Goal: Transaction & Acquisition: Obtain resource

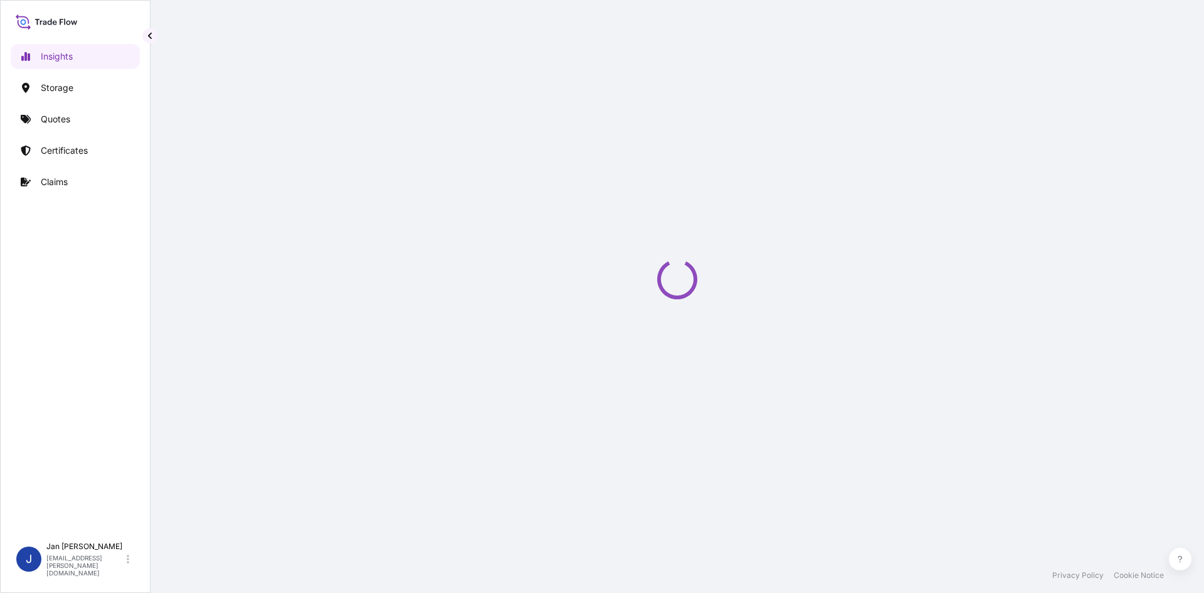
select select "2025"
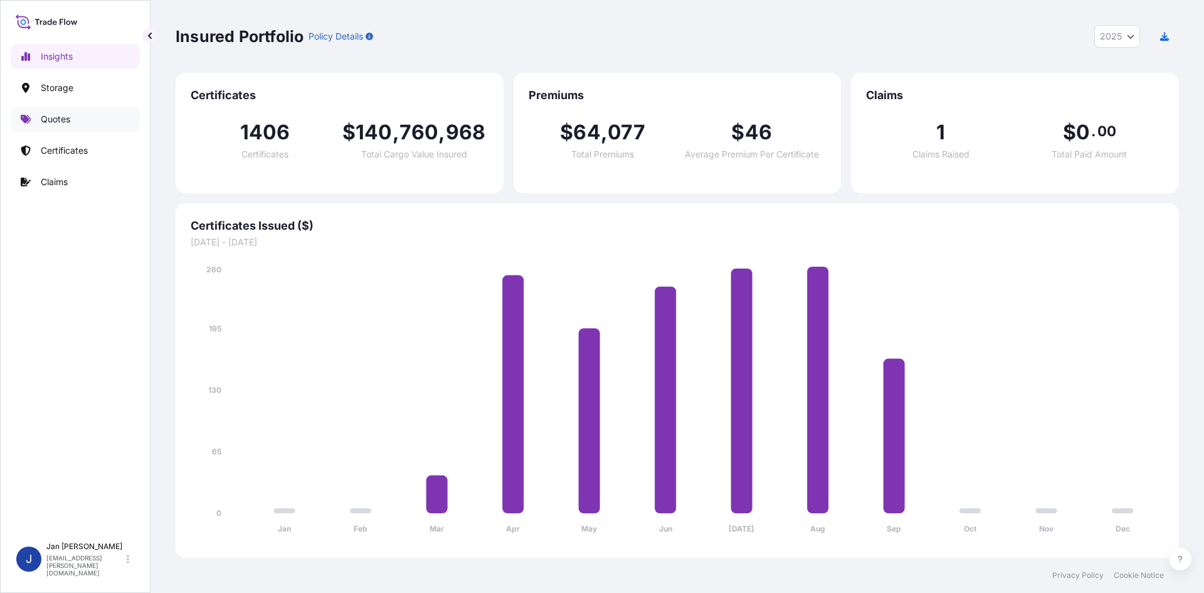
click at [95, 116] on link "Quotes" at bounding box center [75, 119] width 129 height 25
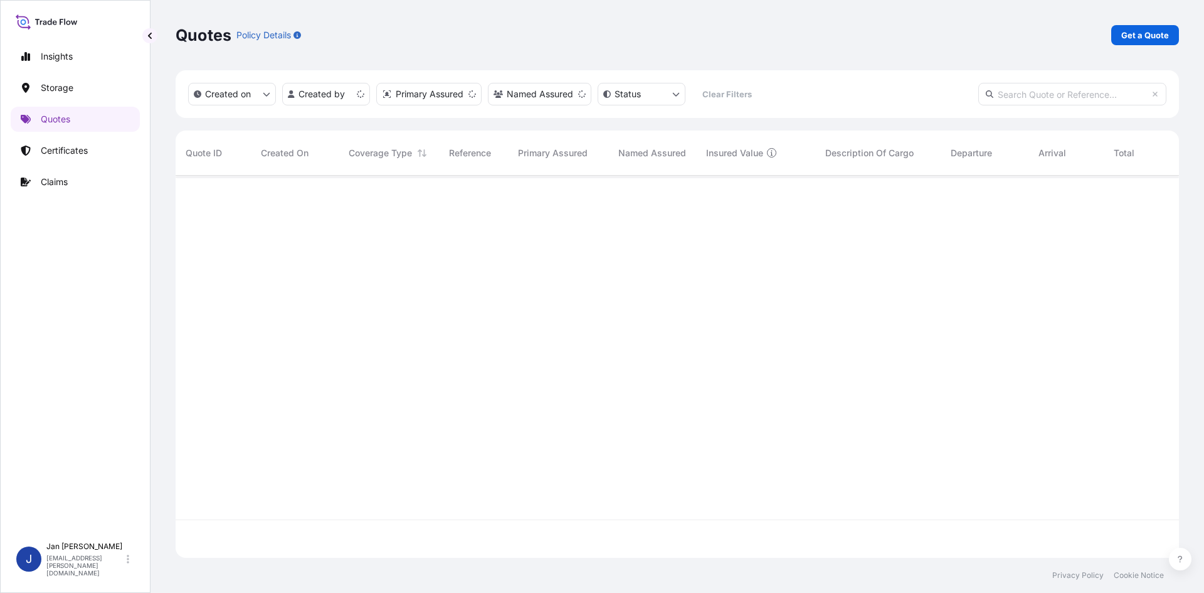
scroll to position [379, 994]
click at [1146, 39] on p "Get a Quote" at bounding box center [1145, 35] width 48 height 13
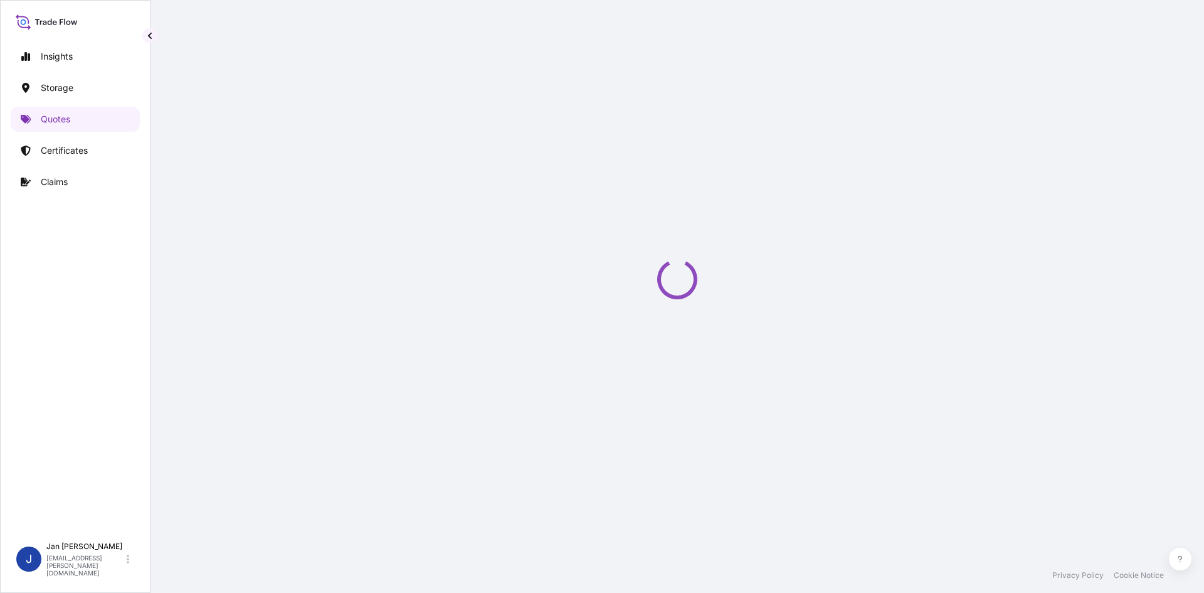
select select "Water"
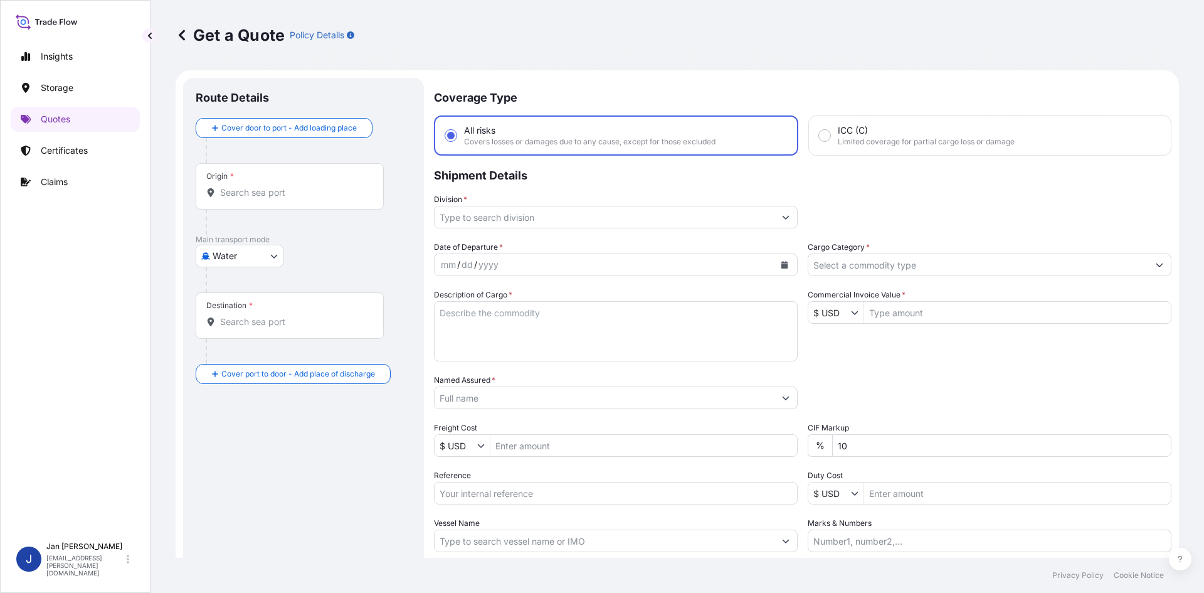
scroll to position [20, 0]
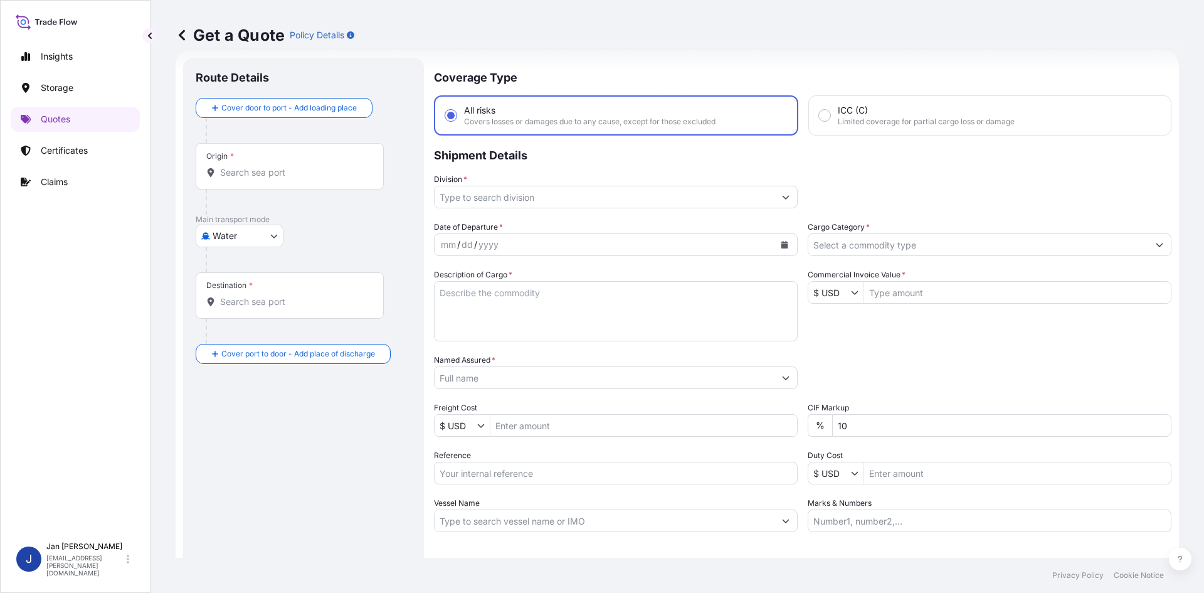
click at [568, 482] on input "Reference" at bounding box center [616, 473] width 364 height 23
paste input "1187442165"
click at [512, 470] on input "1187442165" at bounding box center [616, 473] width 364 height 23
paste input "5013249633"
click at [598, 479] on input "1187442165 5013249633" at bounding box center [616, 473] width 364 height 23
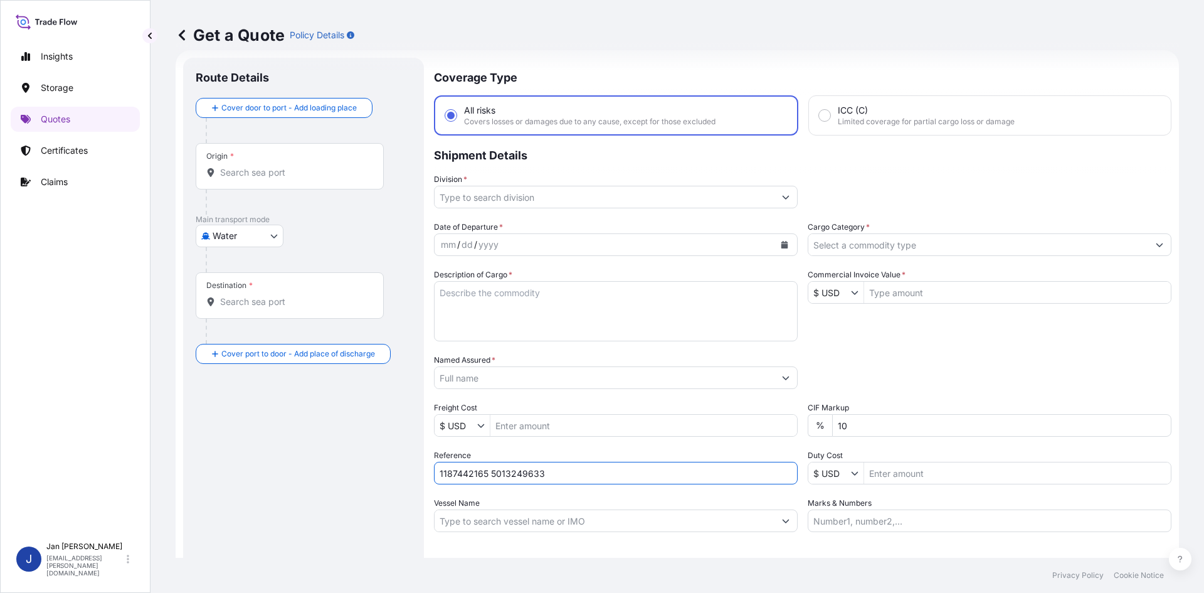
paste input "5013253317"
type input "1187442165 50132496335013253317"
click at [786, 374] on div "Date of Departure * mm / dd / yyyy Cargo Category * Description of Cargo * Comm…" at bounding box center [803, 376] width 738 height 311
click at [746, 376] on input "Named Assured *" at bounding box center [605, 377] width 340 height 23
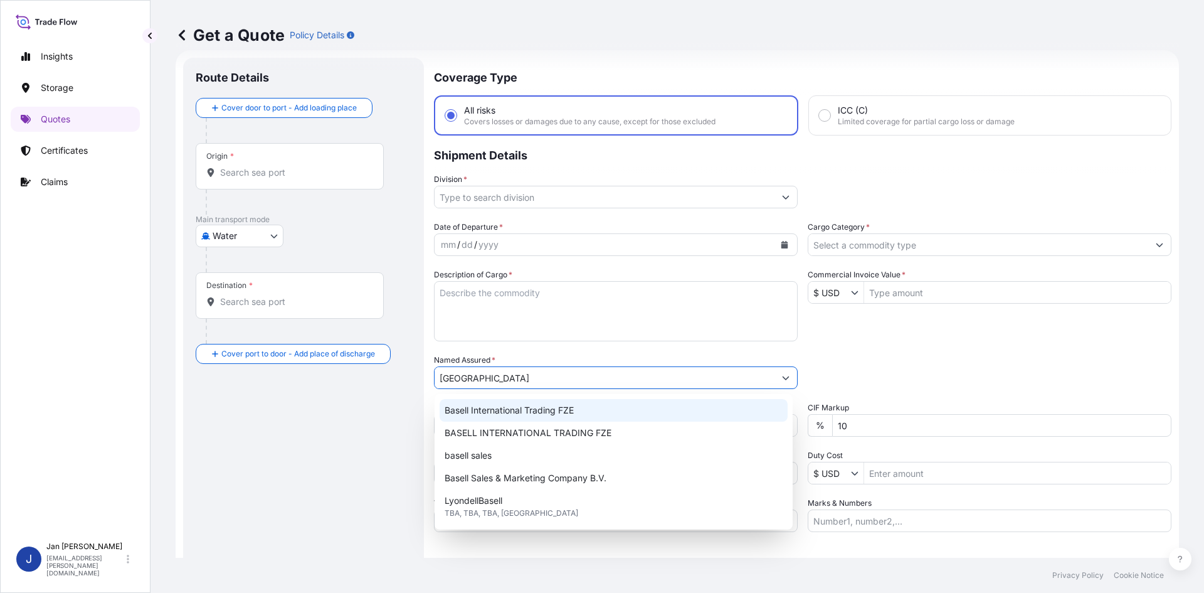
click at [532, 413] on span "Basell International Trading FZE" at bounding box center [509, 410] width 129 height 13
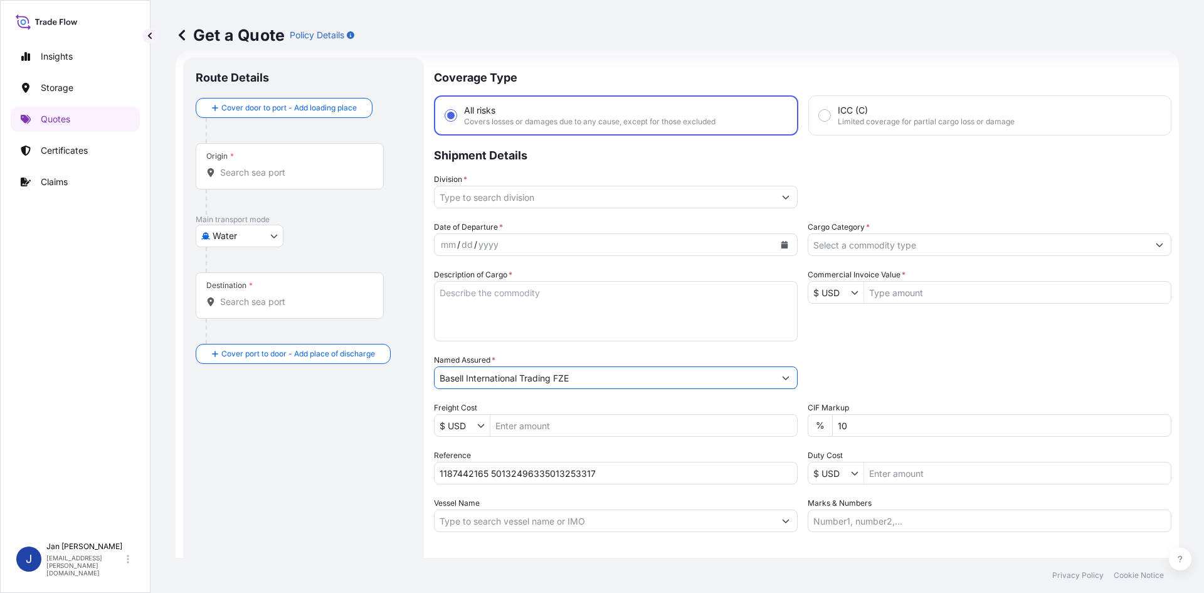
type input "Basell International Trading FZE"
click at [777, 251] on button "Calendar" at bounding box center [785, 245] width 20 height 20
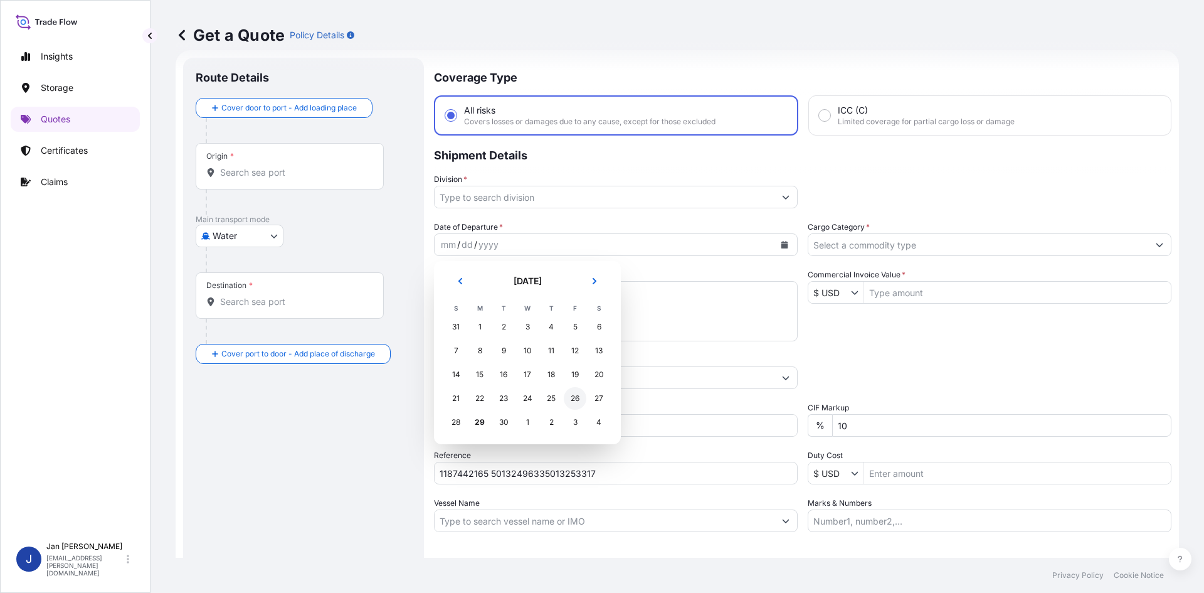
click at [578, 395] on div "26" at bounding box center [575, 398] width 23 height 23
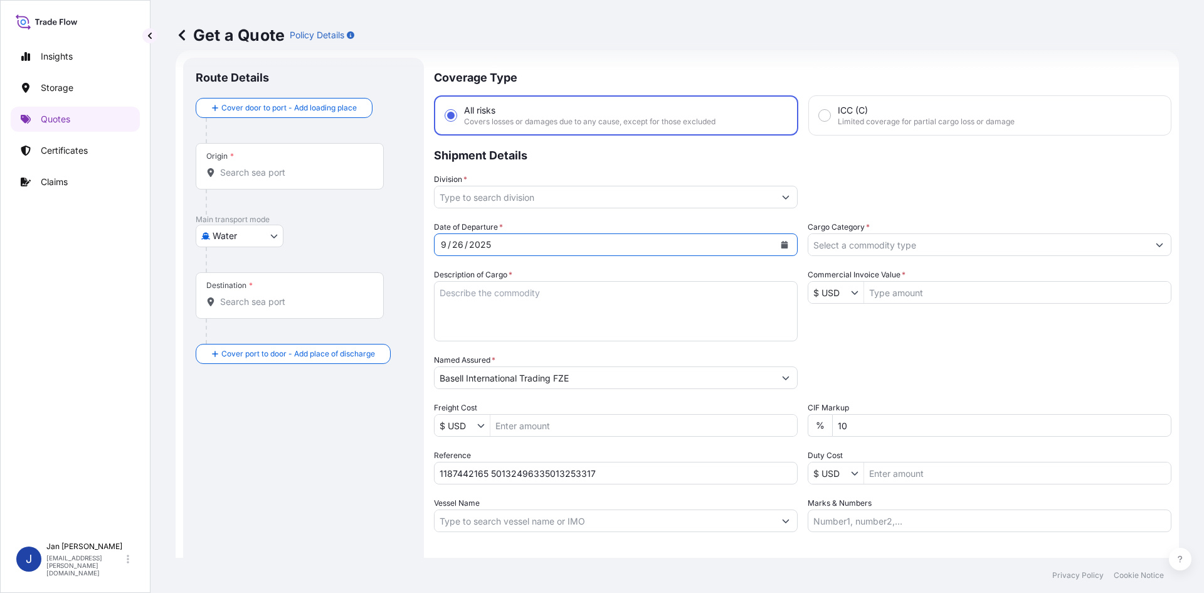
click at [635, 184] on div "Division *" at bounding box center [616, 190] width 364 height 35
click at [625, 198] on input "Division *" at bounding box center [605, 197] width 340 height 23
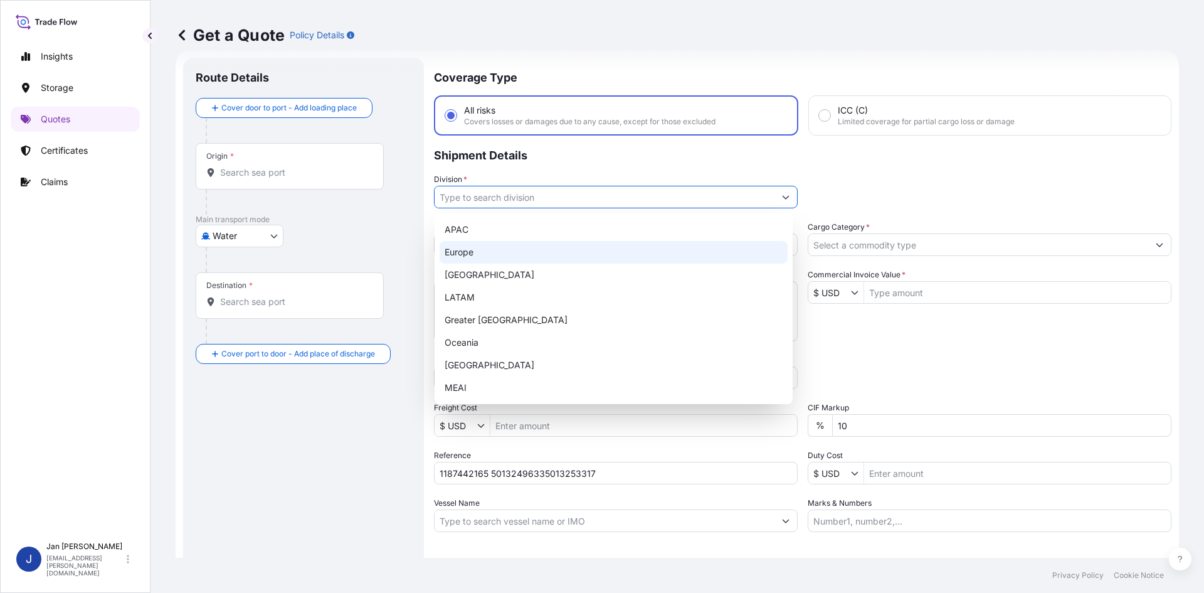
click at [513, 258] on div "Europe" at bounding box center [614, 252] width 348 height 23
type input "Europe"
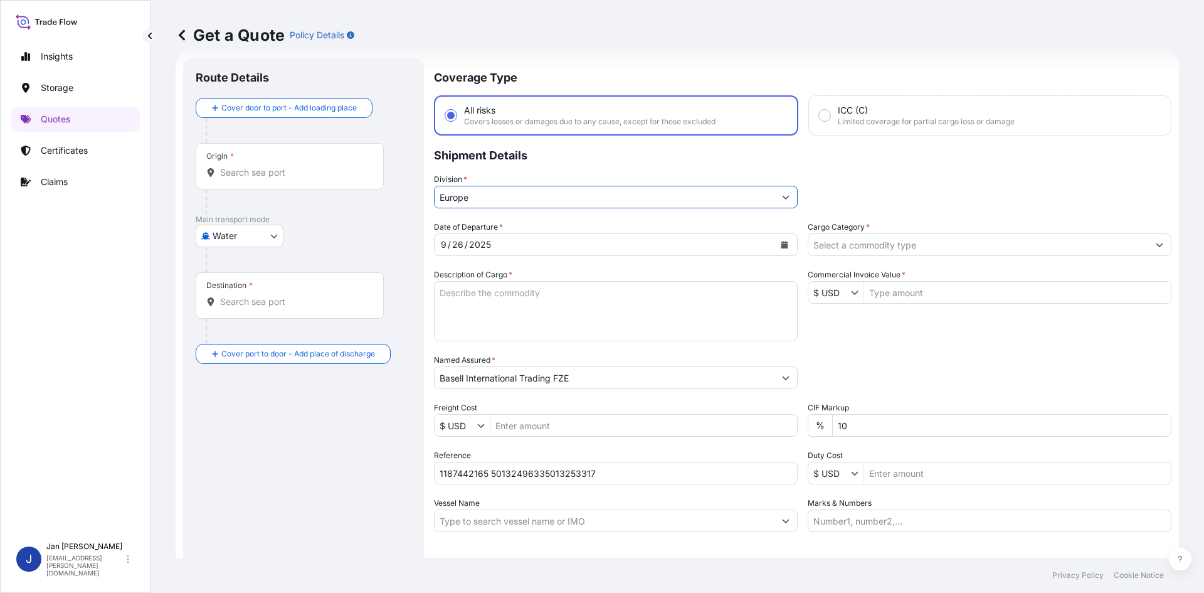
click at [685, 203] on input "Europe" at bounding box center [605, 197] width 340 height 23
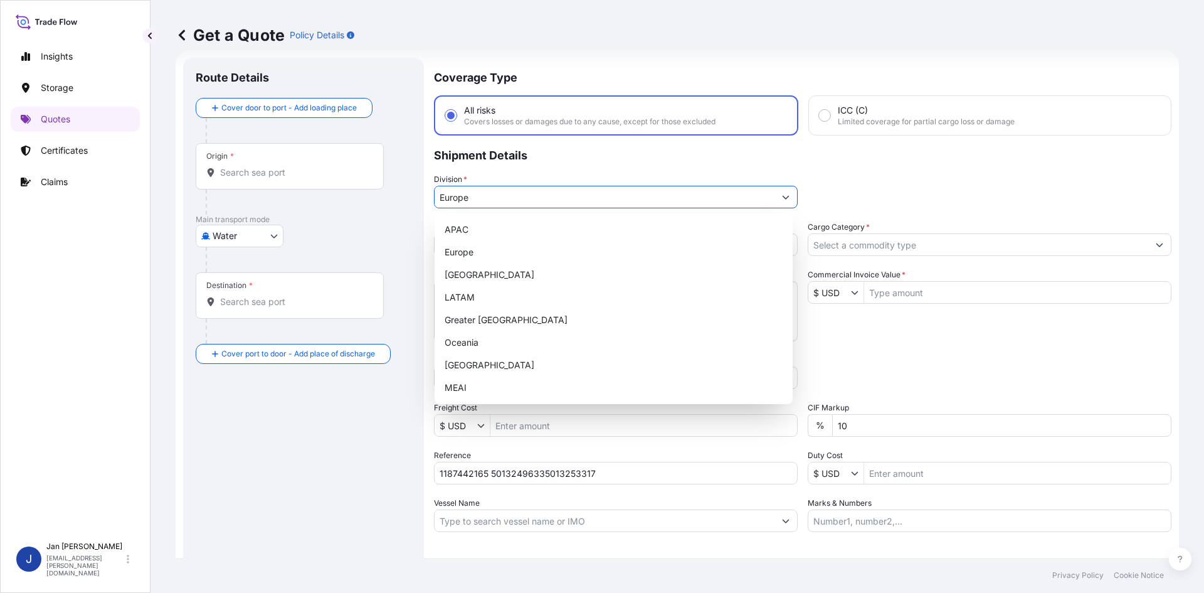
click at [775, 199] on button "Show suggestions" at bounding box center [786, 197] width 23 height 23
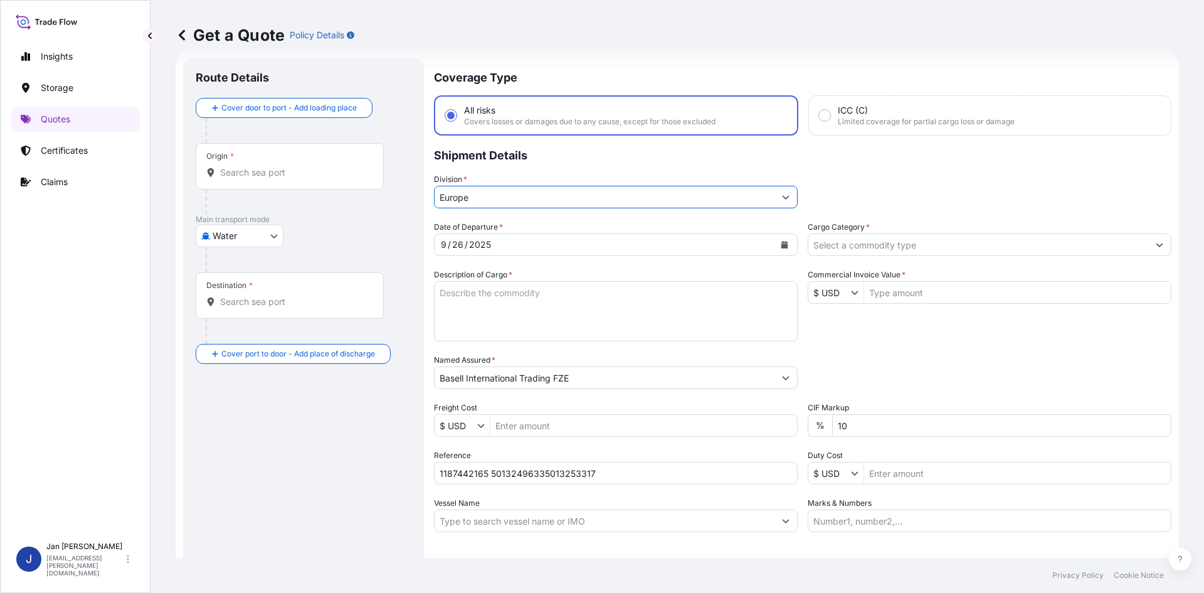
click at [927, 237] on input "Cargo Category *" at bounding box center [978, 244] width 340 height 23
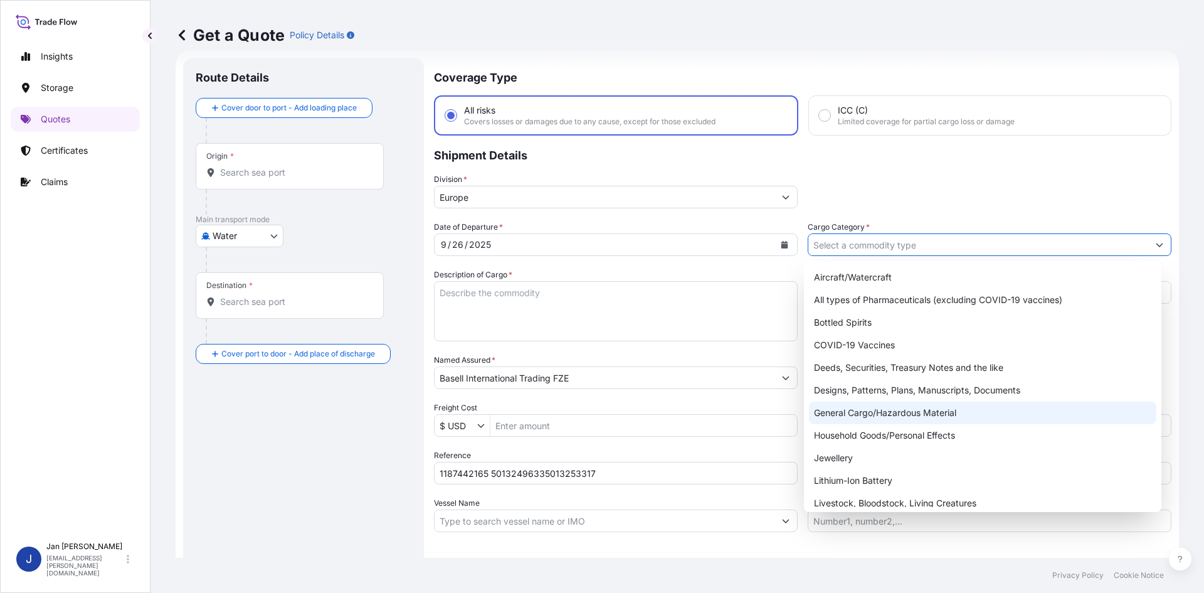
click at [879, 404] on div "General Cargo/Hazardous Material" at bounding box center [983, 412] width 348 height 23
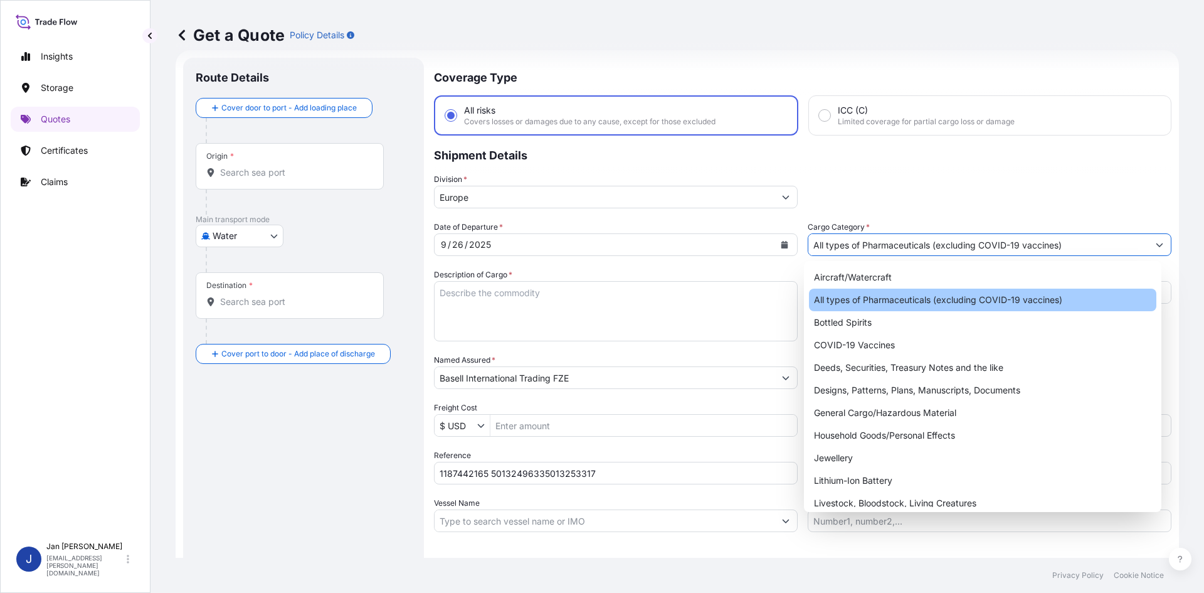
paste input "18,615.21"
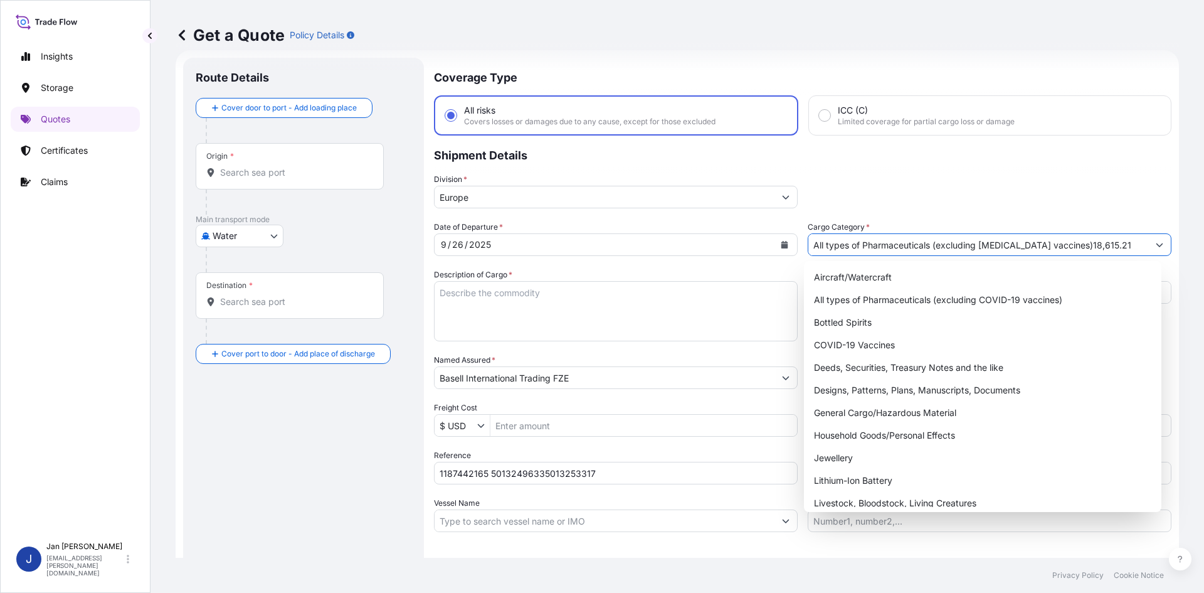
click at [1156, 245] on icon "Show suggestions" at bounding box center [1159, 245] width 7 height 4
click at [894, 418] on div "General Cargo/Hazardous Material" at bounding box center [983, 412] width 348 height 23
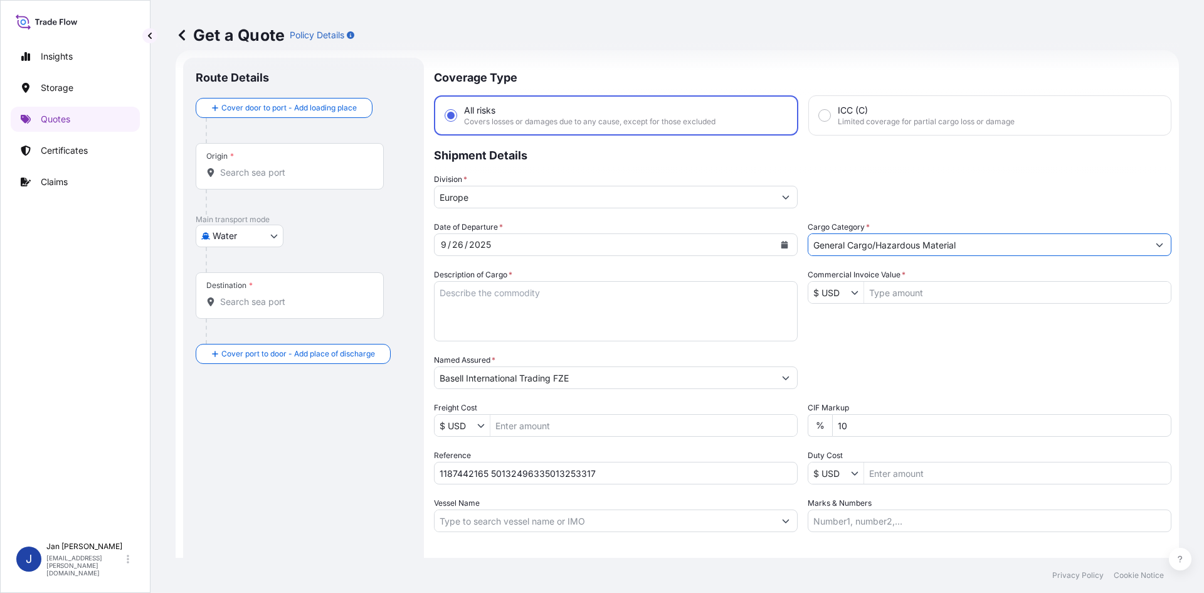
type input "General Cargo/Hazardous Material"
click at [917, 285] on input "Commercial Invoice Value *" at bounding box center [1017, 292] width 307 height 23
paste input "18,615.21"
type input "18,615.21"
click at [875, 342] on div "Date of Departure * [DATE] Cargo Category * General Cargo/Hazardous Material De…" at bounding box center [803, 376] width 738 height 311
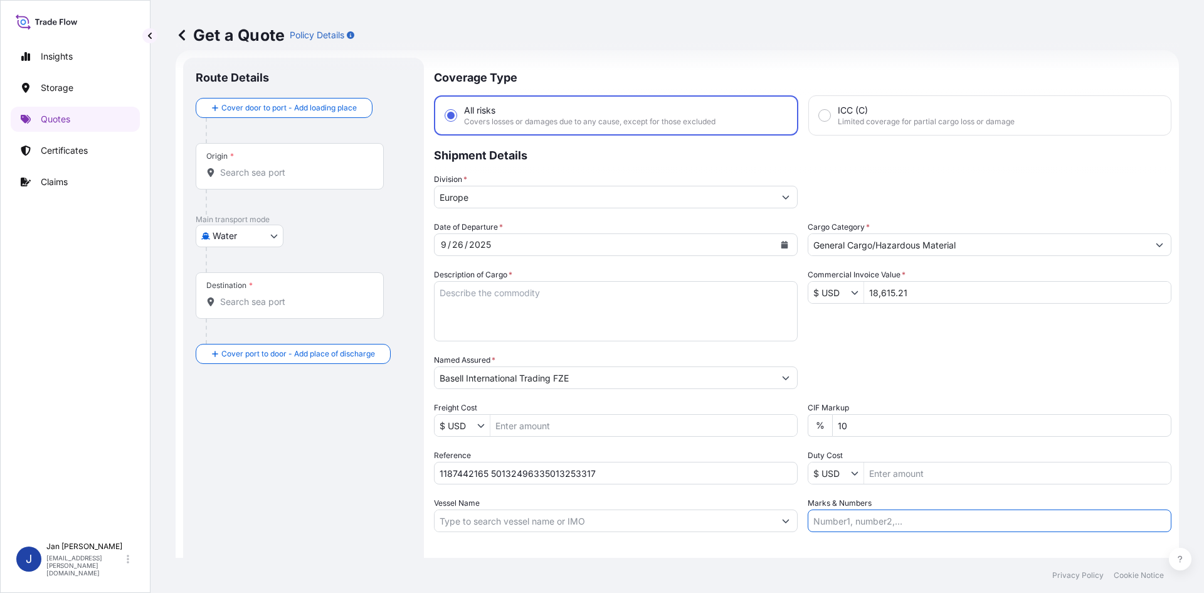
click at [833, 526] on input "Marks & Numbers" at bounding box center [990, 520] width 364 height 23
paste input "ACID: 2050323622025080402 EGYPTIAN IMPORTER TAX ID: 205032362 FOREIGN EXPORTER …"
type input "ACID: 2050323622025080402 EGYPTIAN IMPORTER TAX ID: 205032362 FOREIGN EXPORTER …"
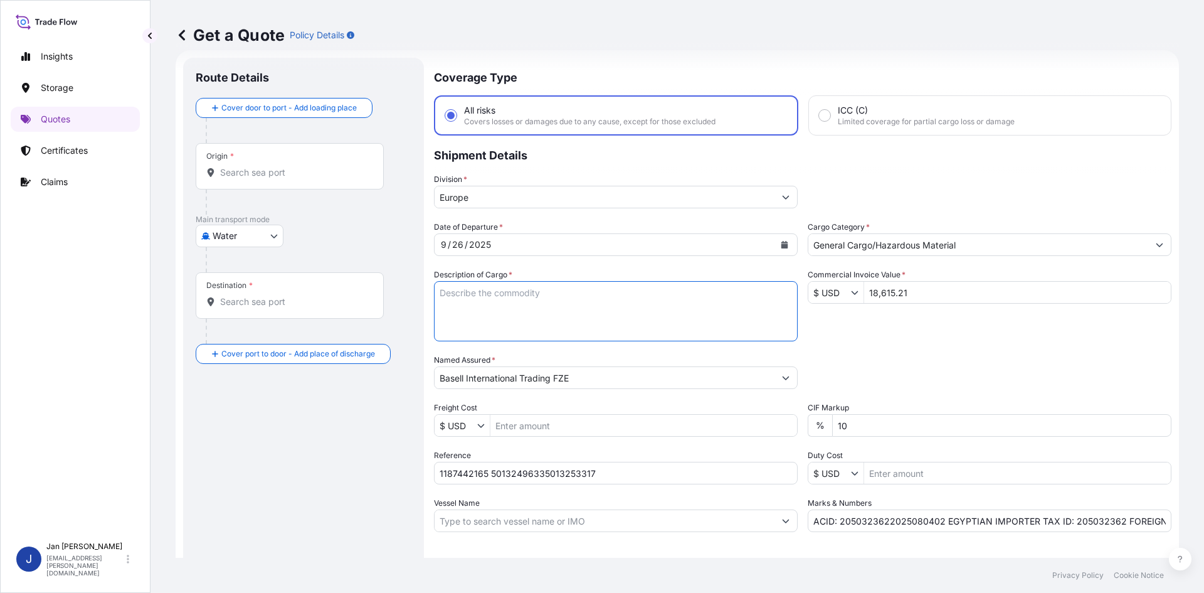
click at [458, 329] on textarea "Description of Cargo *" at bounding box center [616, 311] width 364 height 60
paste textarea "BAGS LOADED ONTO 8 PALLETS LOADED INTO 1 20' CONTAINER(S) PURELL GA7760"
click at [443, 290] on textarea "BAGS LOADED ONTO 8 PALLETS LOADED INTO 1 20' CONTAINER(S) PURELL GA7760" at bounding box center [616, 311] width 364 height 60
click at [439, 292] on textarea "BAGS LOADED ONTO 8 PALLETS LOADED INTO 1 20' CONTAINER(S) PURELL GA7760" at bounding box center [616, 311] width 364 height 60
type textarea "440 BAGS LOADED ONTO 8 PALLETS LOADED INTO 1 20' CONTAINER(S) PURELL GA7760"
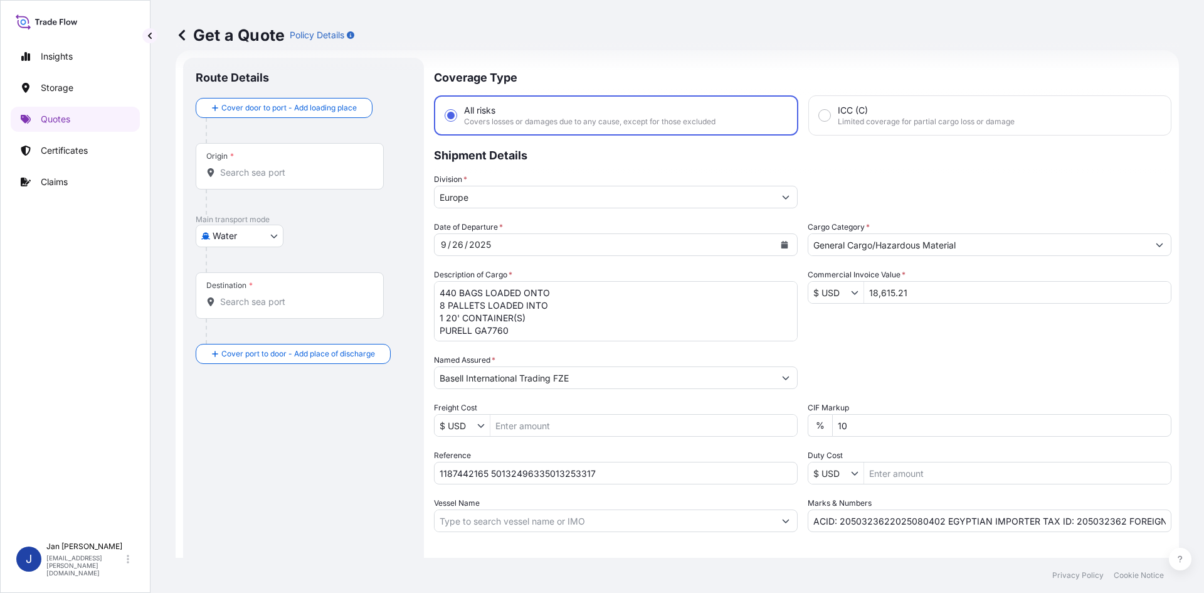
click at [254, 176] on input "Origin *" at bounding box center [294, 172] width 148 height 13
paste input "[GEOGRAPHIC_DATA]"
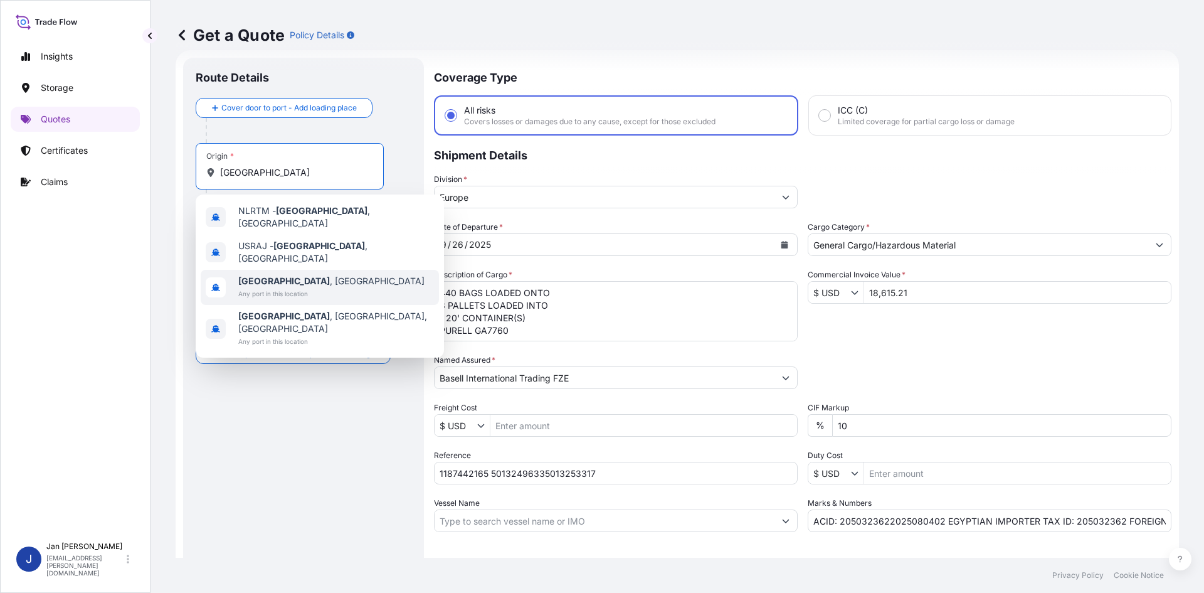
click at [279, 275] on b "[GEOGRAPHIC_DATA]" at bounding box center [284, 280] width 92 height 11
type input "[GEOGRAPHIC_DATA], [GEOGRAPHIC_DATA]"
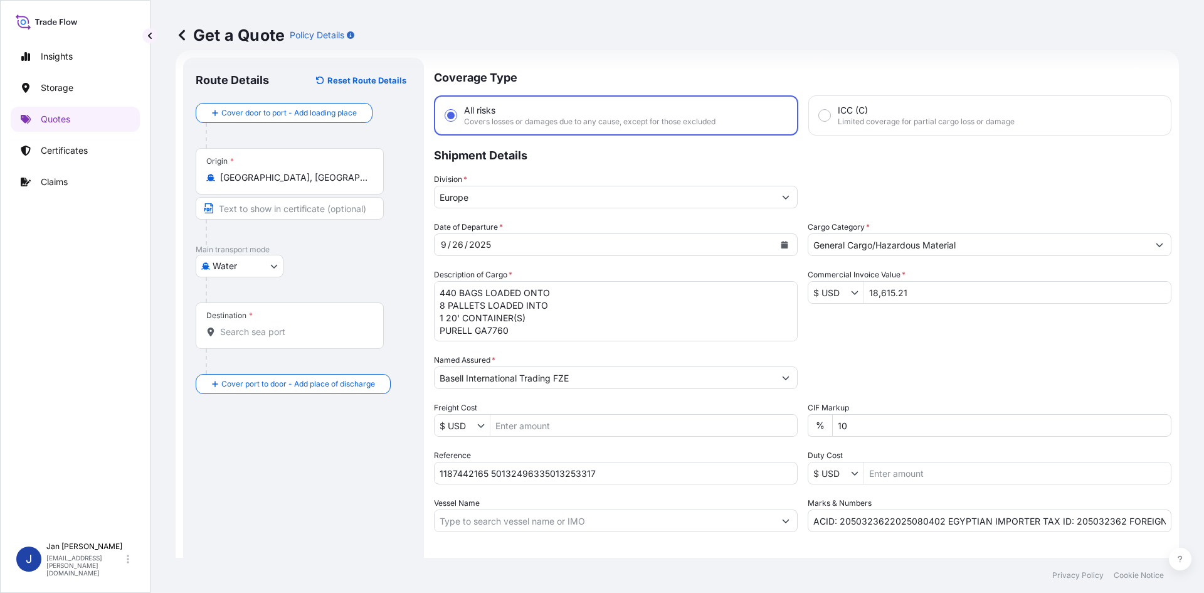
click at [337, 268] on div "Water Air Water Inland" at bounding box center [304, 266] width 216 height 23
click at [270, 320] on div "Destination *" at bounding box center [290, 325] width 188 height 46
click at [270, 325] on input "Destination *" at bounding box center [294, 331] width 148 height 13
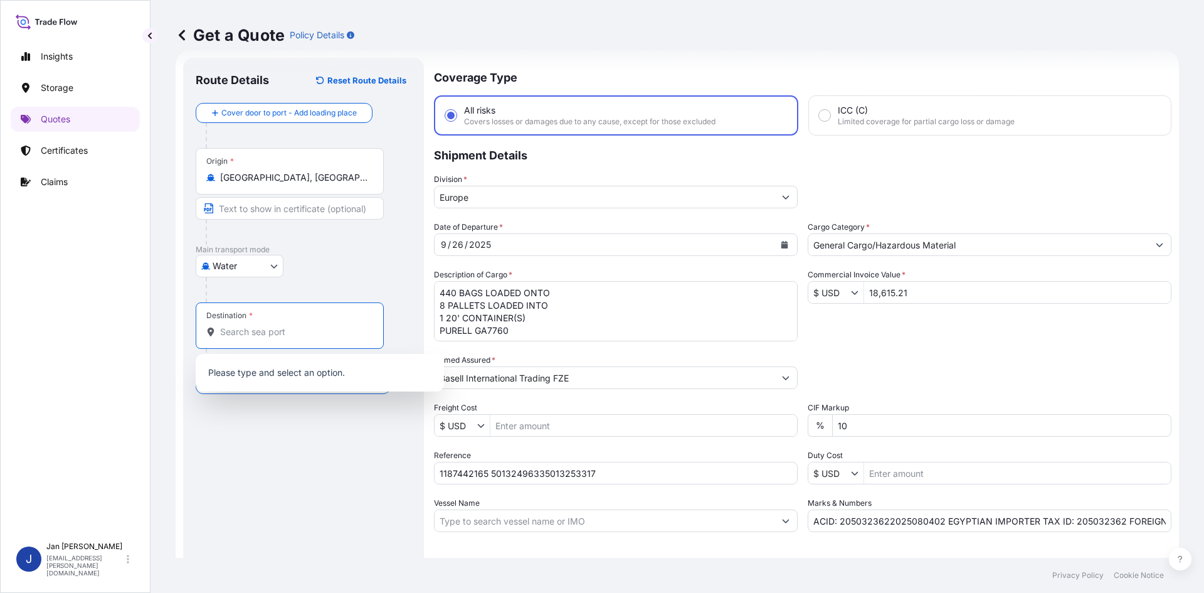
paste input "[GEOGRAPHIC_DATA]"
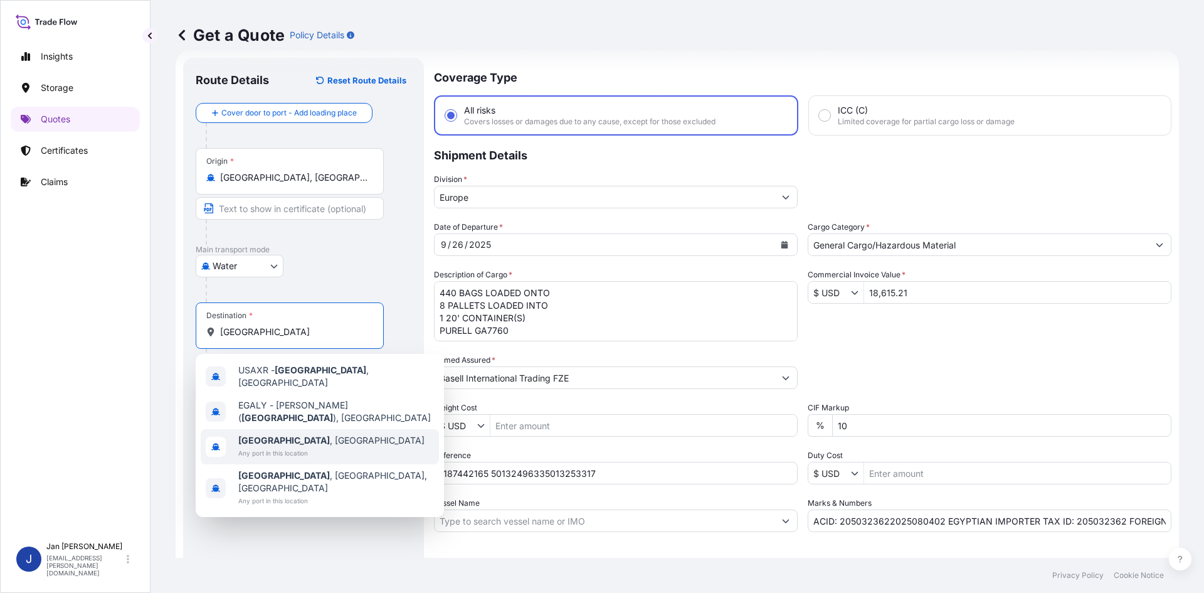
click at [287, 434] on span "[GEOGRAPHIC_DATA] , [GEOGRAPHIC_DATA]" at bounding box center [331, 440] width 186 height 13
type input "[GEOGRAPHIC_DATA], [GEOGRAPHIC_DATA]"
click at [349, 453] on div "Route Details Reset Route Details Cover door to port - Add loading place Place …" at bounding box center [304, 341] width 216 height 542
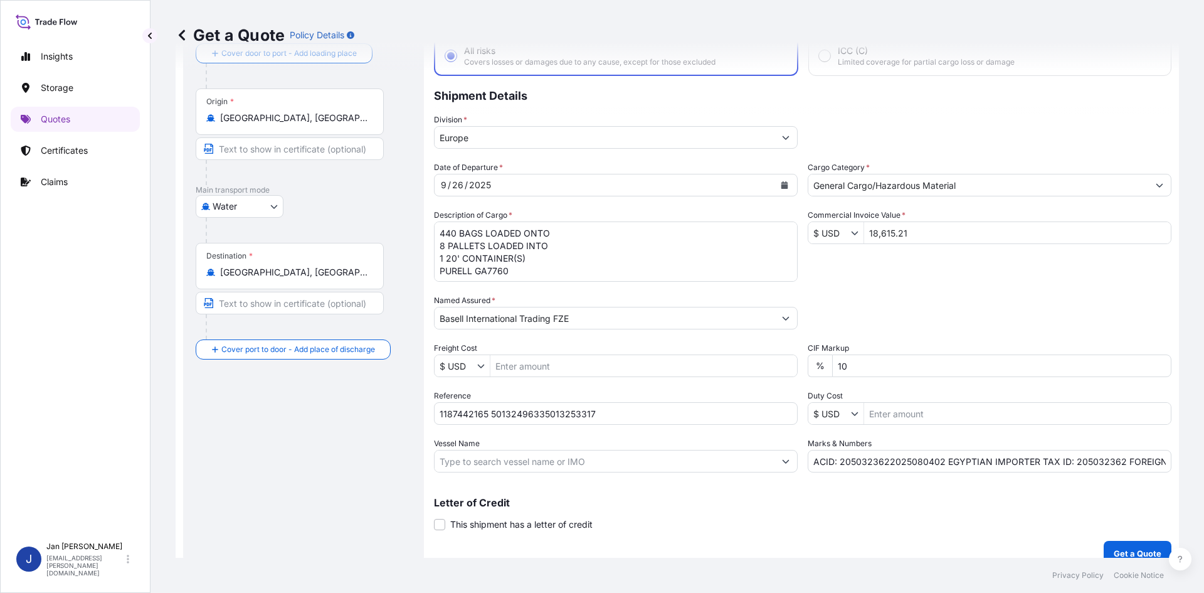
scroll to position [95, 0]
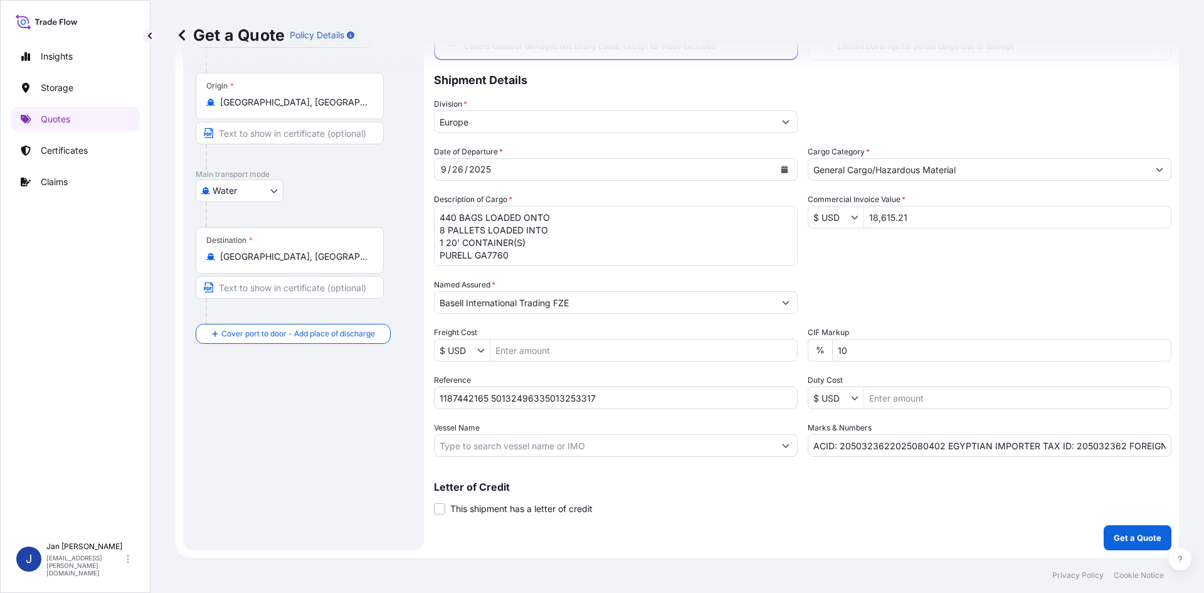
click at [1133, 542] on p "Get a Quote" at bounding box center [1138, 537] width 48 height 13
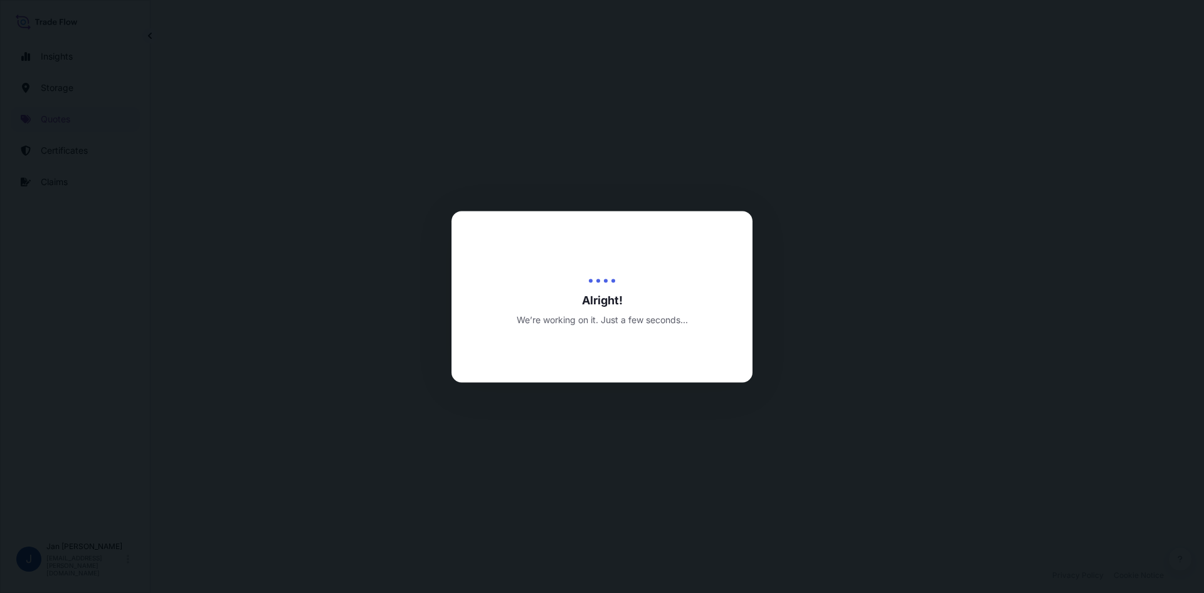
select select "Water"
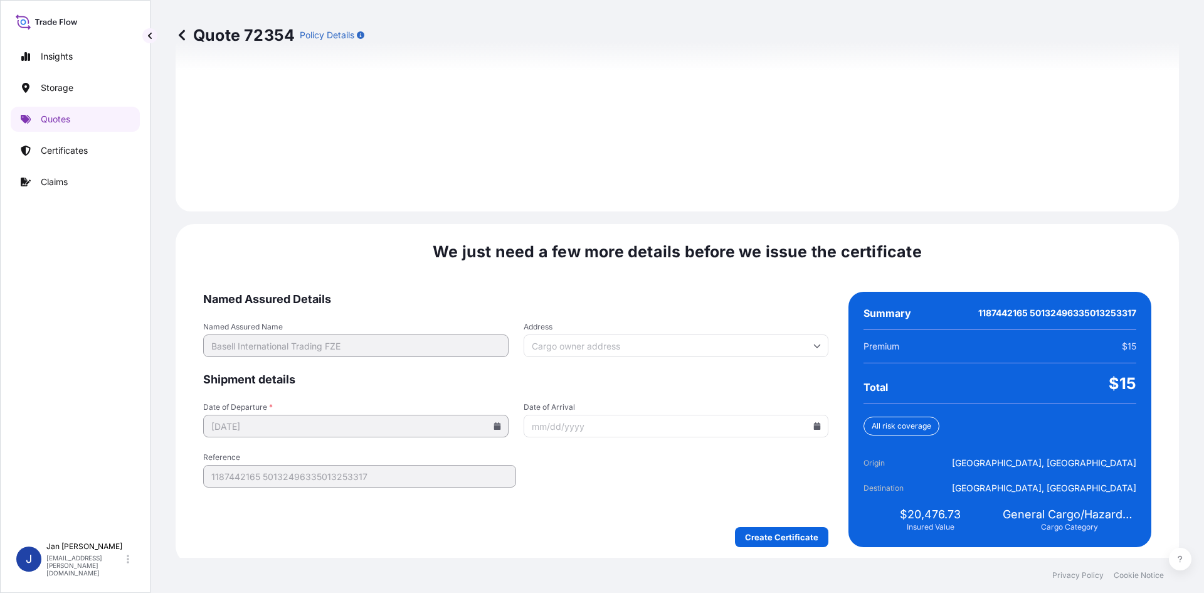
scroll to position [1734, 0]
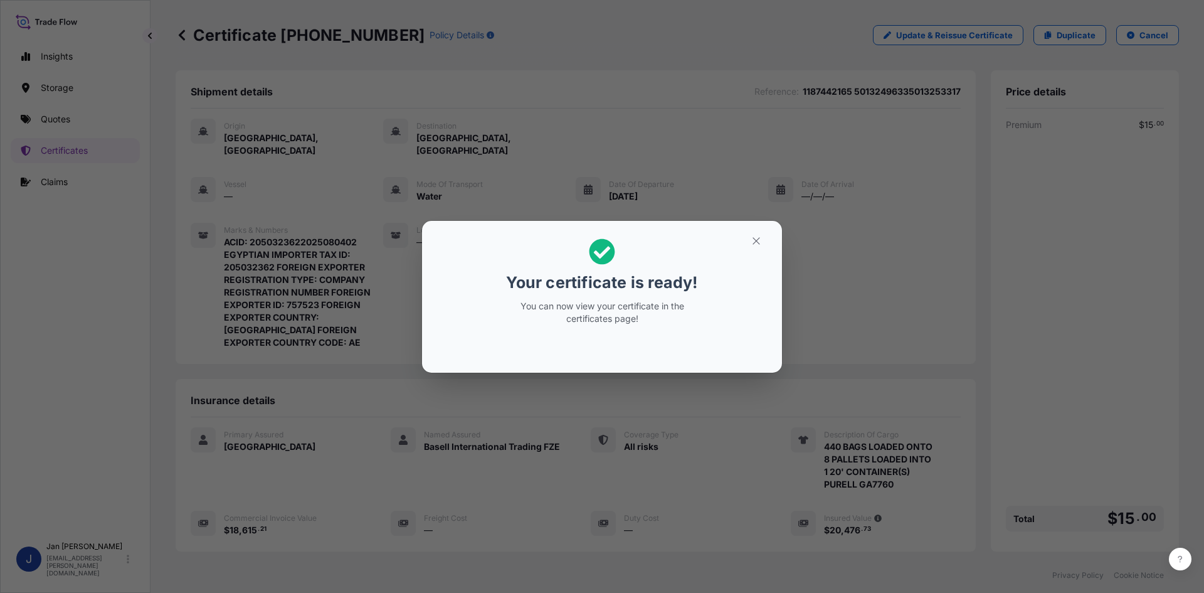
click at [631, 425] on div "Your certificate is ready! You can now view your certificate in the certificate…" at bounding box center [602, 296] width 1204 height 593
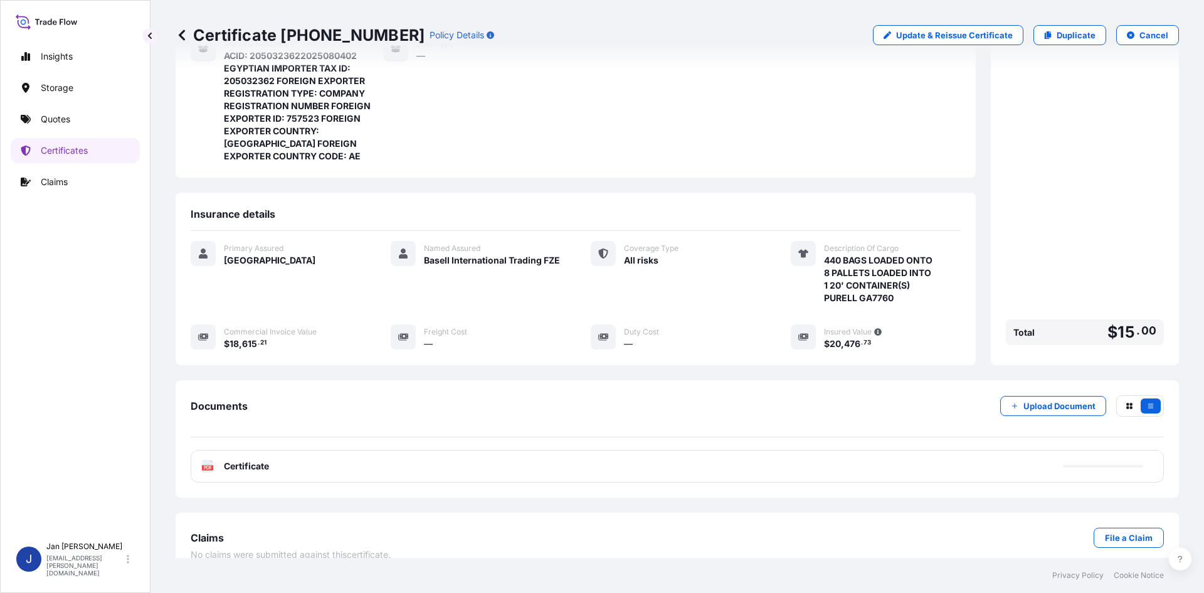
scroll to position [192, 0]
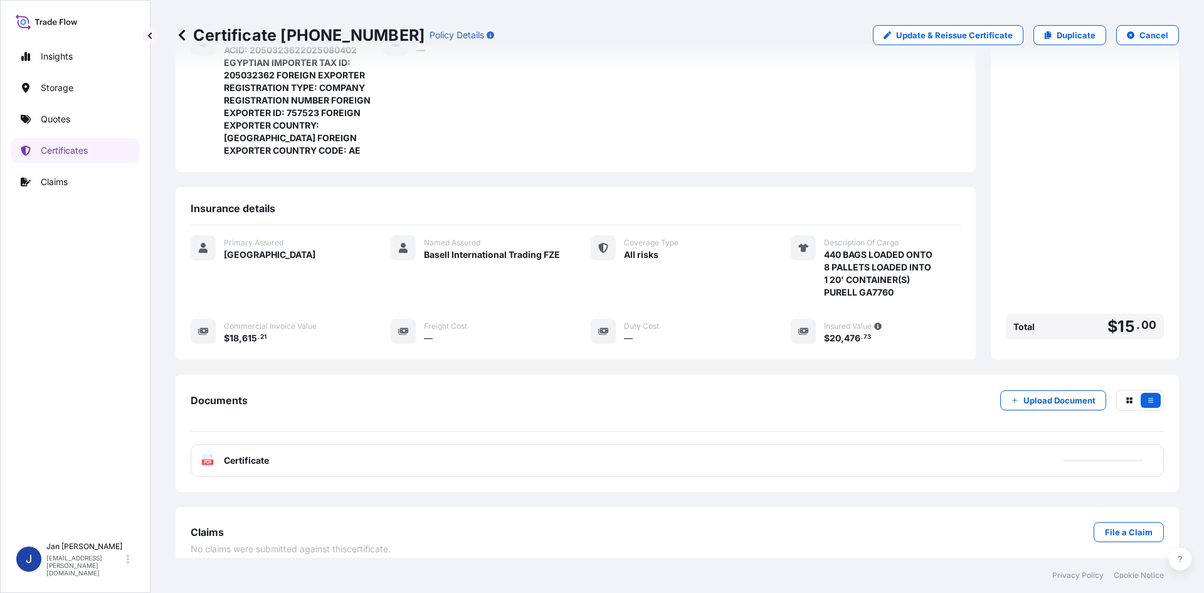
click at [628, 445] on div "PDF Certificate" at bounding box center [677, 460] width 973 height 33
click at [610, 452] on div "PDF Certificate" at bounding box center [677, 460] width 973 height 33
click at [245, 454] on span "Certificate" at bounding box center [246, 460] width 45 height 13
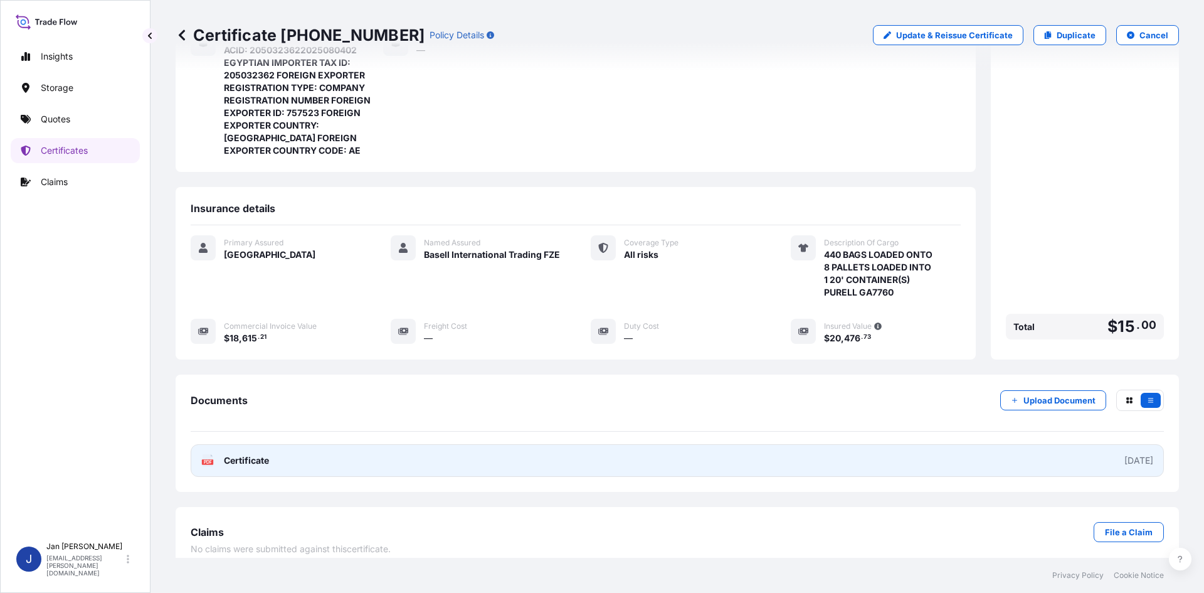
click at [248, 454] on span "Certificate" at bounding box center [246, 460] width 45 height 13
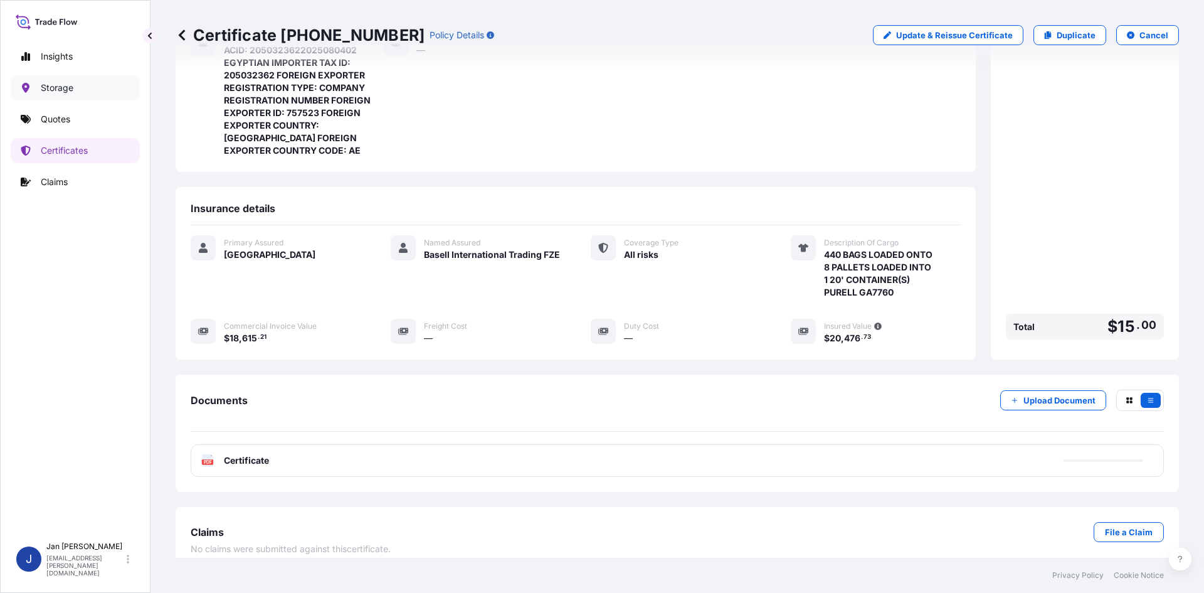
click at [73, 91] on link "Storage" at bounding box center [75, 87] width 129 height 25
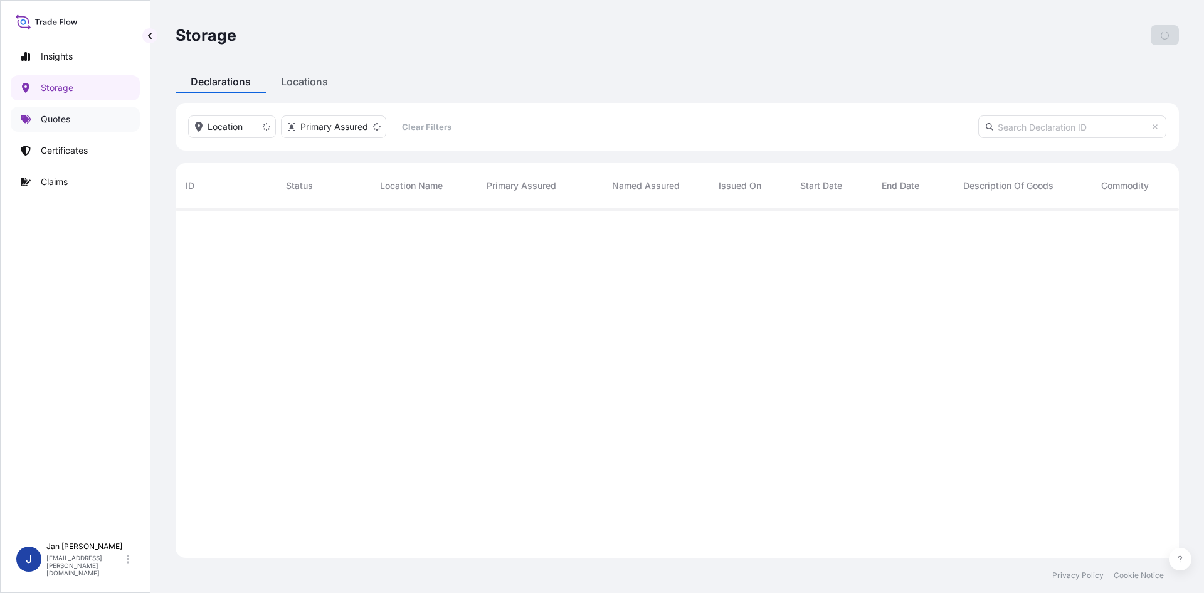
click at [63, 120] on p "Quotes" at bounding box center [55, 119] width 29 height 13
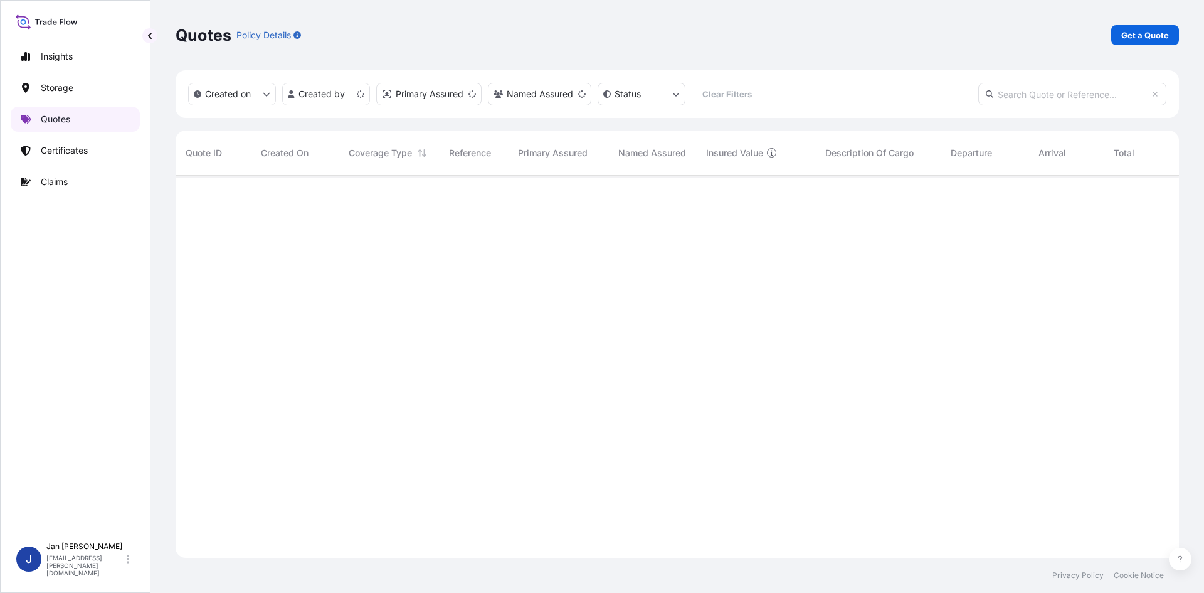
scroll to position [379, 994]
click at [1124, 44] on link "Get a Quote" at bounding box center [1145, 35] width 68 height 20
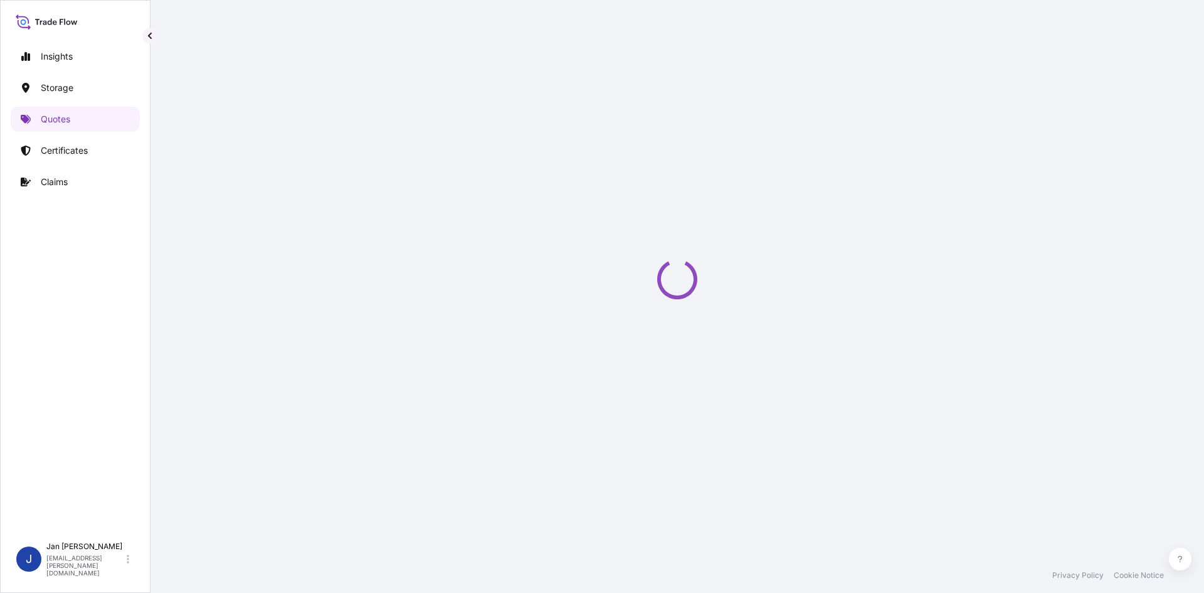
scroll to position [20, 0]
select select "Water"
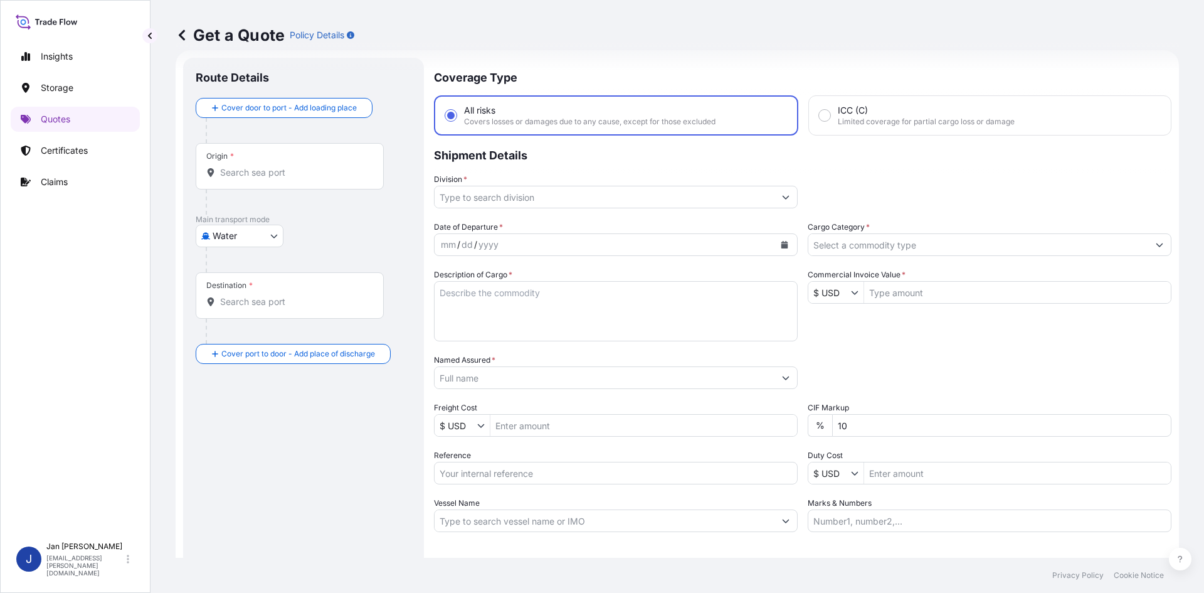
click at [494, 298] on textarea "Description of Cargo *" at bounding box center [616, 311] width 364 height 60
paste textarea "BAGS LOADED ONTO 1 PALLET LOADED INTO 1 LCL TOPPYL SP 2101 C NP"
click at [443, 292] on textarea "BAGS LOADED ONTO 1 PALLET LOADED INTO 1 LCL TOPPYL SP 2101 C NP" at bounding box center [616, 311] width 364 height 60
click at [440, 292] on textarea "BAGS LOADED ONTO 1 PALLET LOADED INTO 1 LCL TOPPYL SP 2101 C NP" at bounding box center [616, 311] width 364 height 60
type textarea "50 BAGS LOADED ONTO 1 PALLET LOADED INTO 1 LCL TOPPYL SP 2101 C NP"
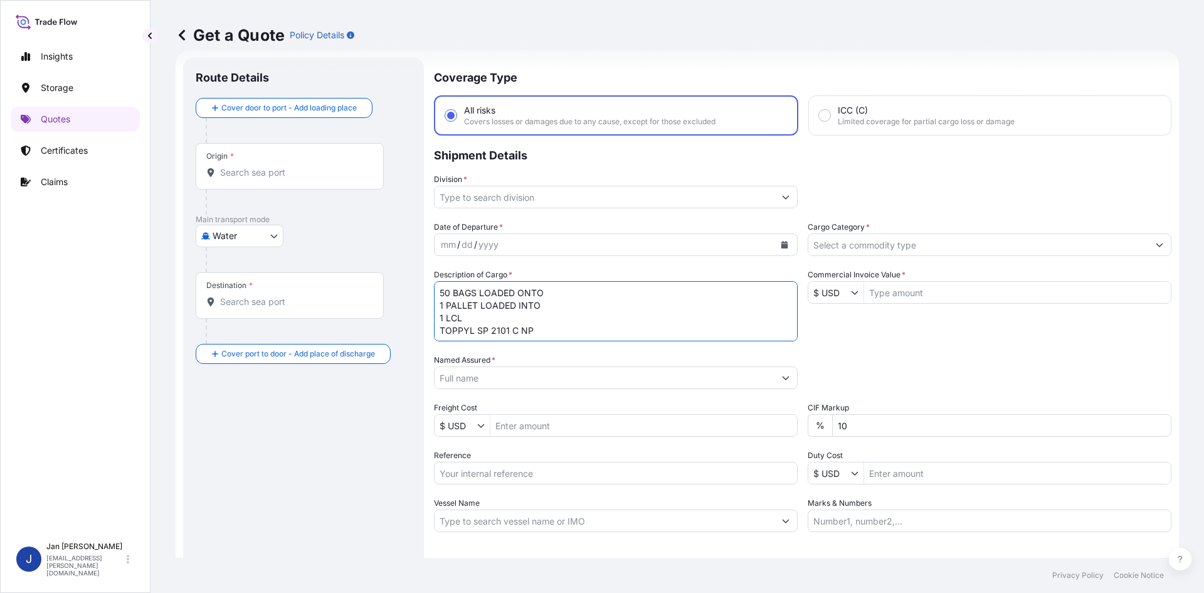
click at [786, 246] on button "Calendar" at bounding box center [785, 245] width 20 height 20
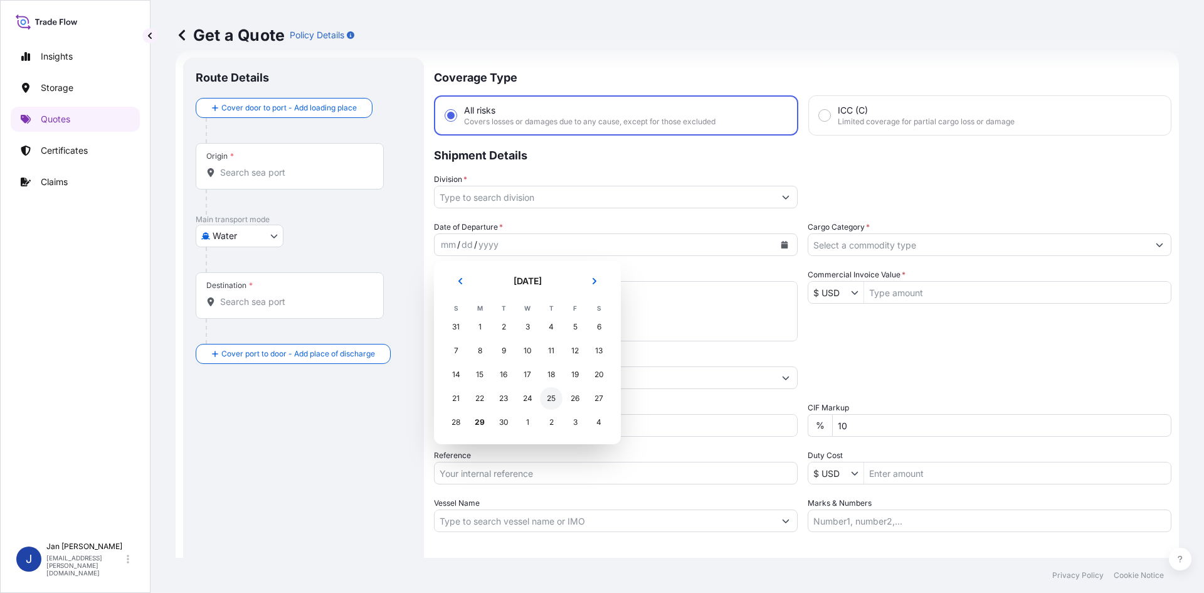
click at [551, 400] on div "25" at bounding box center [551, 398] width 23 height 23
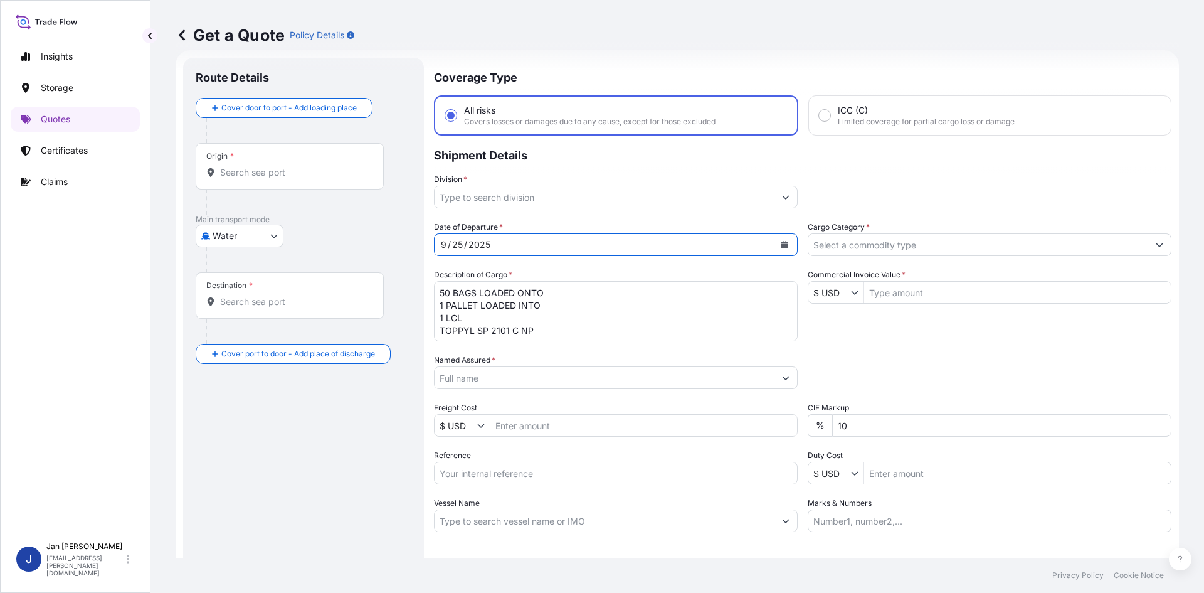
click at [589, 205] on input "Division *" at bounding box center [605, 197] width 340 height 23
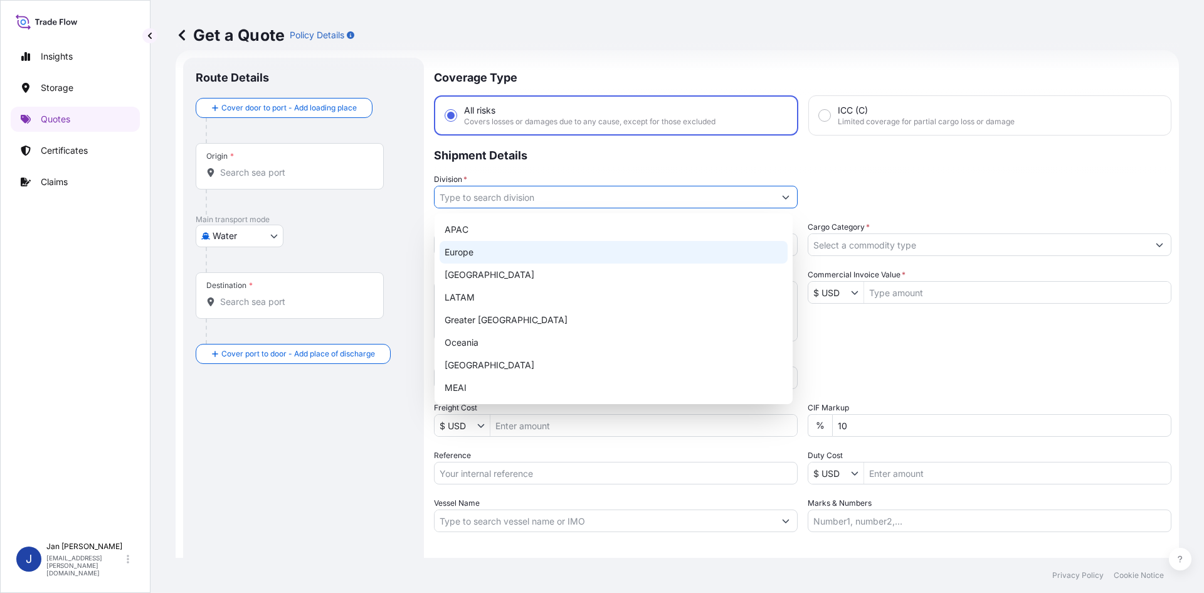
click at [558, 249] on div "Europe" at bounding box center [614, 252] width 348 height 23
type input "Europe"
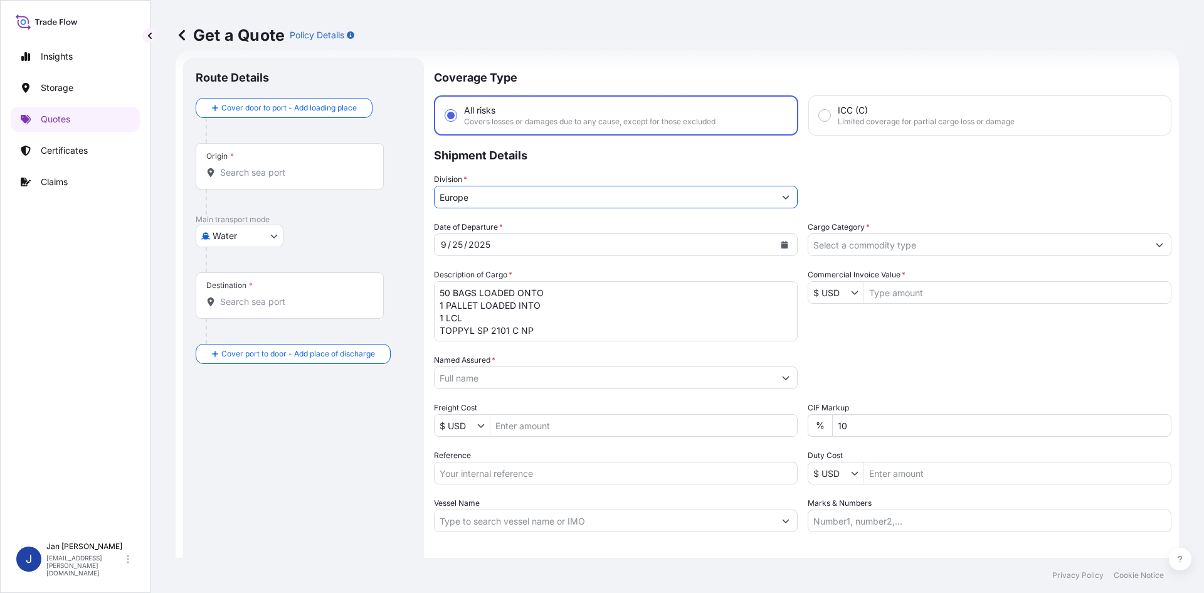
click at [958, 250] on input "Cargo Category *" at bounding box center [978, 244] width 340 height 23
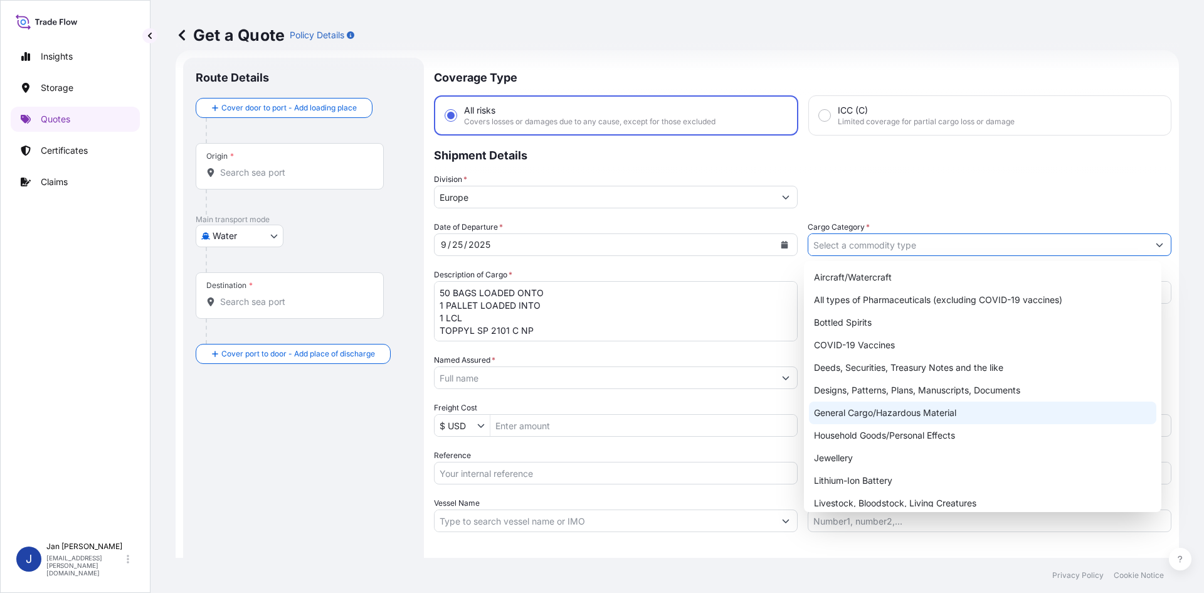
click at [902, 419] on div "General Cargo/Hazardous Material" at bounding box center [983, 412] width 348 height 23
type input "General Cargo/Hazardous Material"
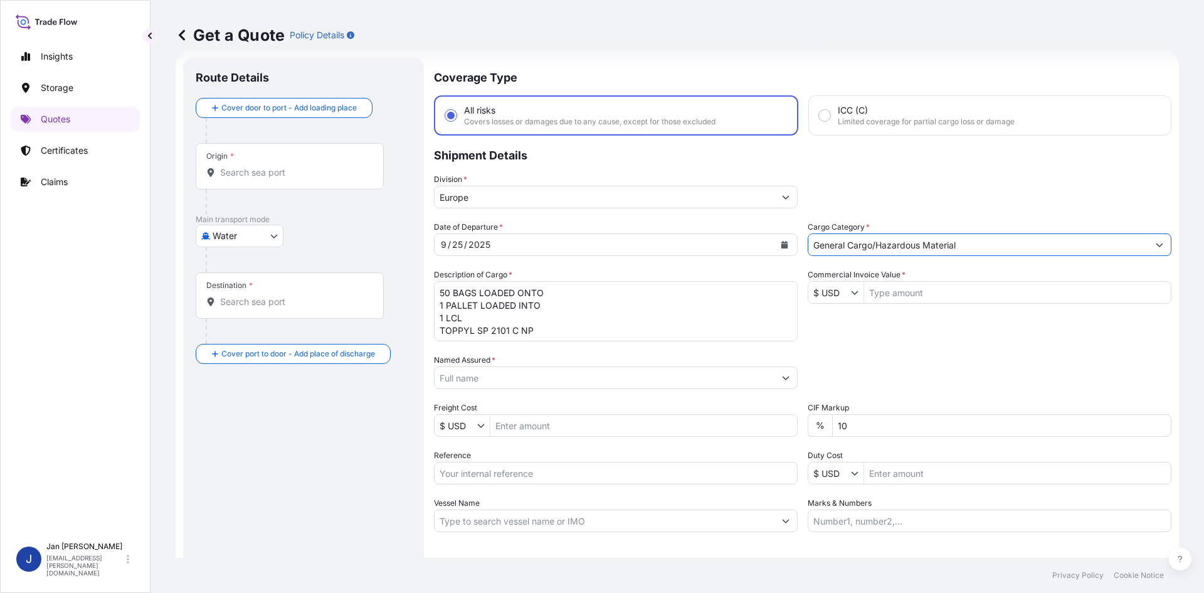
click at [898, 396] on div "Date of Departure * [DATE] Cargo Category * General Cargo/Hazardous Material De…" at bounding box center [803, 376] width 738 height 311
click at [955, 297] on input "Commercial Invoice Value *" at bounding box center [1017, 292] width 307 height 23
paste input "4,615.09"
type input "4,615.09"
click at [906, 330] on div "Date of Departure * [DATE] Cargo Category * General Cargo/Hazardous Material De…" at bounding box center [803, 376] width 738 height 311
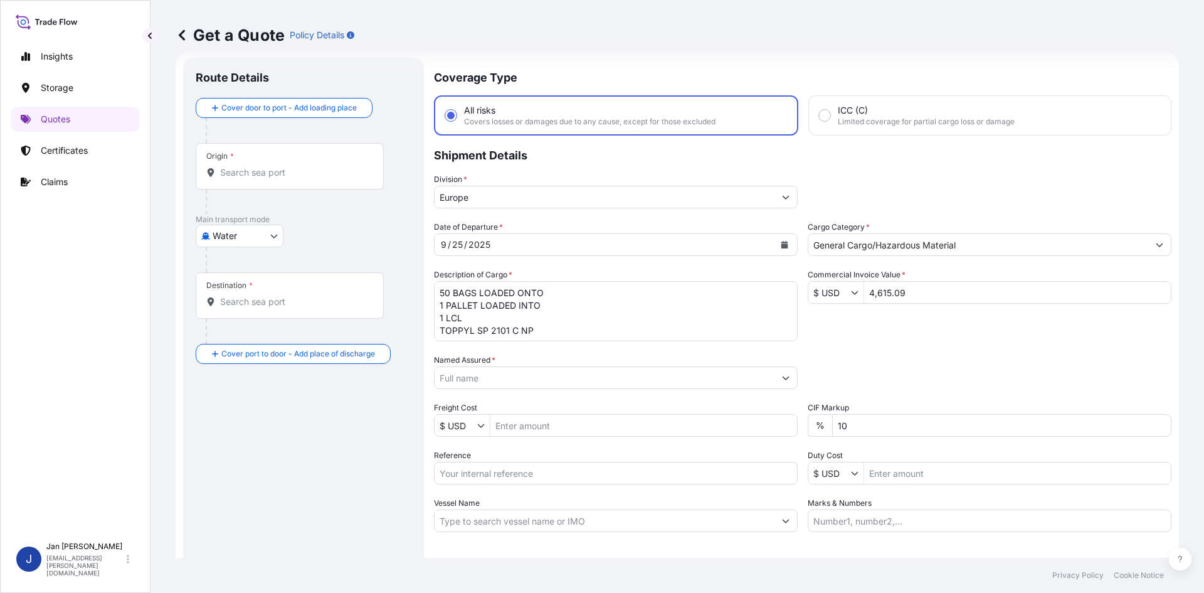
click at [908, 335] on div "Date of Departure * [DATE] Cargo Category * General Cargo/Hazardous Material De…" at bounding box center [803, 376] width 738 height 311
drag, startPoint x: 864, startPoint y: 512, endPoint x: 857, endPoint y: 522, distance: 12.2
click at [864, 512] on input "Marks & Numbers" at bounding box center [990, 520] width 364 height 23
paste input "ACID: 1005048252025060174 EGYPTIAN IMPORTER TAX ID: 100504825 FOREIGN EXPORTER …"
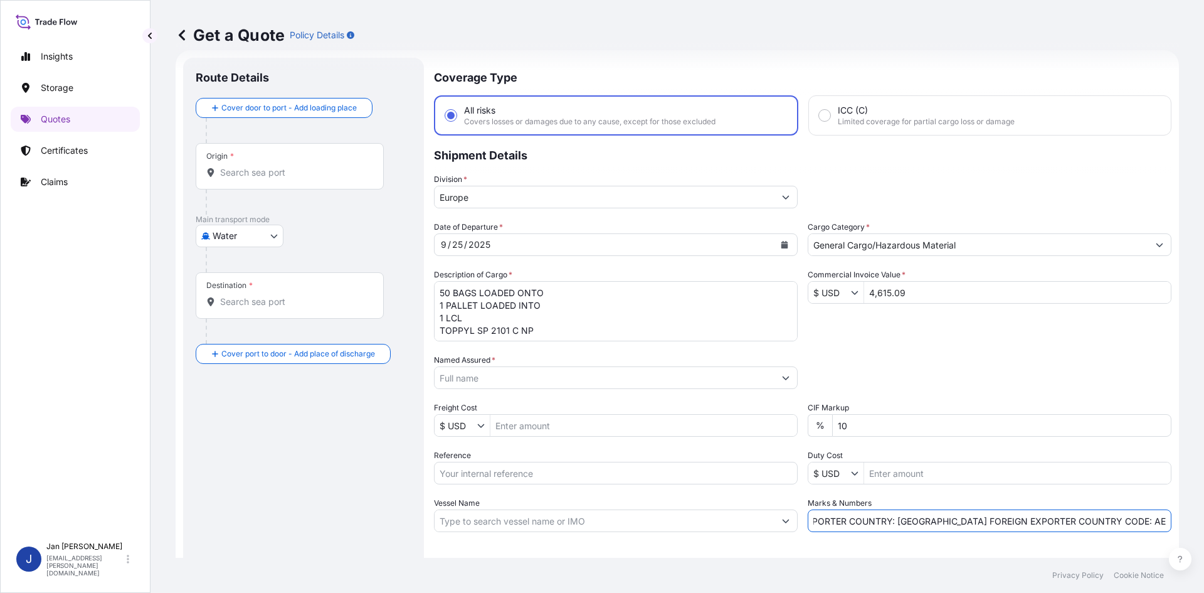
type input "ACID: 1005048252025060174 EGYPTIAN IMPORTER TAX ID: 100504825 FOREIGN EXPORTER …"
click at [849, 539] on div "Coverage Type All risks Covers losses or damages due to any cause, except for t…" at bounding box center [803, 342] width 738 height 568
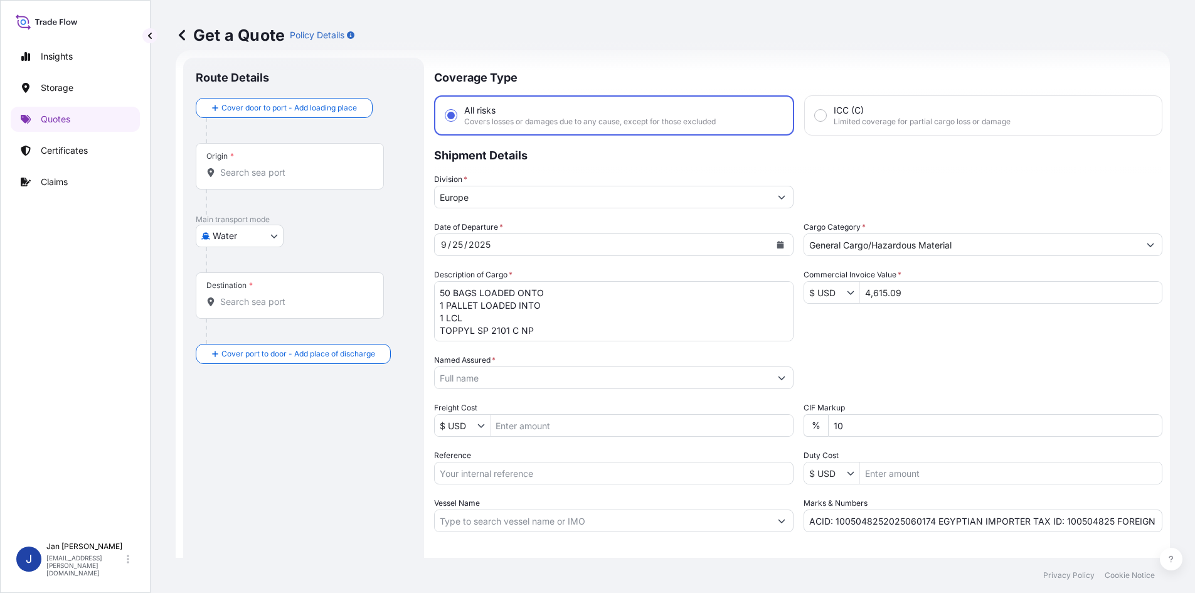
click at [625, 382] on input "Named Assured *" at bounding box center [603, 377] width 336 height 23
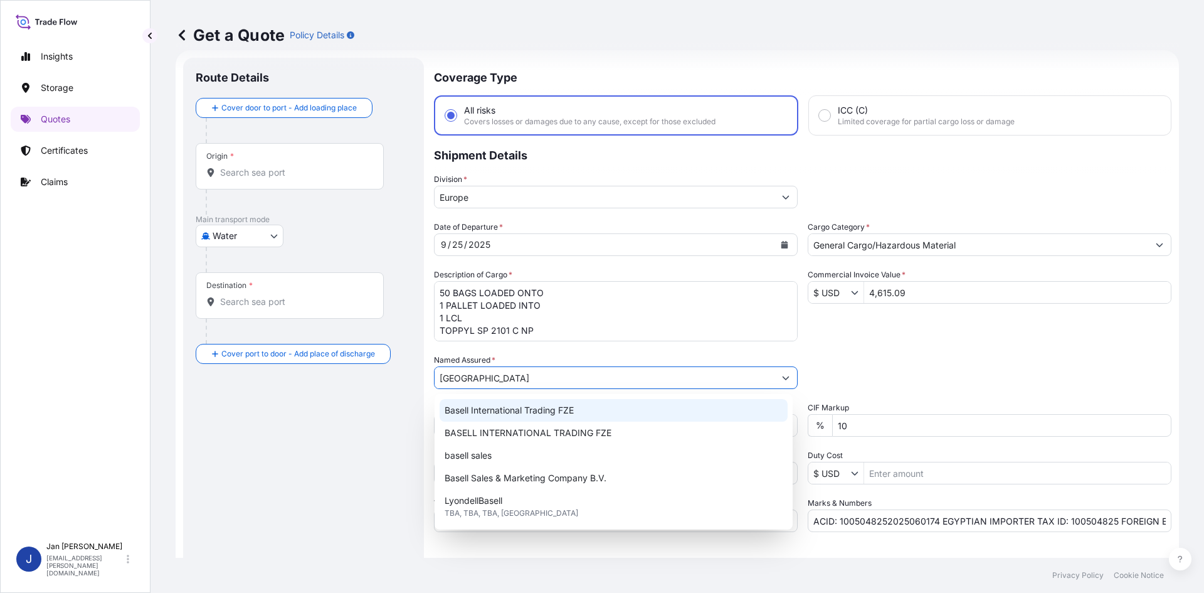
click at [539, 415] on span "Basell International Trading FZE" at bounding box center [509, 410] width 129 height 13
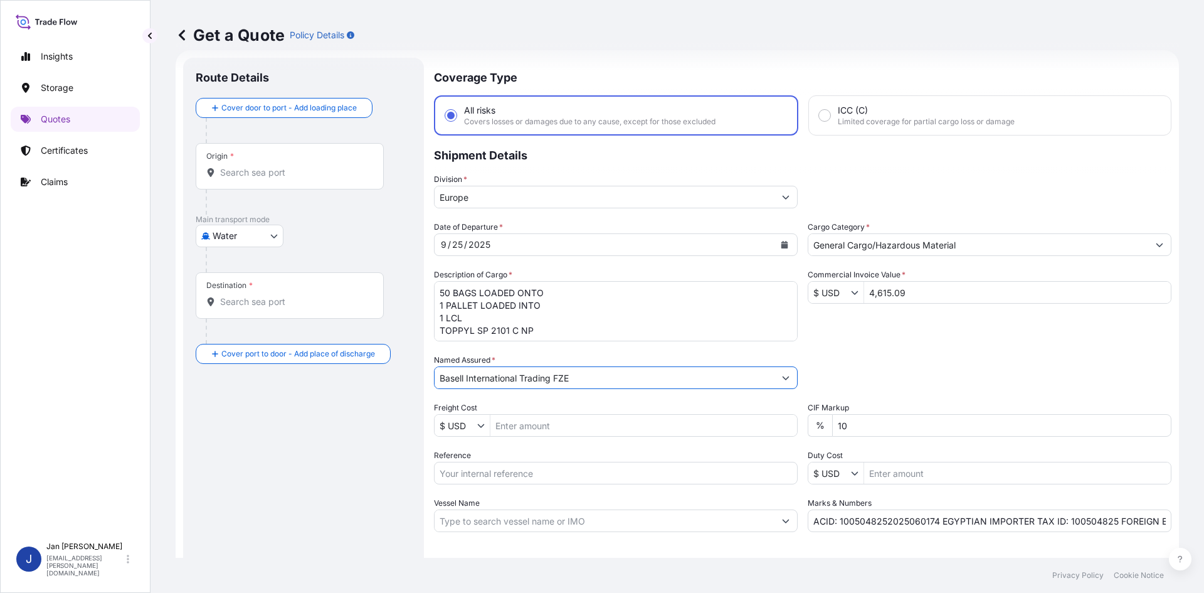
type input "Basell International Trading FZE"
click at [472, 485] on div "Date of Departure * [DATE] Cargo Category * General Cargo/Hazardous Material De…" at bounding box center [803, 376] width 738 height 311
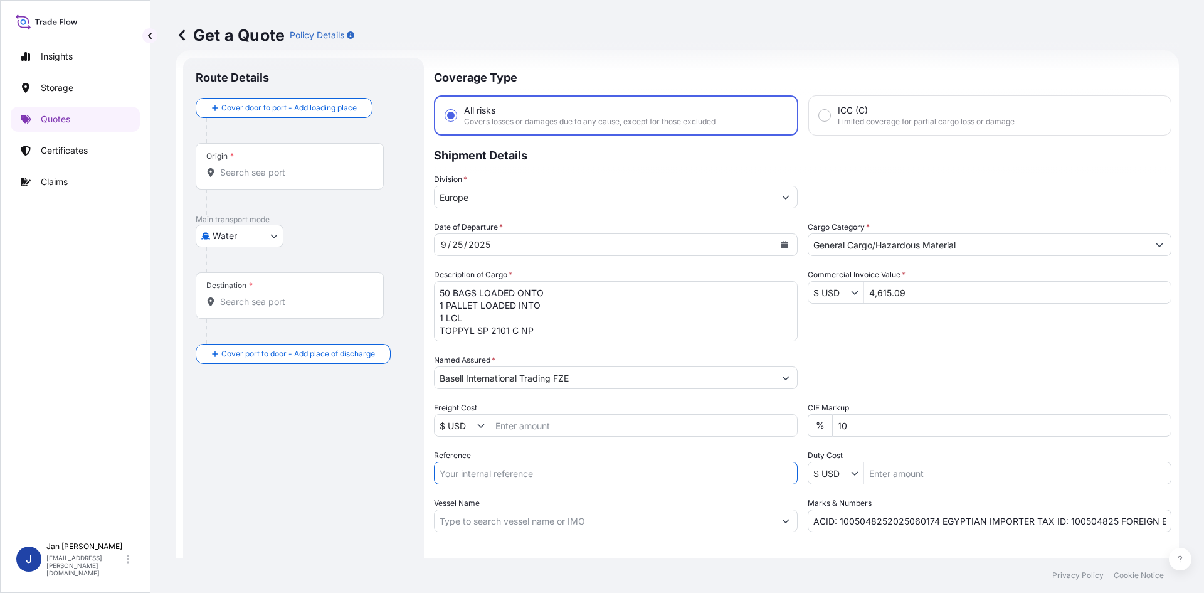
click at [480, 478] on input "Reference" at bounding box center [616, 473] width 364 height 23
paste input "1187410600"
click at [515, 473] on input "1187410600" at bounding box center [616, 473] width 364 height 23
paste input "5013104337"
drag, startPoint x: 613, startPoint y: 453, endPoint x: 610, endPoint y: 462, distance: 9.1
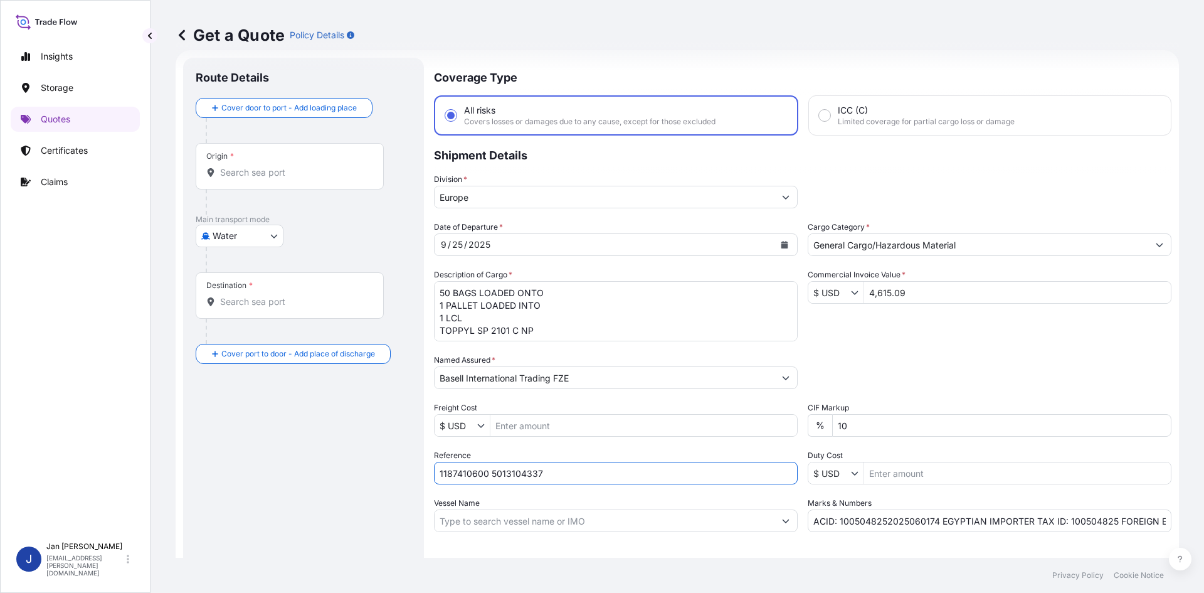
click at [613, 455] on div "Reference 1187410600 5013104337" at bounding box center [616, 466] width 364 height 35
click at [610, 462] on input "1187410600 5013104337" at bounding box center [616, 473] width 364 height 23
paste input "5013106388"
type input "1187410600 5013104337 5013106388"
click at [658, 450] on div "Reference 1187410600 5013104337 5013106388" at bounding box center [616, 466] width 364 height 35
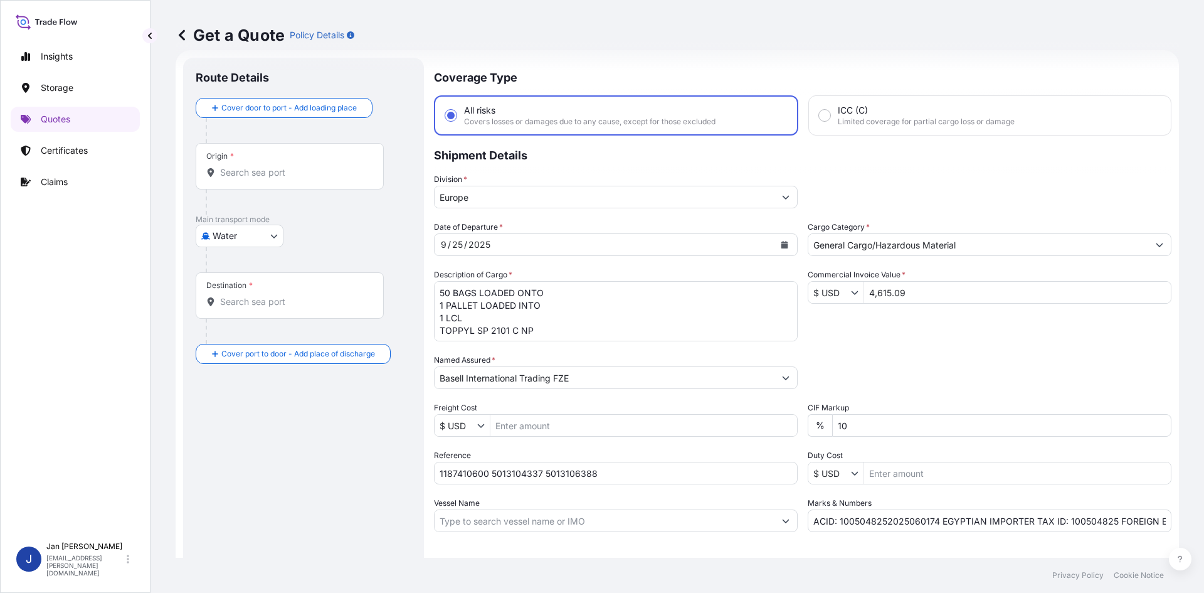
click at [285, 177] on input "Origin *" at bounding box center [294, 172] width 148 height 13
paste input "[GEOGRAPHIC_DATA]"
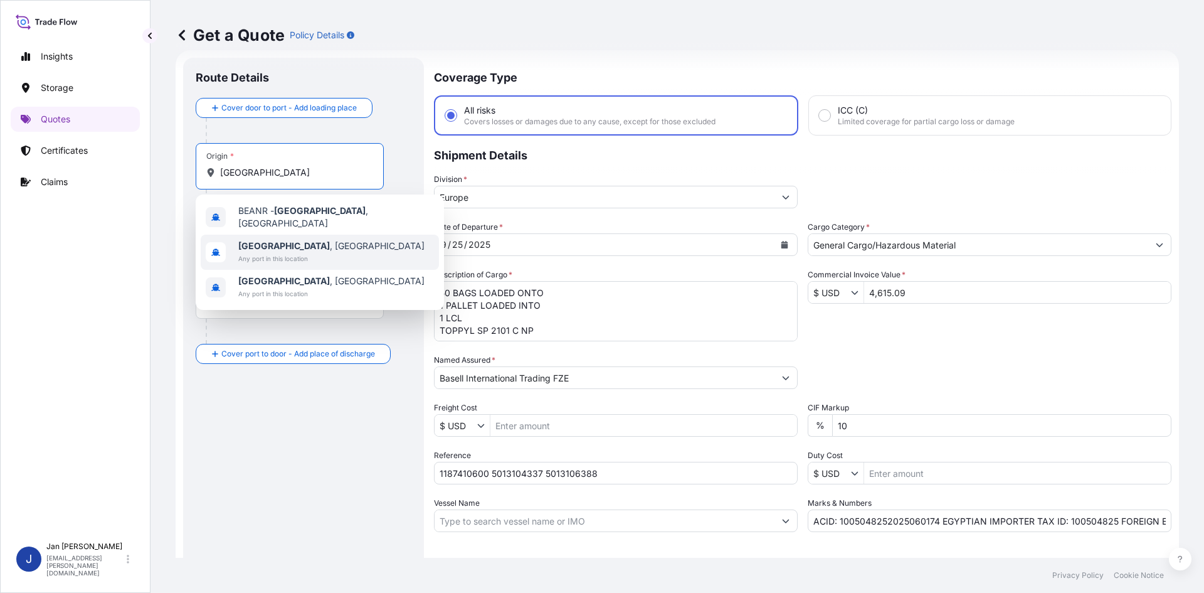
click at [293, 252] on span "Any port in this location" at bounding box center [331, 258] width 186 height 13
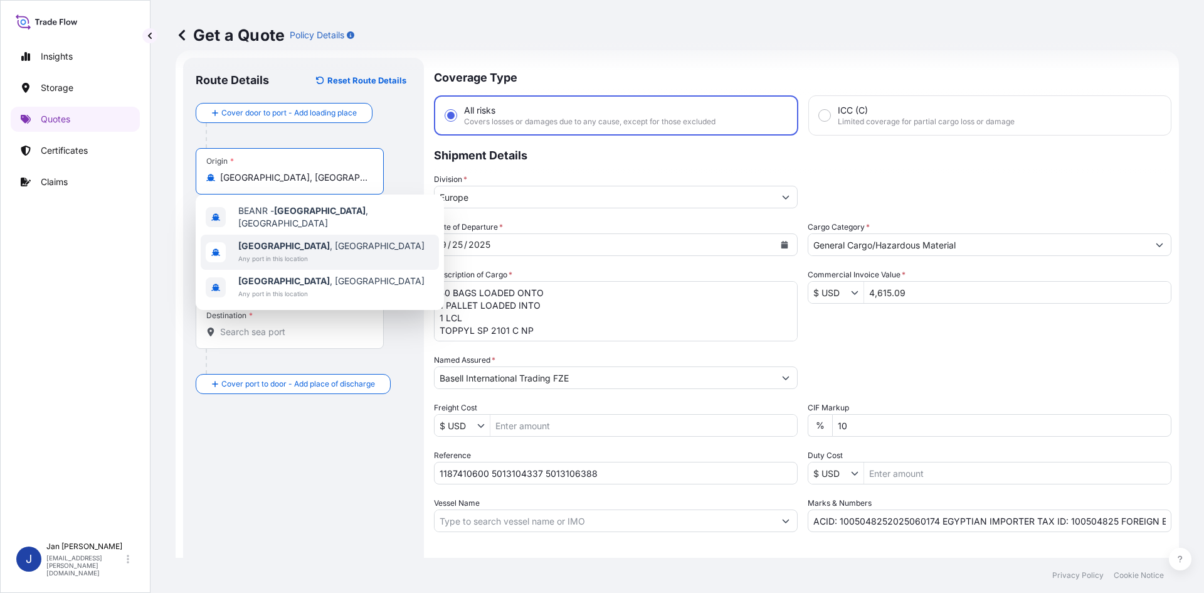
type input "[GEOGRAPHIC_DATA], [GEOGRAPHIC_DATA]"
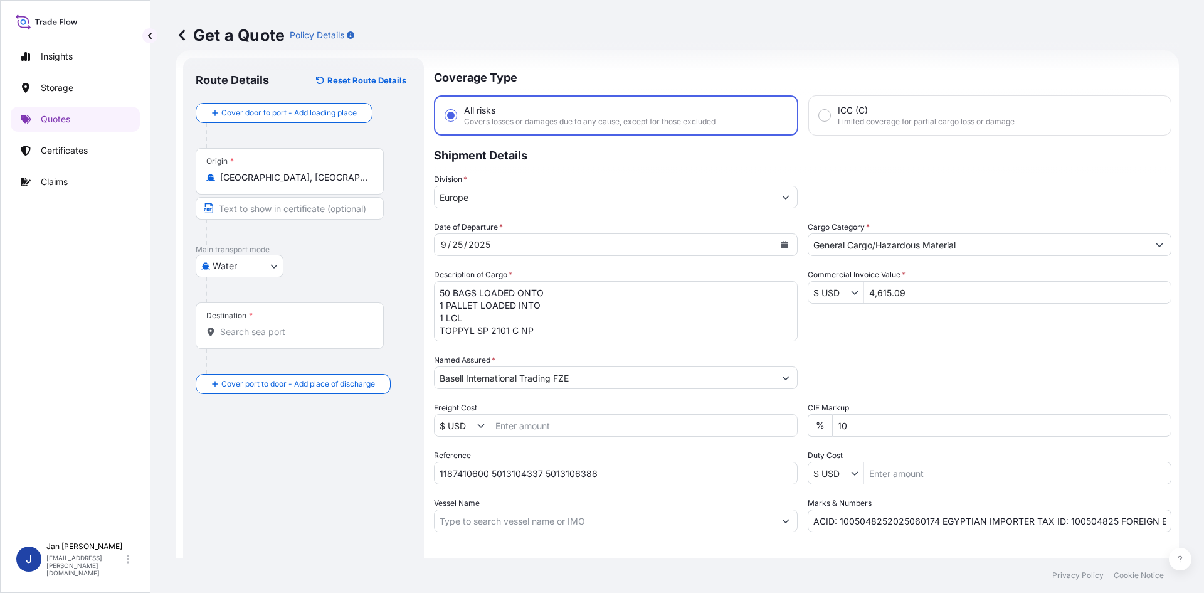
click at [360, 266] on div "Water Air Water Inland" at bounding box center [304, 266] width 216 height 23
click at [238, 336] on input "Destination *" at bounding box center [294, 331] width 148 height 13
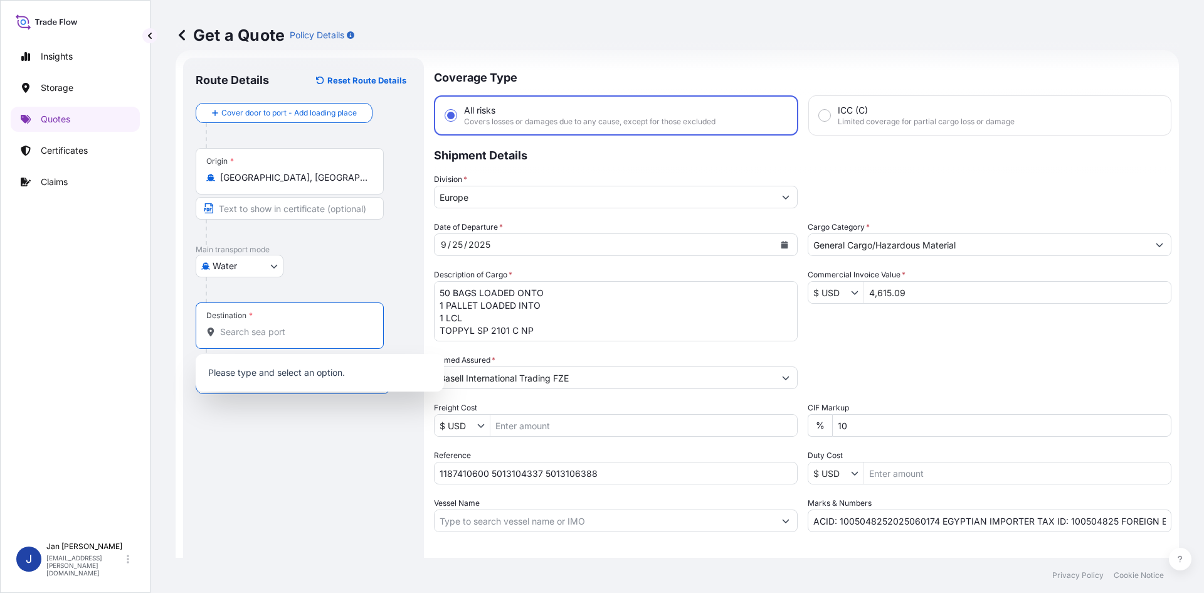
paste input "EL DEKHEILA"
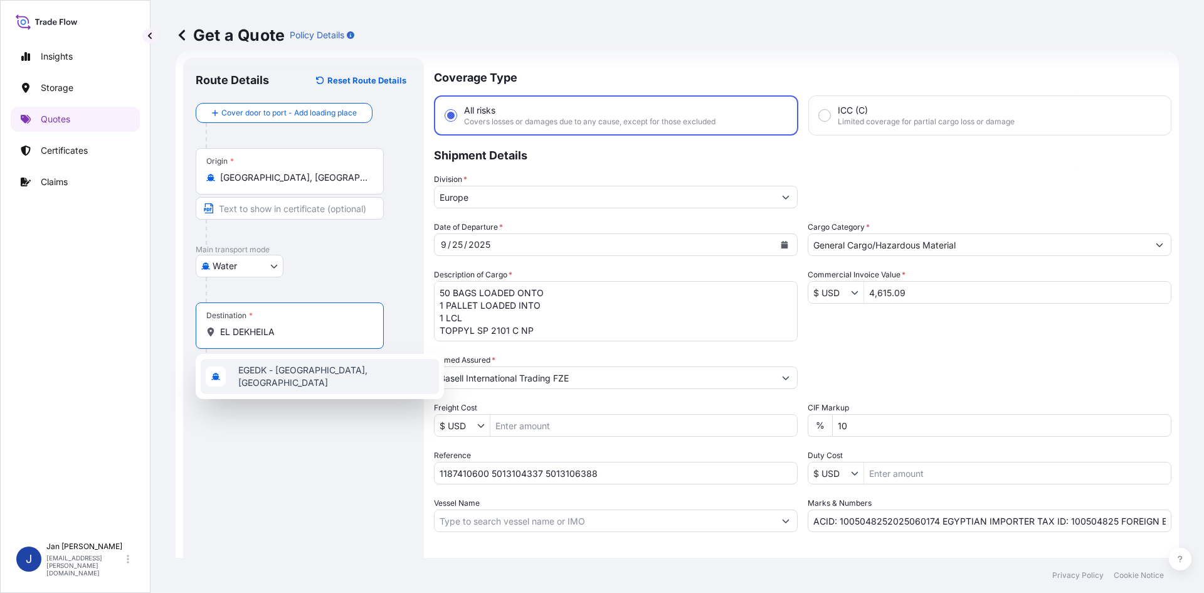
click at [273, 368] on span "EGEDK - [GEOGRAPHIC_DATA], [GEOGRAPHIC_DATA]" at bounding box center [336, 376] width 196 height 25
type input "EGEDK - [GEOGRAPHIC_DATA], [GEOGRAPHIC_DATA]"
click at [297, 451] on div "Route Details Reset Route Details Cover door to port - Add loading place Place …" at bounding box center [304, 341] width 216 height 542
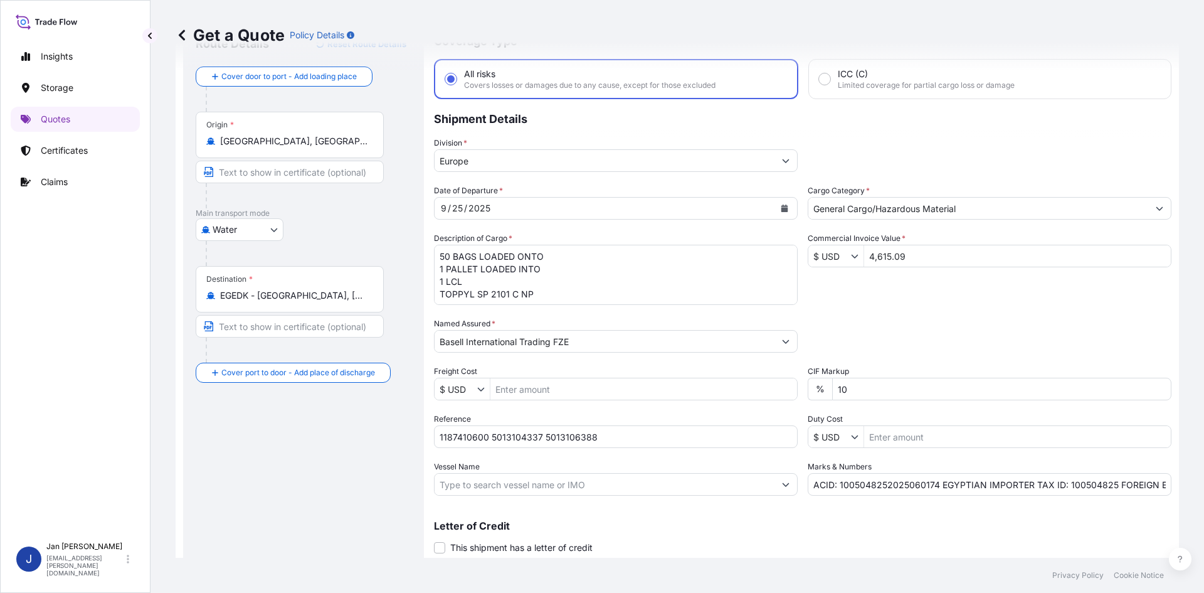
scroll to position [95, 0]
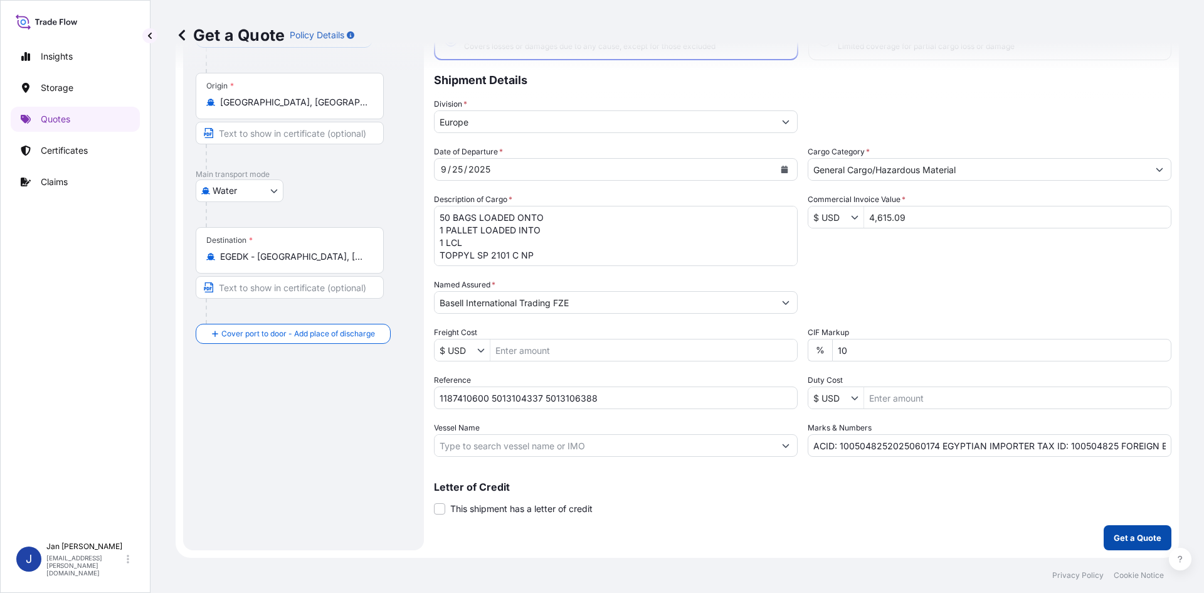
click at [1118, 533] on p "Get a Quote" at bounding box center [1138, 537] width 48 height 13
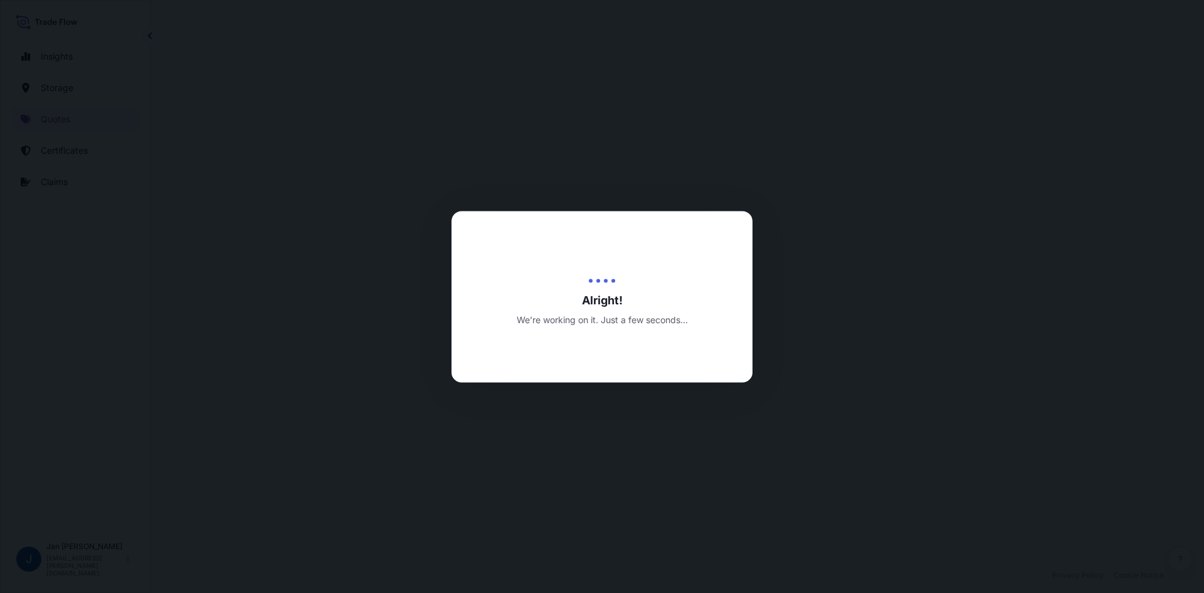
select select "Water"
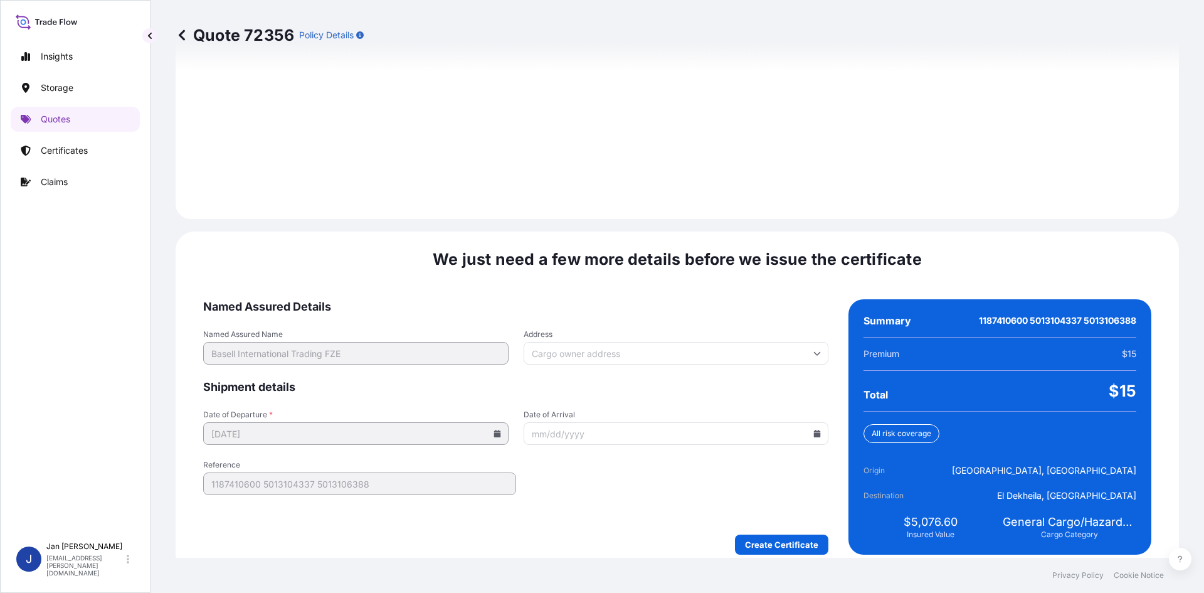
scroll to position [1734, 0]
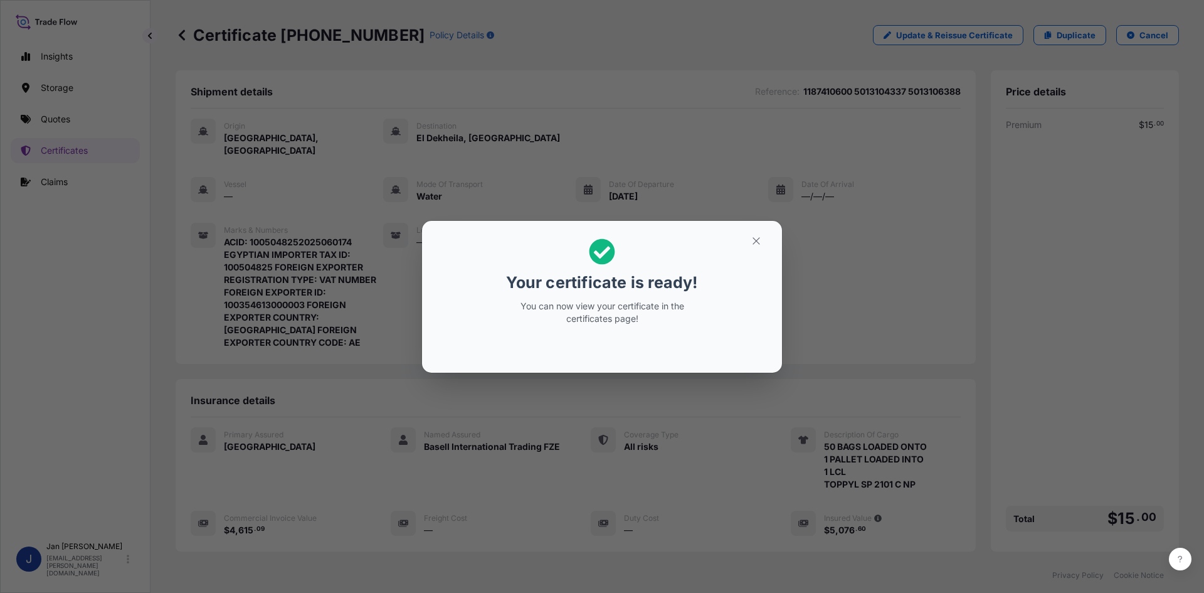
click at [564, 48] on div "Your certificate is ready! You can now view your certificate in the certificate…" at bounding box center [602, 296] width 1204 height 593
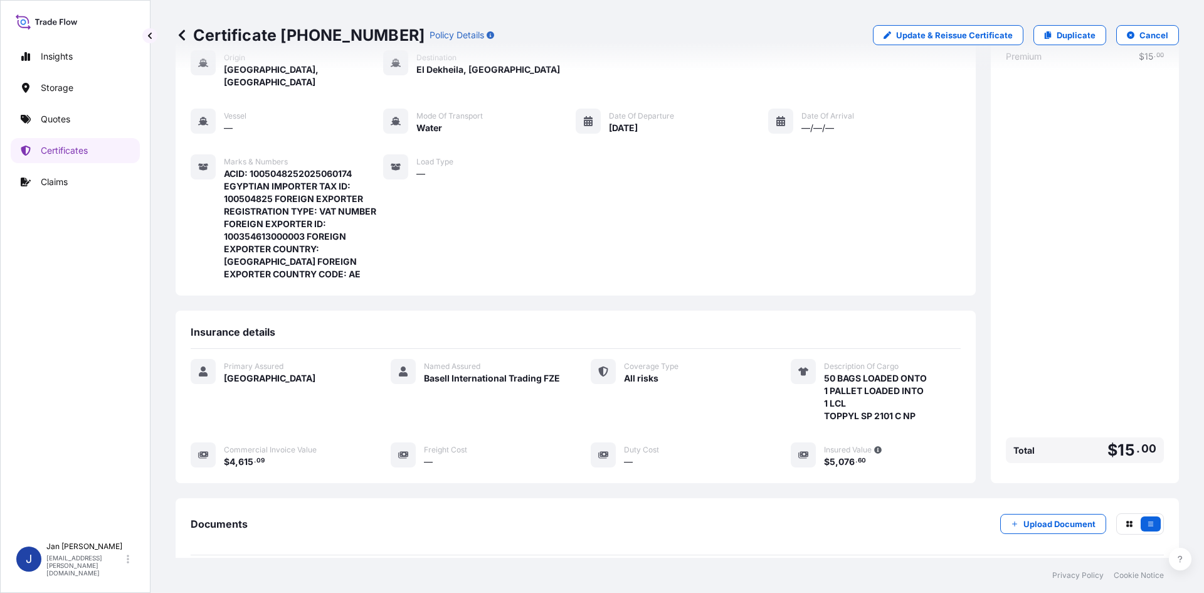
scroll to position [192, 0]
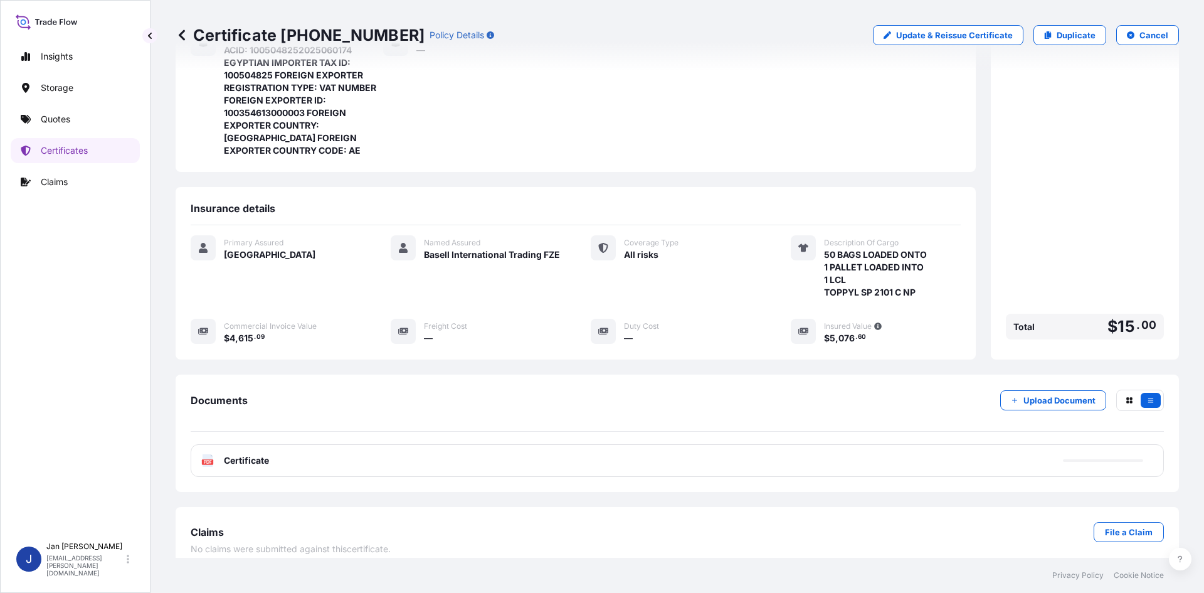
click at [632, 444] on div "PDF Certificate" at bounding box center [677, 460] width 973 height 33
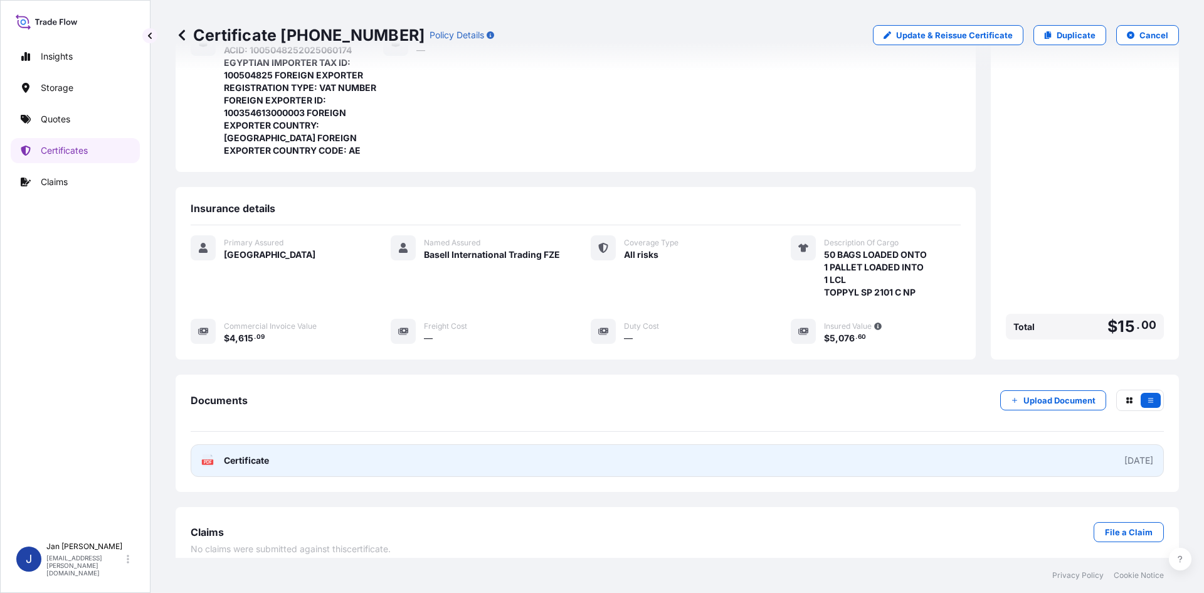
click at [615, 453] on link "PDF Certificate [DATE]" at bounding box center [677, 460] width 973 height 33
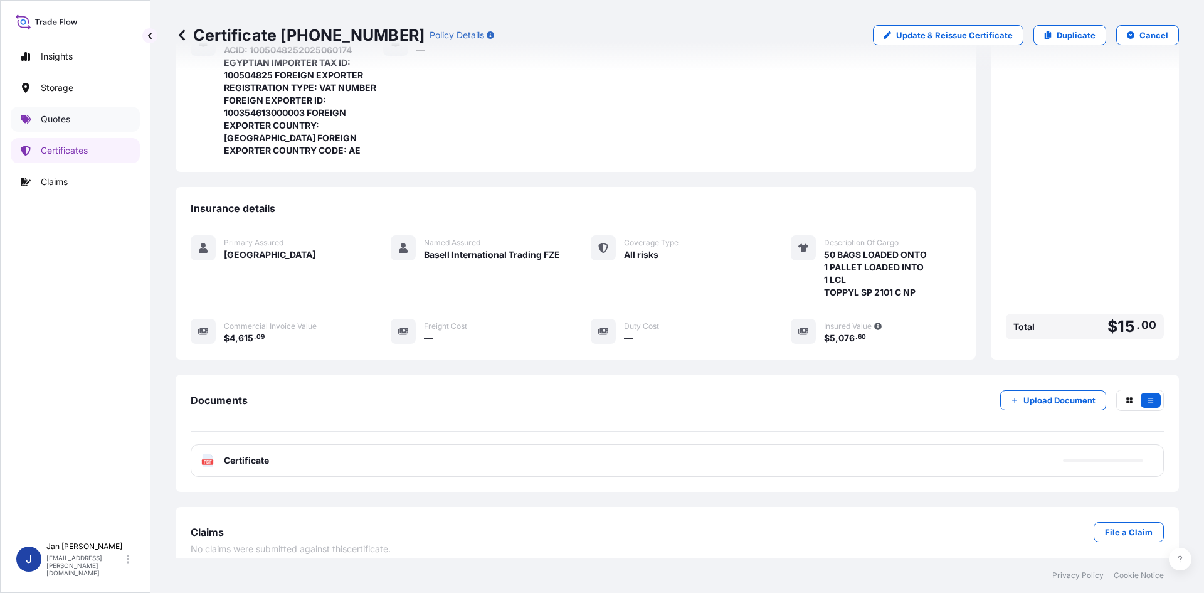
click at [62, 124] on p "Quotes" at bounding box center [55, 119] width 29 height 13
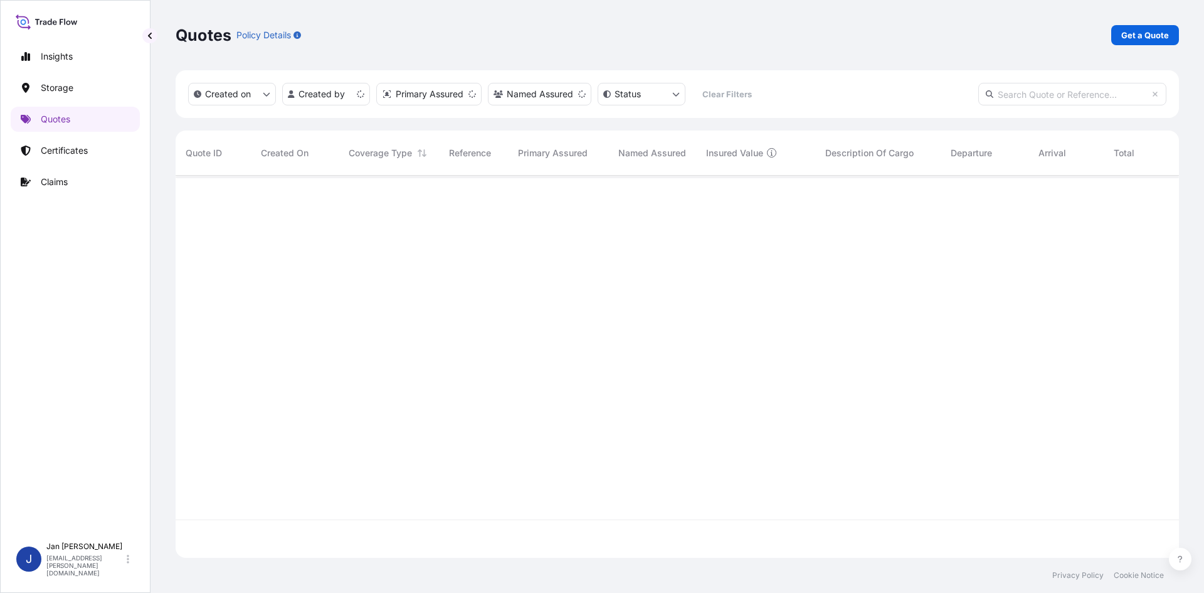
scroll to position [379, 994]
click at [1145, 33] on p "Get a Quote" at bounding box center [1145, 35] width 48 height 13
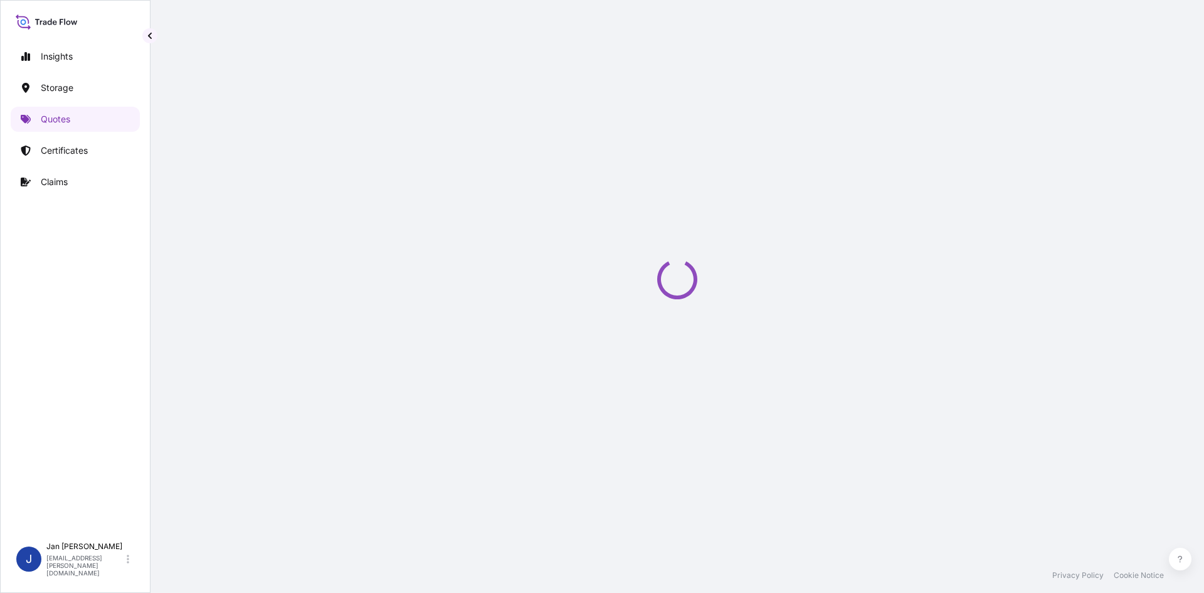
select select "Water"
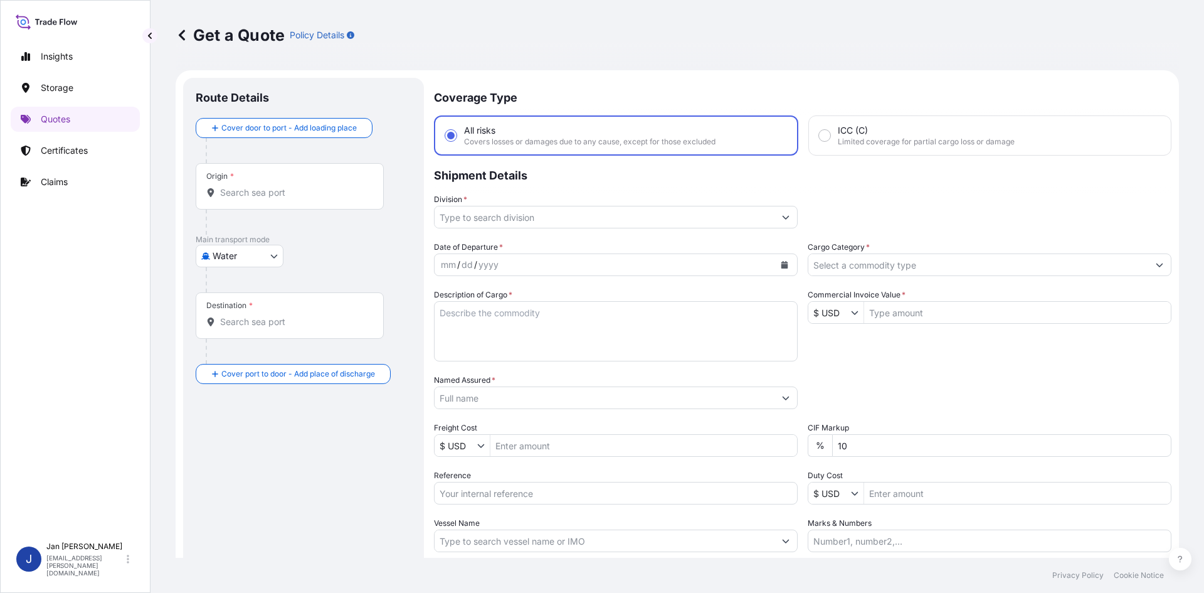
scroll to position [20, 0]
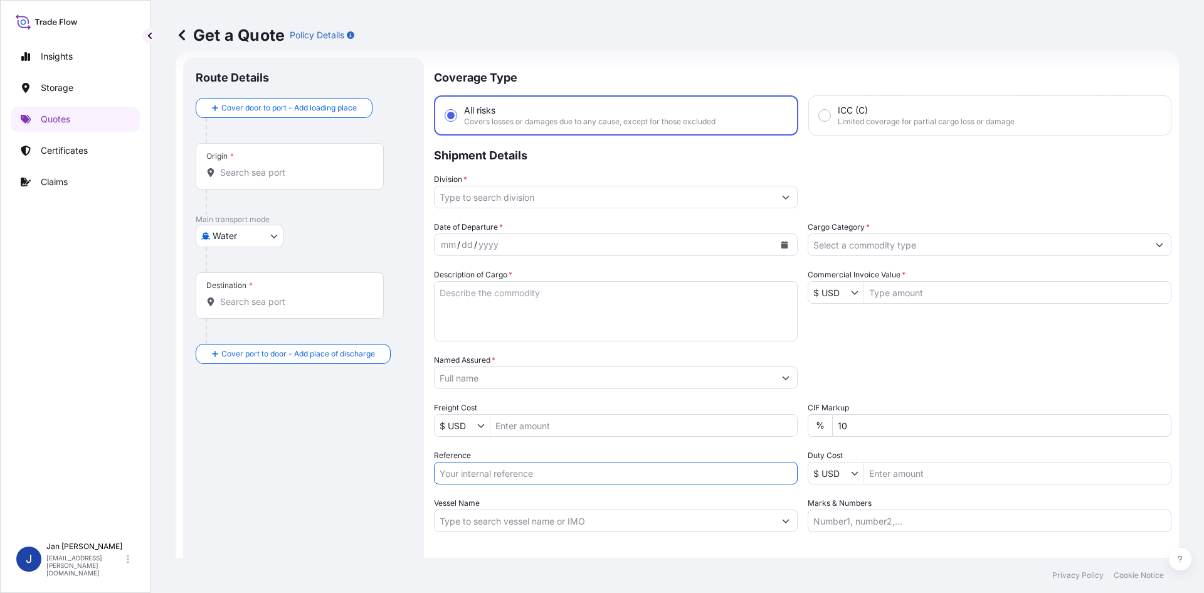
click at [555, 477] on input "Reference" at bounding box center [616, 473] width 364 height 23
paste input "1187431100"
type input "1187431100"
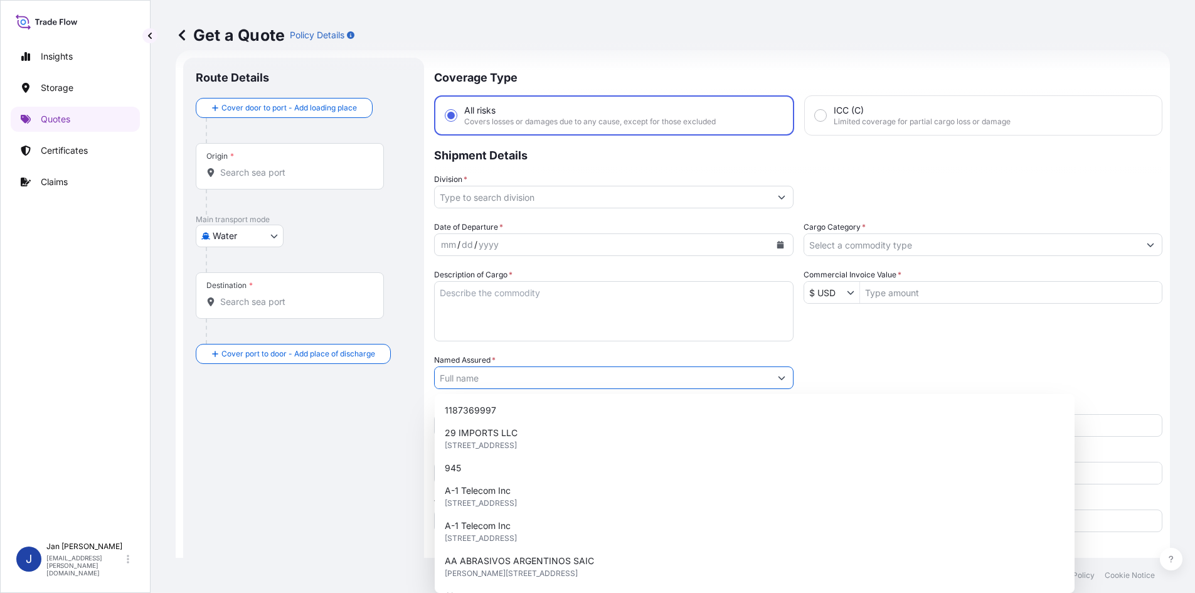
click at [614, 378] on input "Named Assured *" at bounding box center [603, 377] width 336 height 23
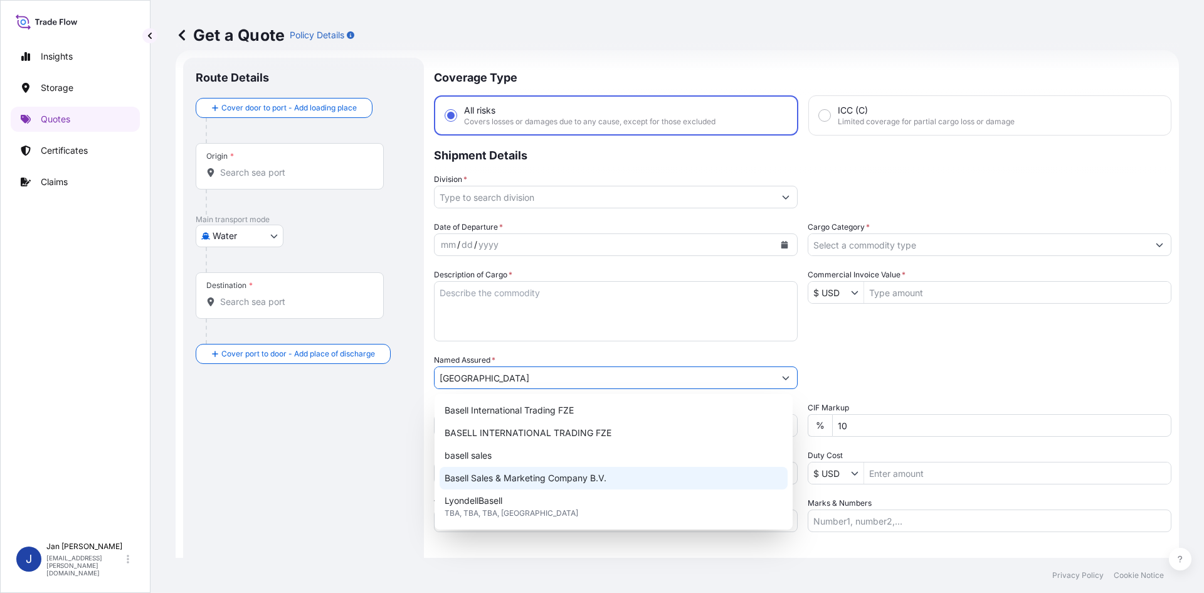
click at [557, 477] on span "Basell Sales & Marketing Company B.V." at bounding box center [526, 478] width 162 height 13
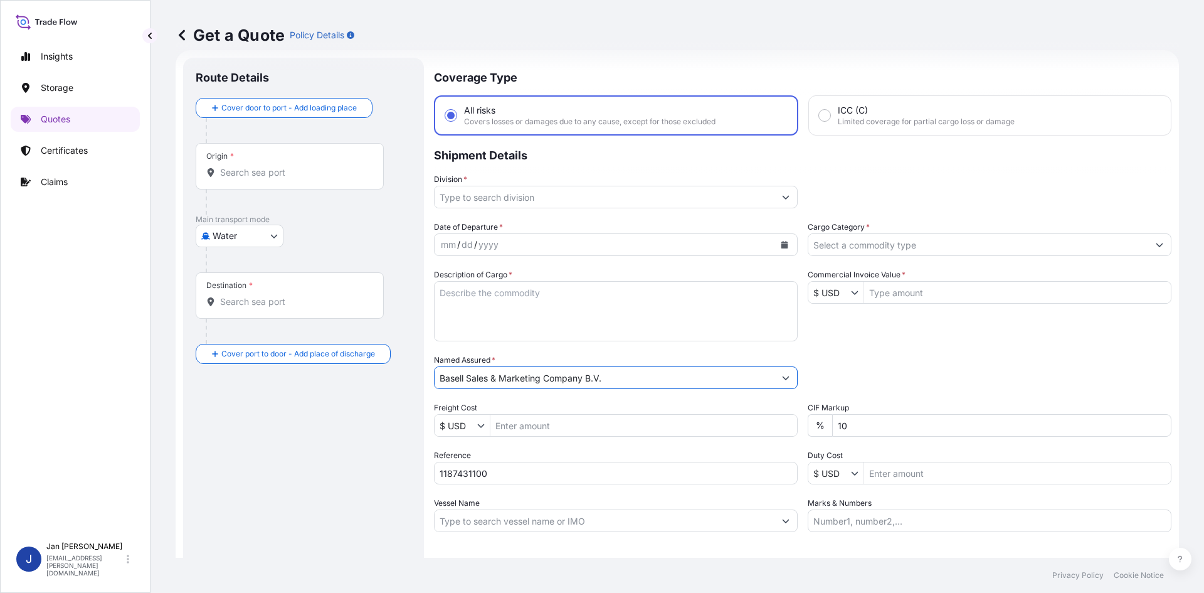
type input "Basell Sales & Marketing Company B.V."
click at [840, 362] on div "Packing Category Type to search a container mode Please select a primary mode o…" at bounding box center [990, 371] width 364 height 35
click at [784, 240] on button "Calendar" at bounding box center [785, 245] width 20 height 20
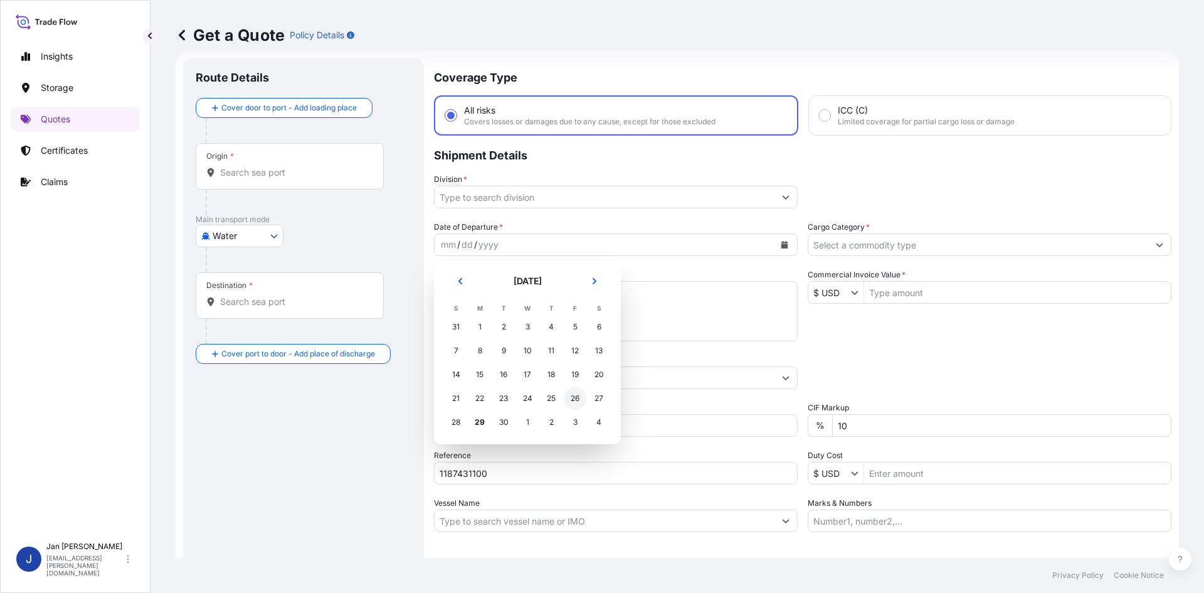
click at [571, 400] on div "26" at bounding box center [575, 398] width 23 height 23
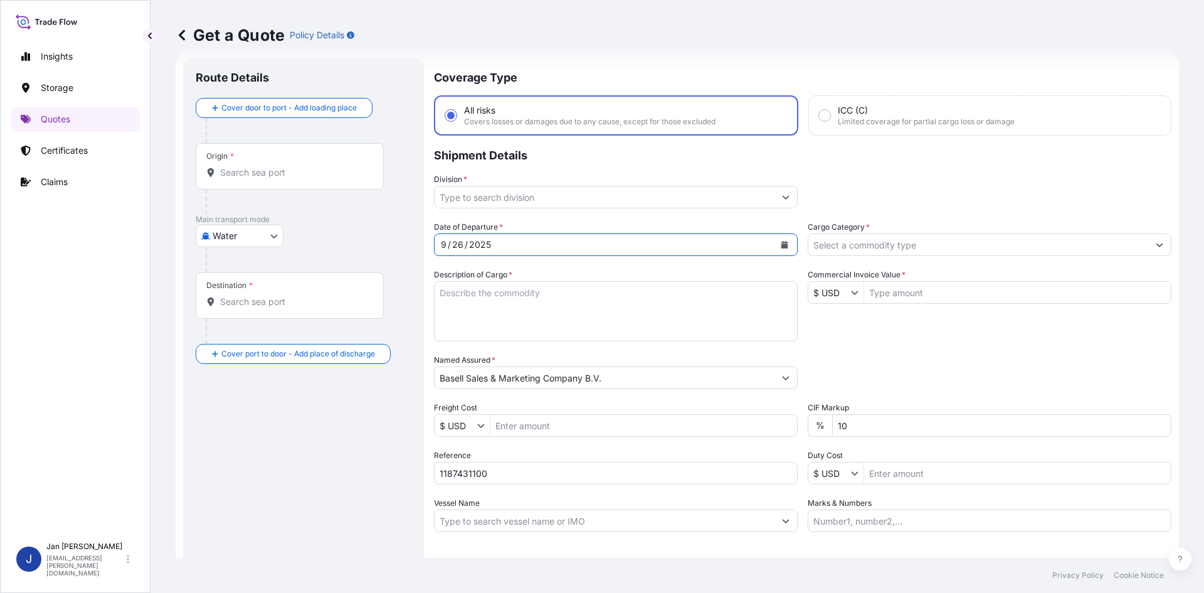
click at [738, 195] on input "Division *" at bounding box center [605, 197] width 340 height 23
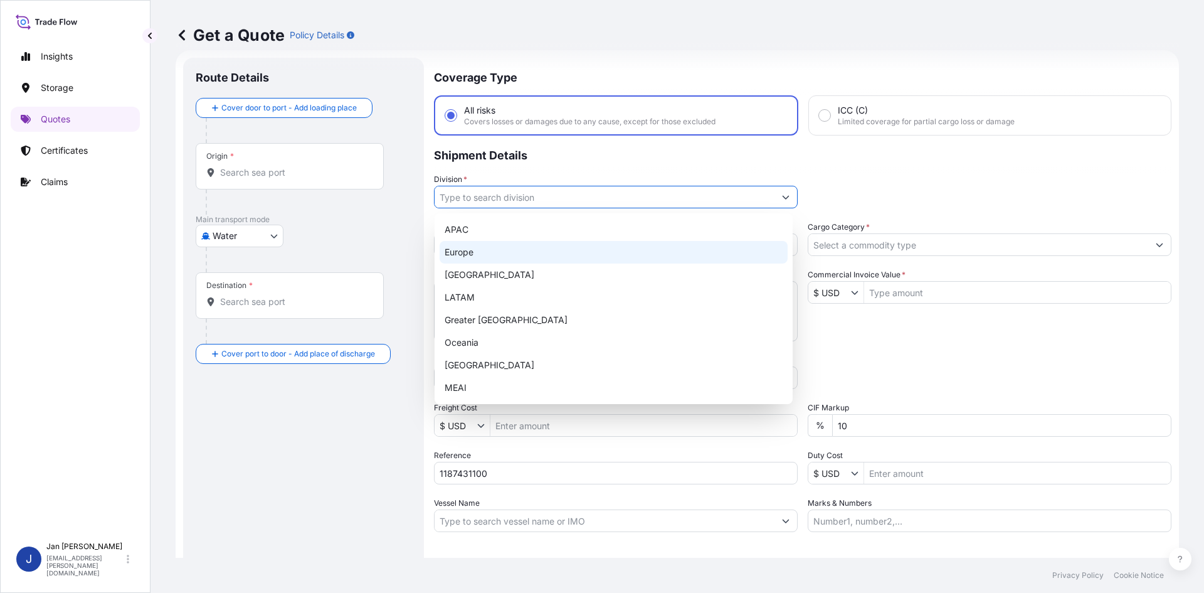
click at [577, 255] on div "Europe" at bounding box center [614, 252] width 348 height 23
type input "Europe"
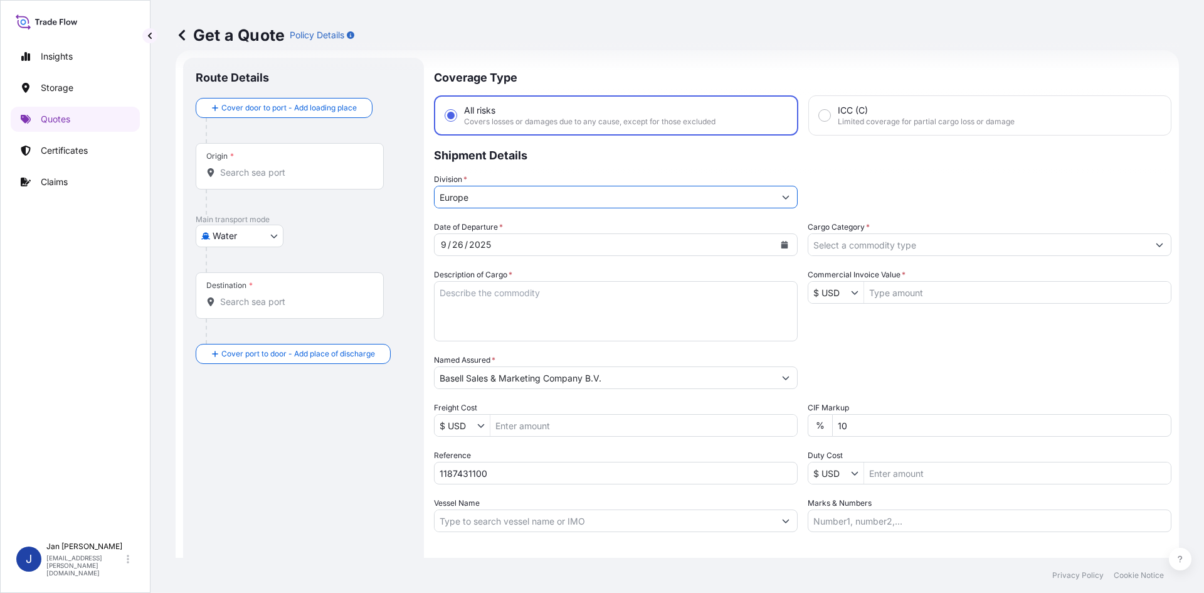
click at [832, 253] on input "Cargo Category *" at bounding box center [978, 244] width 340 height 23
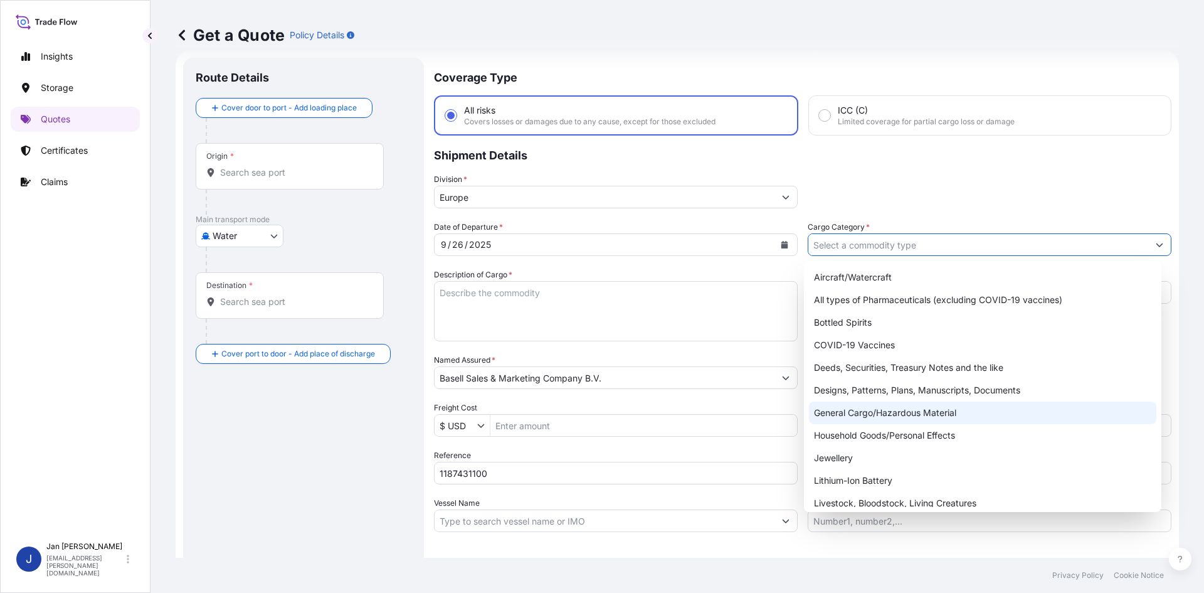
click at [892, 410] on div "General Cargo/Hazardous Material" at bounding box center [983, 412] width 348 height 23
type input "General Cargo/Hazardous Material"
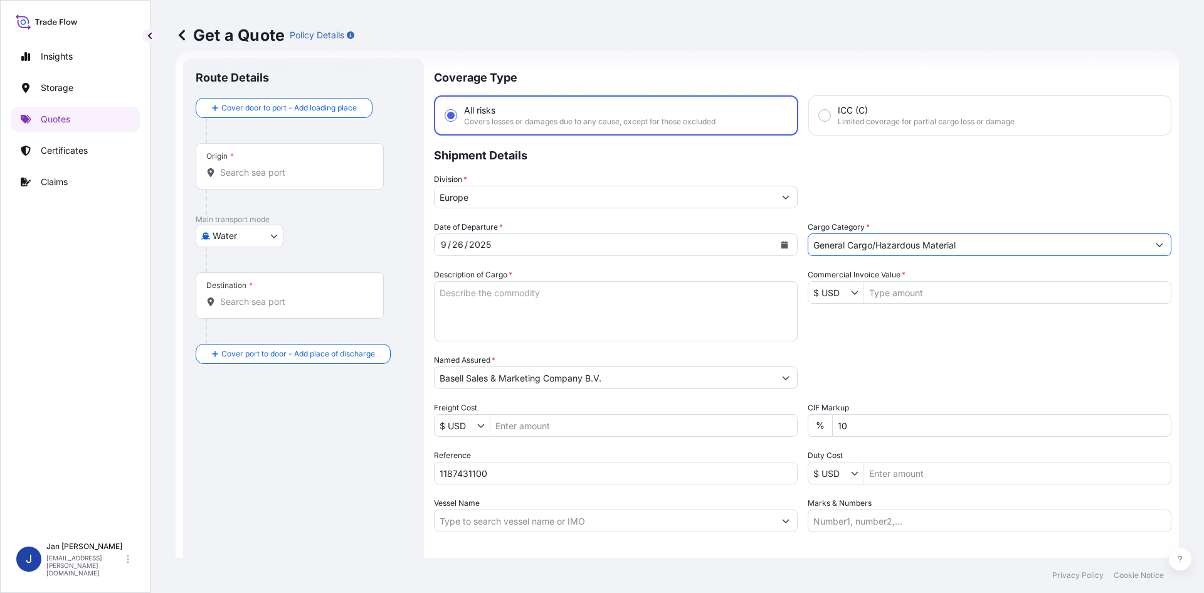
click at [850, 328] on div "Date of Departure * [DATE] Cargo Category * General Cargo/Hazardous Material De…" at bounding box center [803, 376] width 738 height 311
click at [566, 468] on input "1187431100" at bounding box center [616, 473] width 364 height 23
paste input "5013184570"
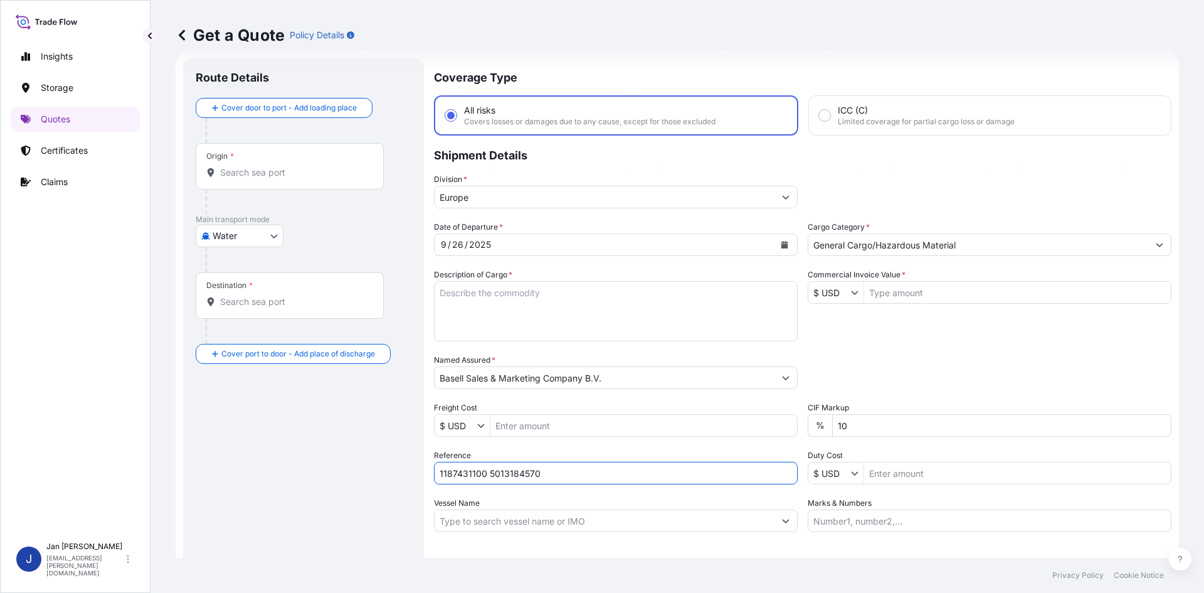
type input "1187431100 5013184570"
drag, startPoint x: 815, startPoint y: 306, endPoint x: 828, endPoint y: 296, distance: 16.6
click at [817, 305] on div "Date of Departure * [DATE] Cargo Category * General Cargo/Hazardous Material De…" at bounding box center [803, 376] width 738 height 311
drag, startPoint x: 829, startPoint y: 295, endPoint x: 828, endPoint y: 304, distance: 8.2
click at [830, 295] on input "$ USD" at bounding box center [829, 292] width 43 height 23
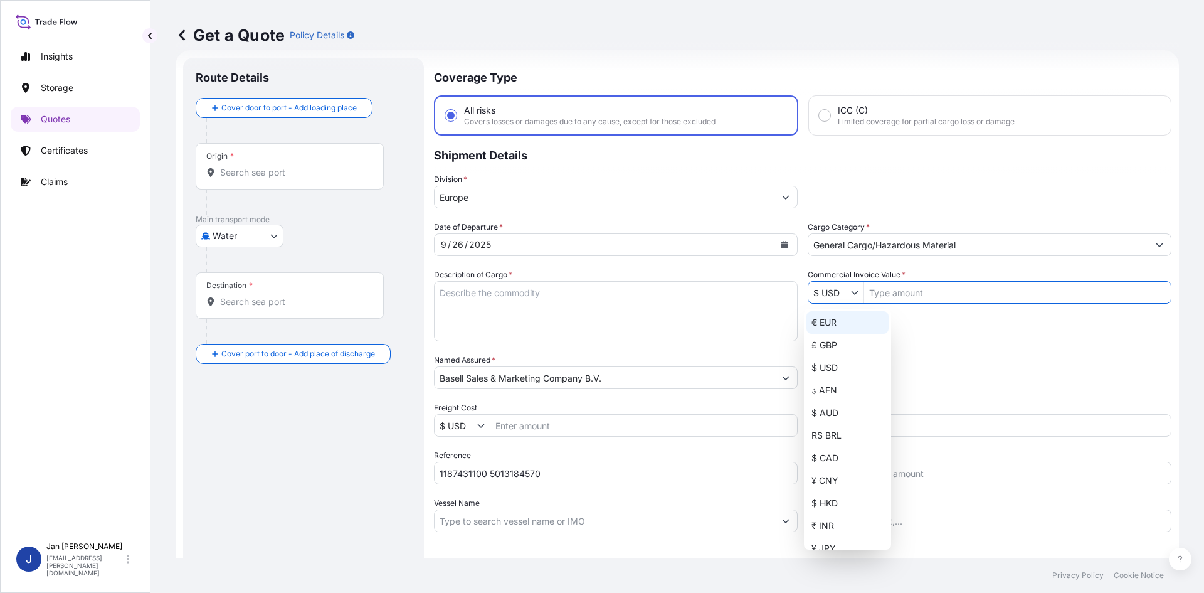
click at [818, 320] on div "€ EUR" at bounding box center [847, 322] width 82 height 23
type input "€ EUR"
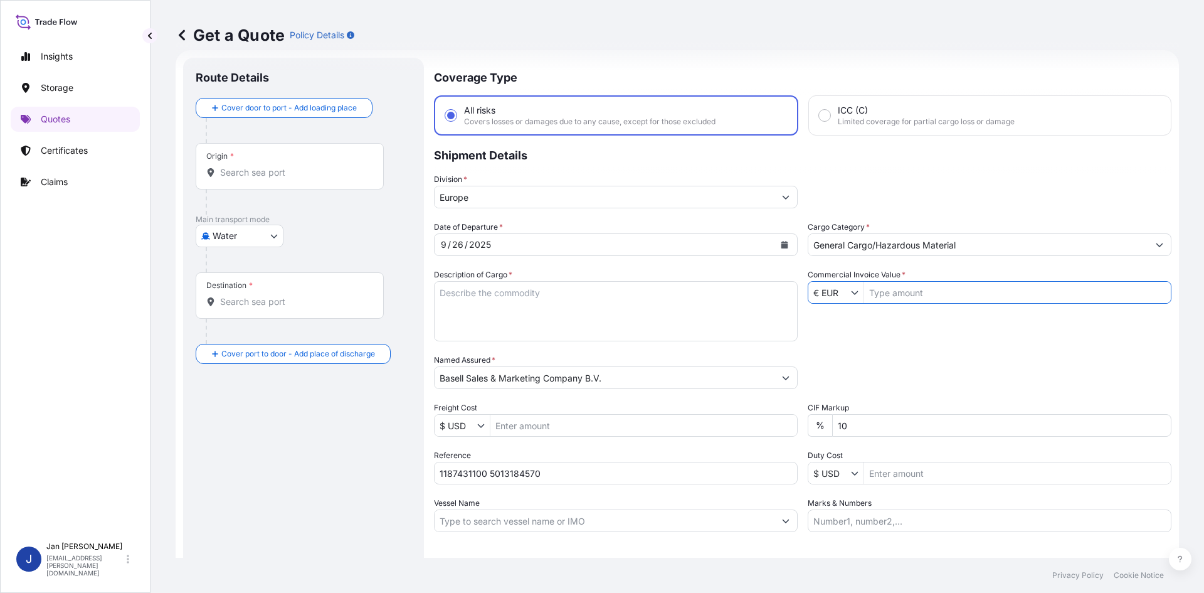
click at [889, 288] on input "Commercial Invoice Value *" at bounding box center [1017, 292] width 307 height 23
click at [892, 291] on input "36951,75" at bounding box center [1017, 292] width 307 height 23
click at [902, 326] on div "Date of Departure * [DATE] Cargo Category * General Cargo/Hazardous Material De…" at bounding box center [803, 376] width 738 height 311
drag, startPoint x: 903, startPoint y: 295, endPoint x: 818, endPoint y: 301, distance: 84.9
click at [818, 301] on div "€ EUR 3,695,175" at bounding box center [990, 292] width 364 height 23
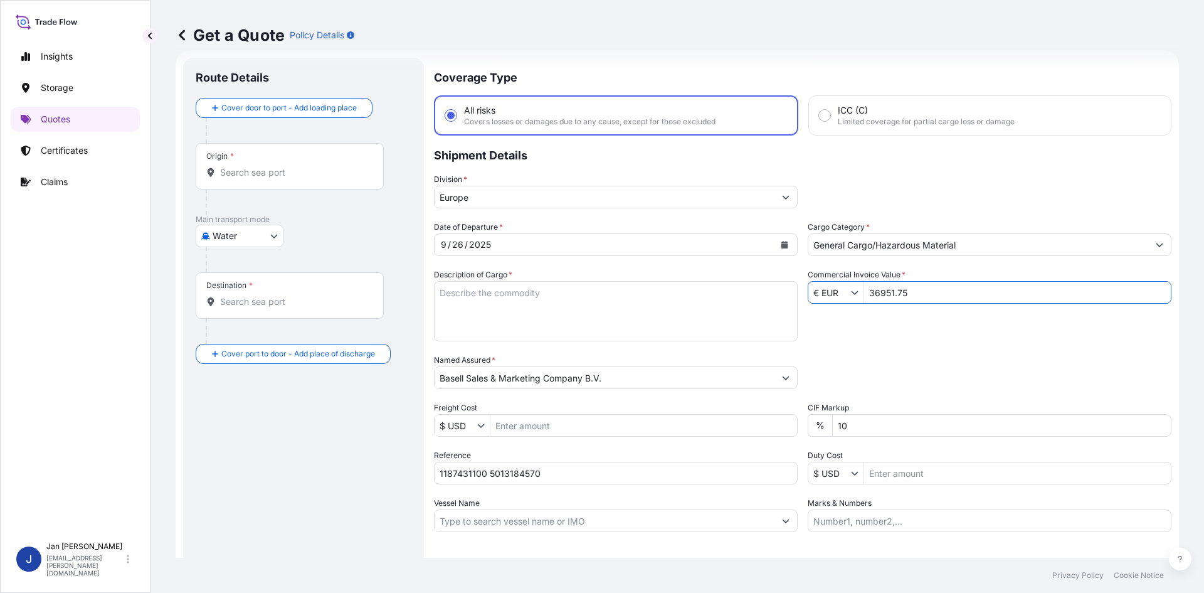
type input "36,951.75"
click at [842, 367] on div "Packing Category Type to search a container mode Please select a primary mode o…" at bounding box center [990, 371] width 364 height 35
click at [528, 289] on textarea "Description of Cargo *" at bounding box center [616, 311] width 364 height 60
paste textarea "BAGS LOADED ONTO 18 PALLETS LOADED INTO 1 40' HIGH CUBE CONTAINER HOSTACOM M2 U…"
click at [441, 292] on textarea "BAGS LOADED ONTO 18 PALLETS LOADED INTO 1 40' HIGH CUBE CONTAINER HOSTACOM M2 U…" at bounding box center [616, 311] width 364 height 60
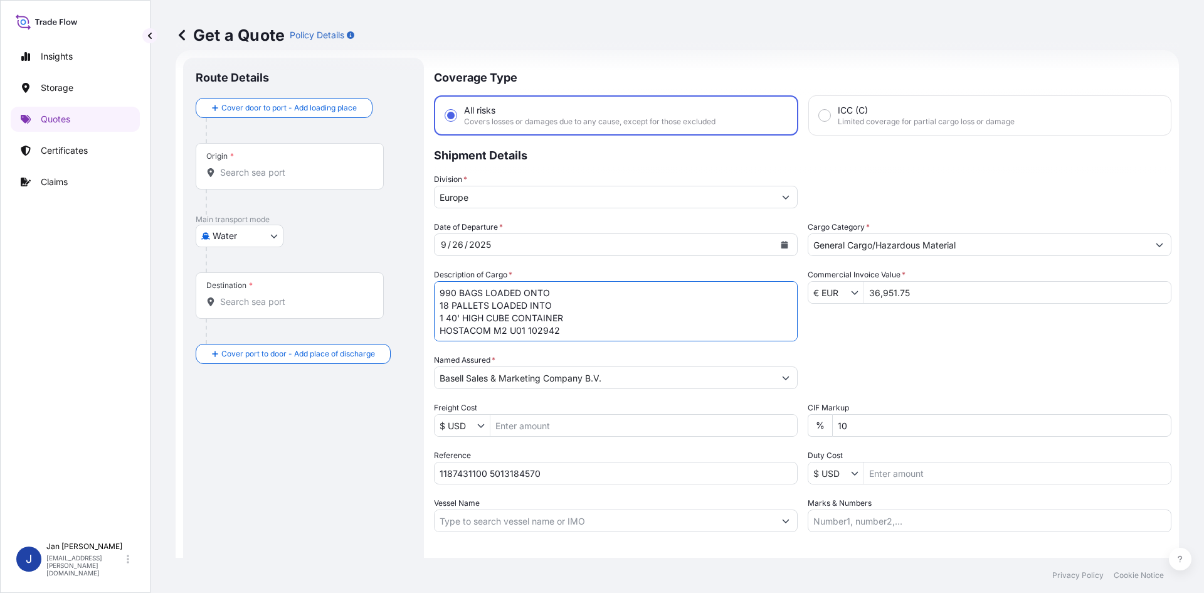
type textarea "990 BAGS LOADED ONTO 18 PALLETS LOADED INTO 1 40' HIGH CUBE CONTAINER HOSTACOM …"
drag, startPoint x: 852, startPoint y: 529, endPoint x: 835, endPoint y: 539, distance: 19.7
click at [852, 529] on input "Marks & Numbers" at bounding box center [990, 520] width 364 height 23
paste input "ULTRA PLASTIK / [GEOGRAPHIC_DATA]"
type input "ULTRA PLASTIK / [GEOGRAPHIC_DATA]"
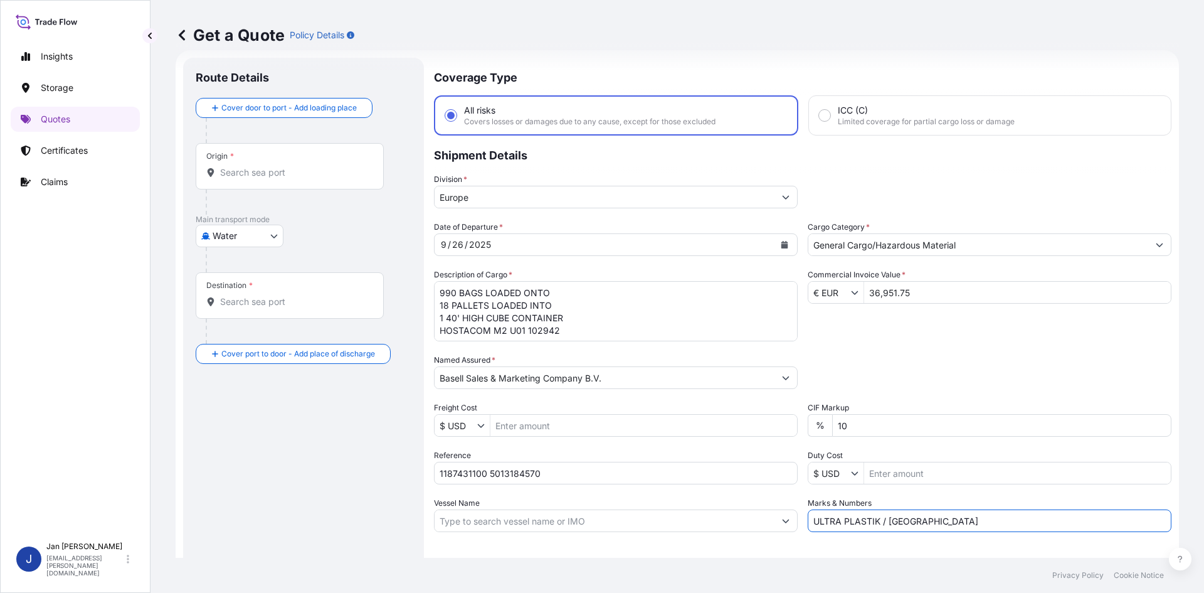
click at [831, 542] on div "Letter of Credit This shipment has a letter of credit Letter of credit * Letter…" at bounding box center [803, 566] width 738 height 48
click at [267, 174] on input "Origin *" at bounding box center [294, 172] width 148 height 13
paste input "[GEOGRAPHIC_DATA]"
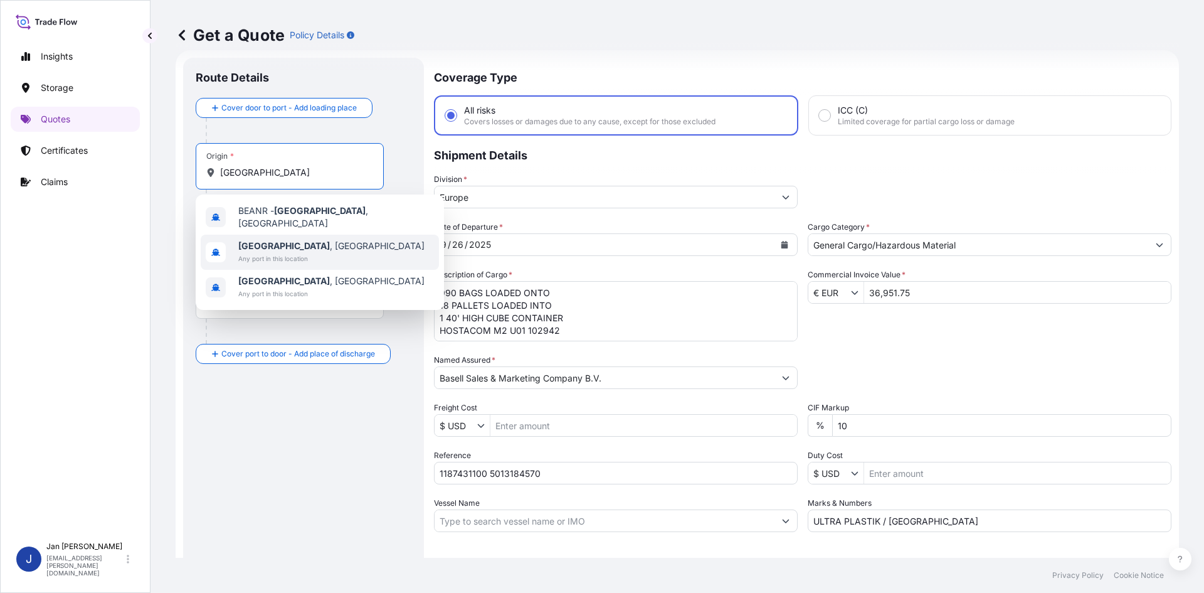
click at [300, 246] on span "[GEOGRAPHIC_DATA] , [GEOGRAPHIC_DATA]" at bounding box center [331, 246] width 186 height 13
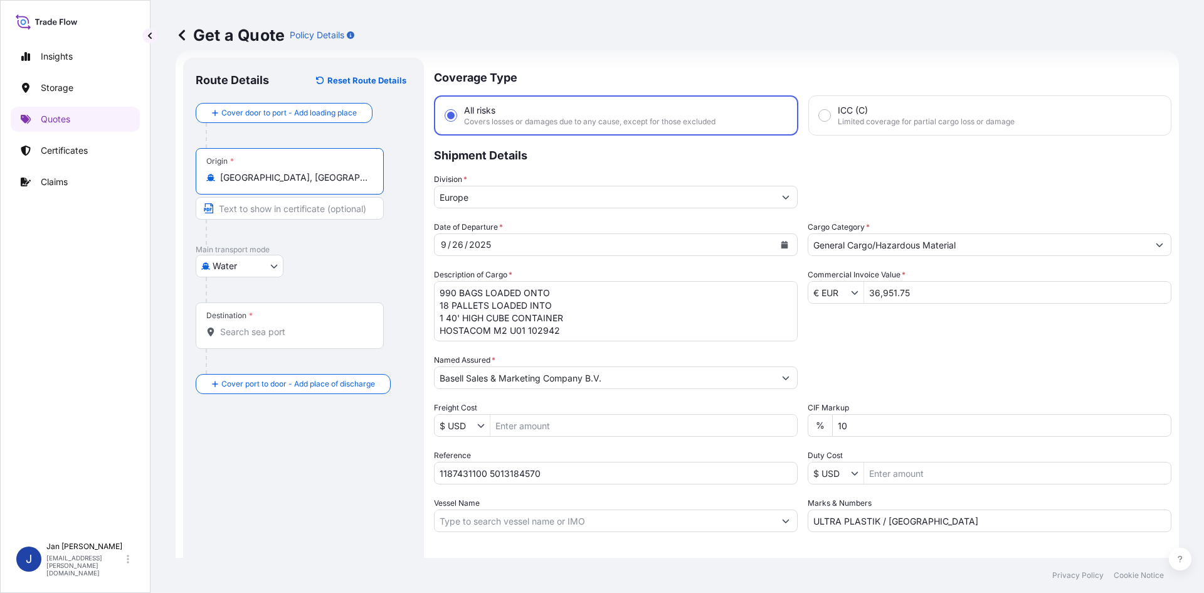
type input "[GEOGRAPHIC_DATA], [GEOGRAPHIC_DATA]"
click at [364, 256] on div "Water Air Water Inland" at bounding box center [304, 266] width 216 height 23
drag, startPoint x: 332, startPoint y: 317, endPoint x: 320, endPoint y: 327, distance: 15.6
click at [330, 317] on div "Destination *" at bounding box center [290, 325] width 188 height 46
click at [330, 325] on input "Destination *" at bounding box center [294, 331] width 148 height 13
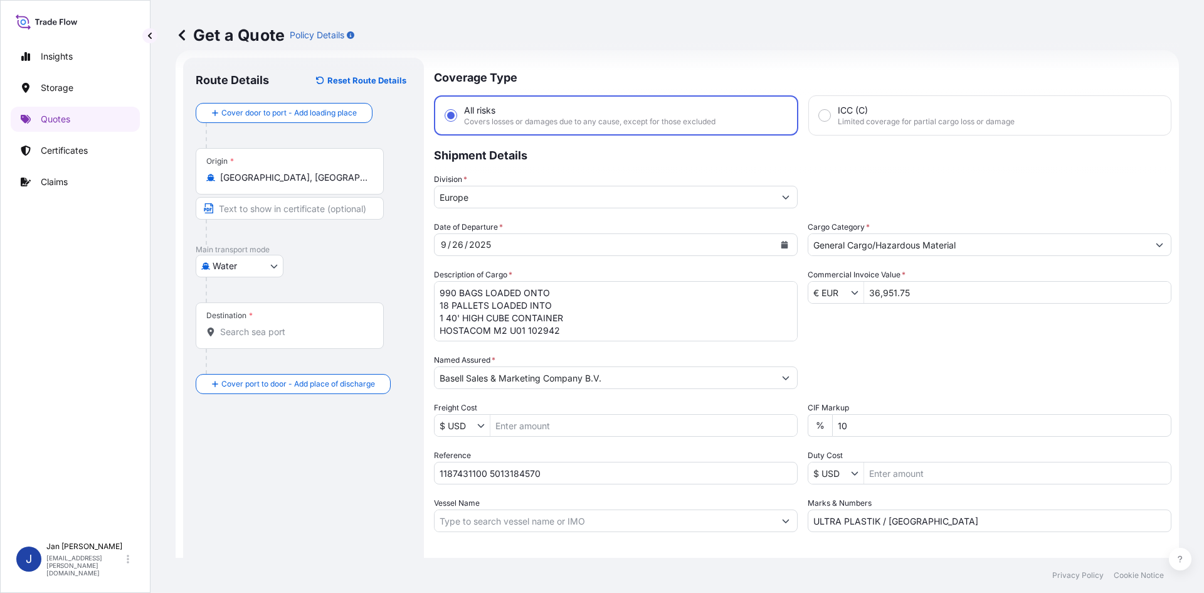
paste input "YARIMCA"
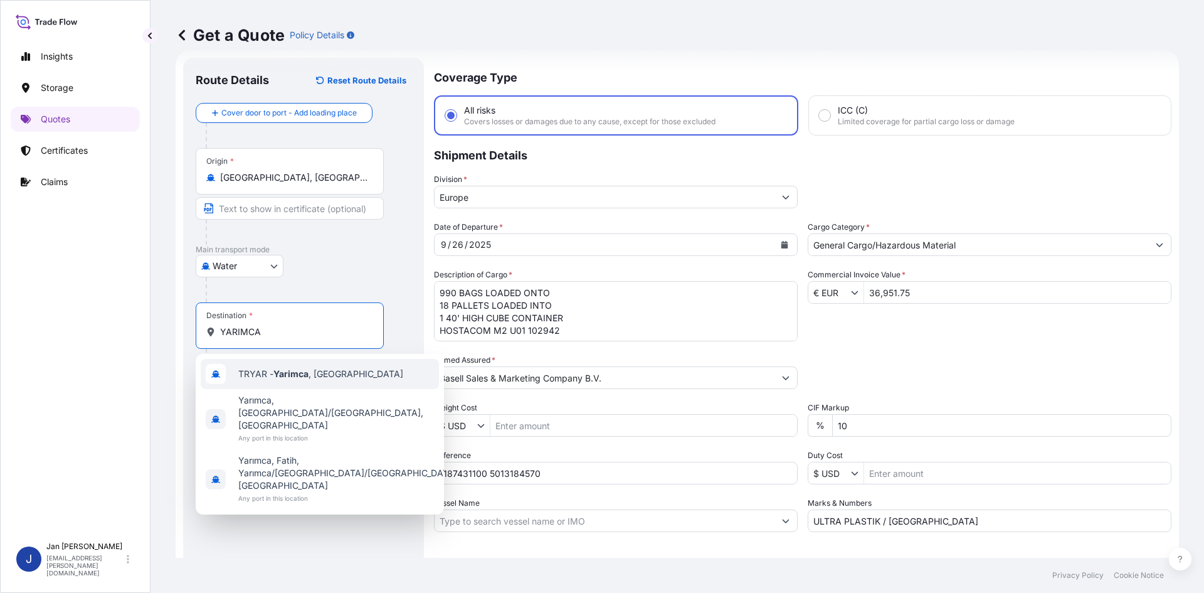
click at [317, 370] on span "TRYAR - Yarimca , [GEOGRAPHIC_DATA]" at bounding box center [320, 373] width 165 height 13
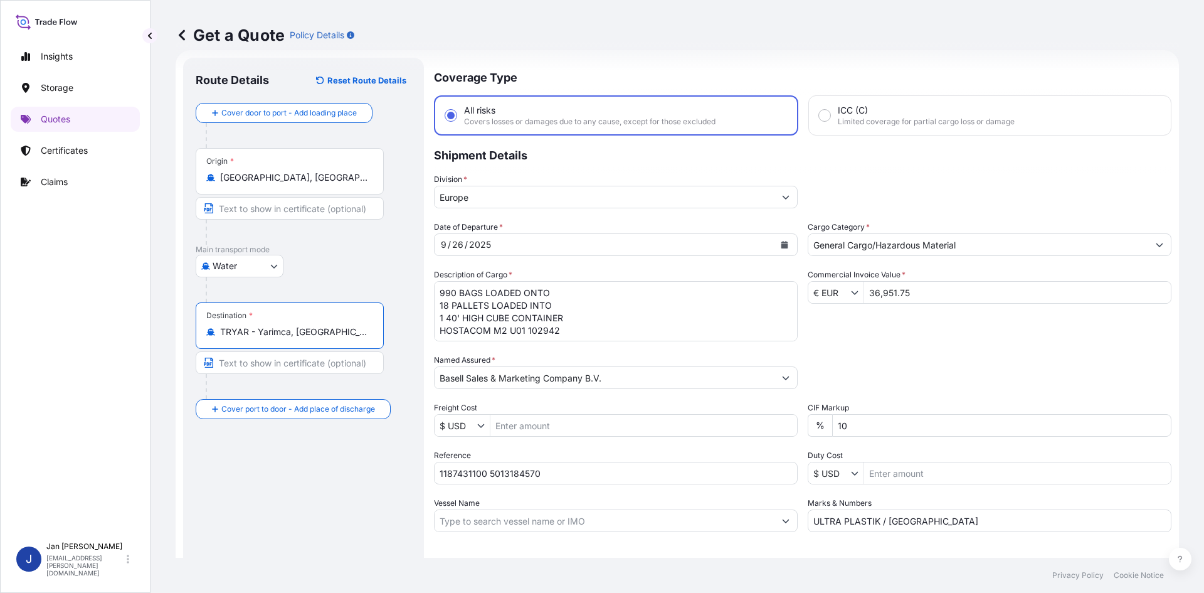
type input "TRYAR - Yarimca, [GEOGRAPHIC_DATA]"
click at [335, 505] on div "Route Details Reset Route Details Cover door to port - Add loading place Place …" at bounding box center [304, 341] width 216 height 542
click at [335, 499] on div "Route Details Reset Route Details Cover door to port - Add loading place Place …" at bounding box center [304, 341] width 216 height 542
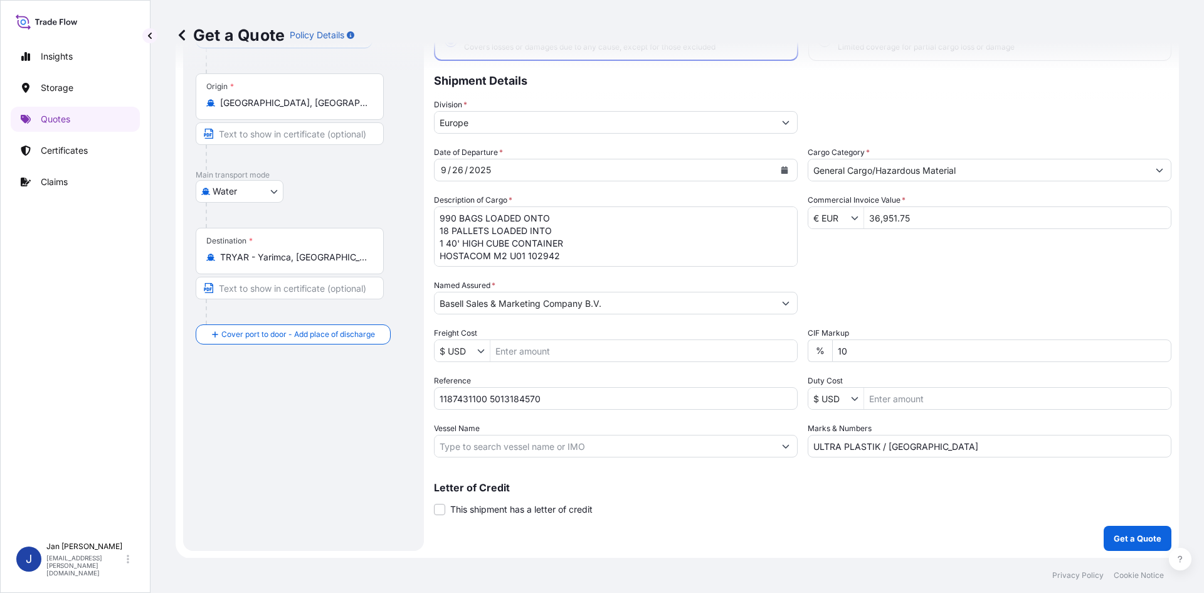
scroll to position [95, 0]
click at [1105, 522] on div "Coverage Type All risks Covers losses or damages due to any cause, except for t…" at bounding box center [803, 266] width 738 height 568
click at [1115, 538] on p "Get a Quote" at bounding box center [1138, 537] width 48 height 13
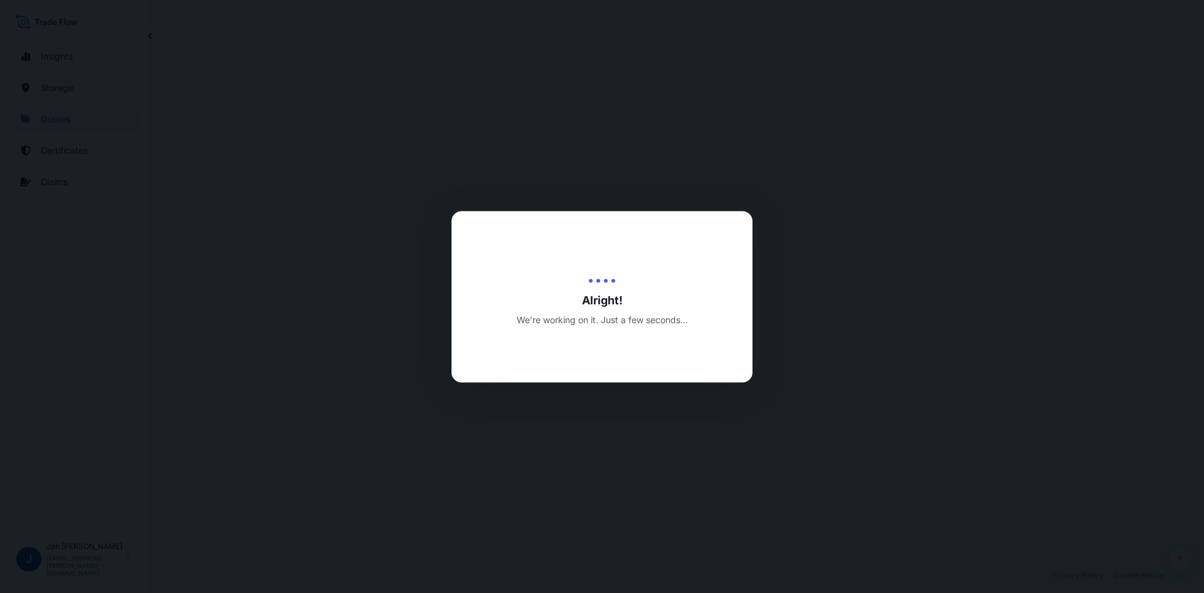
select select "Water"
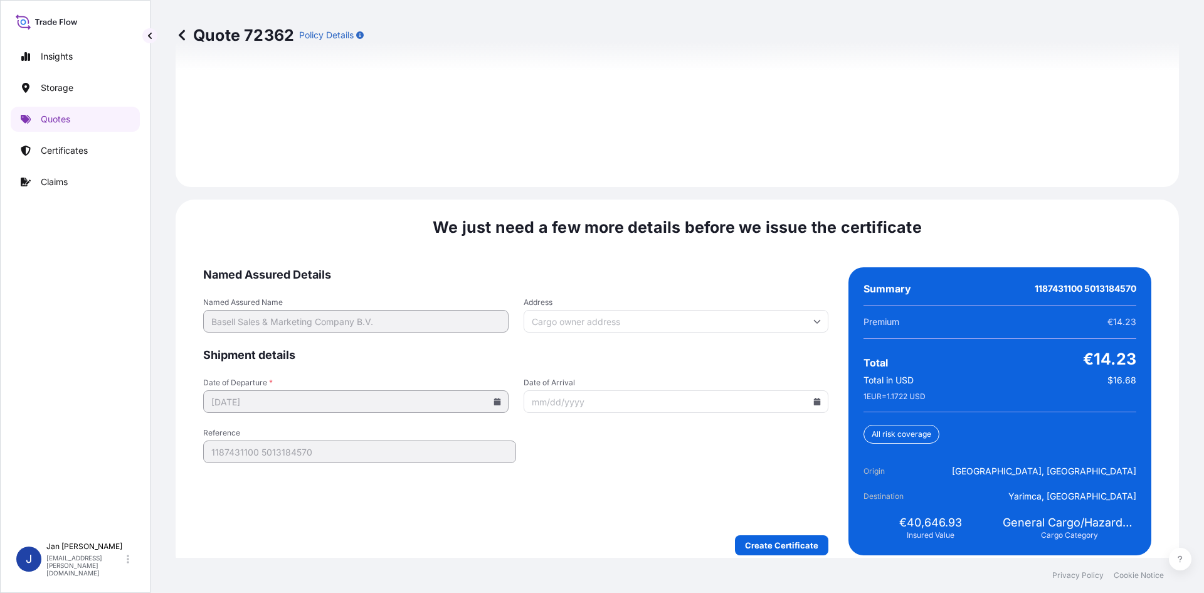
scroll to position [1799, 0]
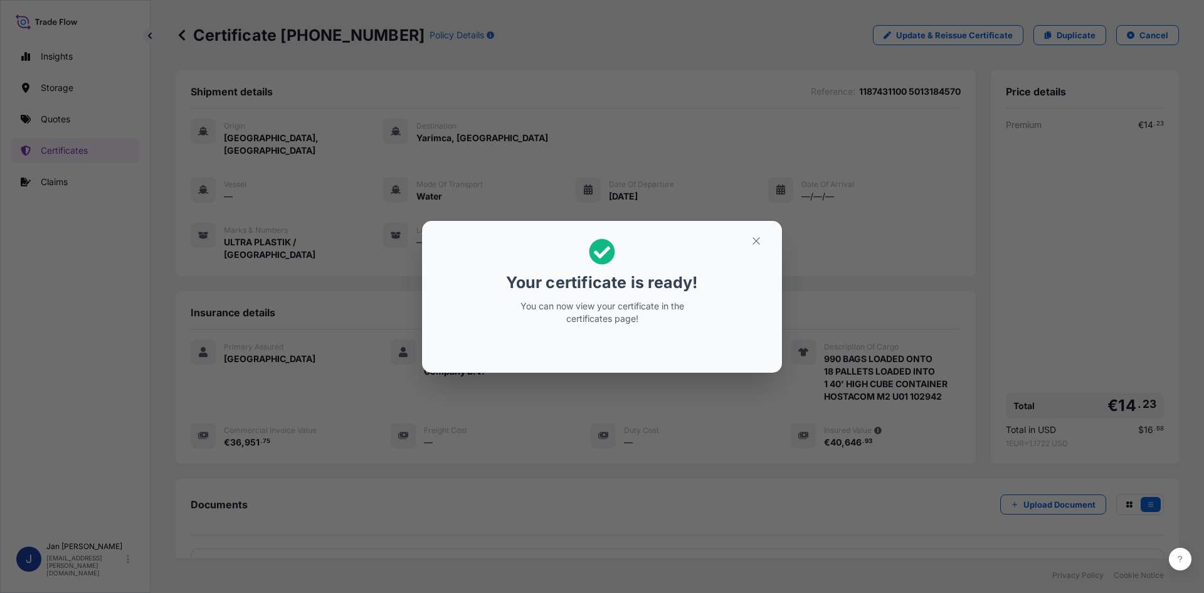
click at [672, 206] on div "Your certificate is ready! You can now view your certificate in the certificate…" at bounding box center [602, 296] width 1204 height 593
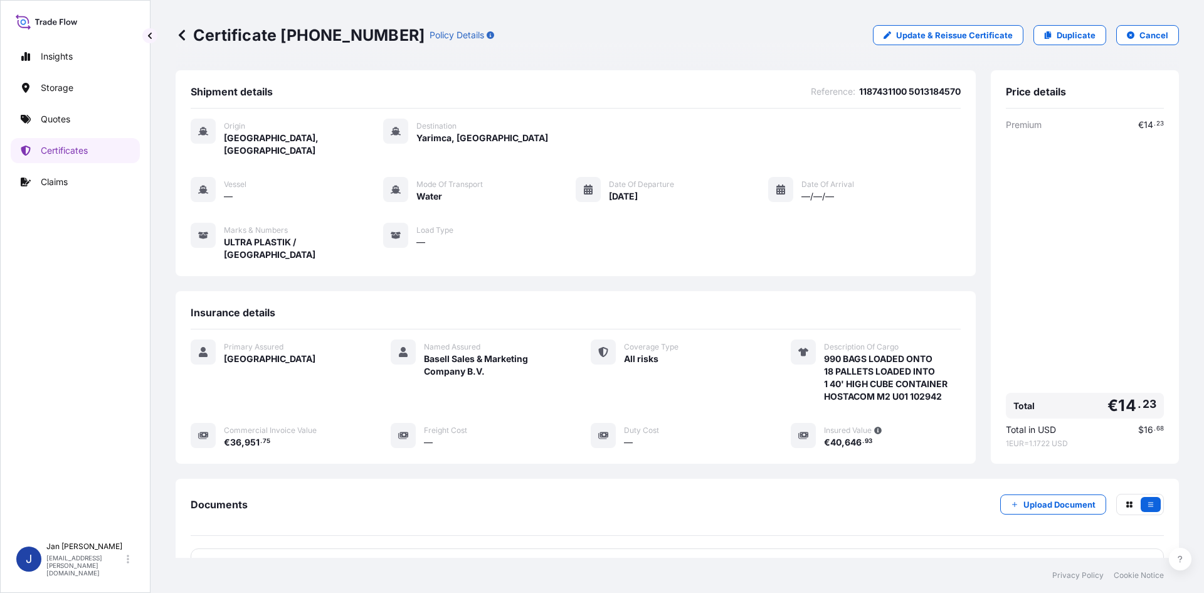
scroll to position [92, 0]
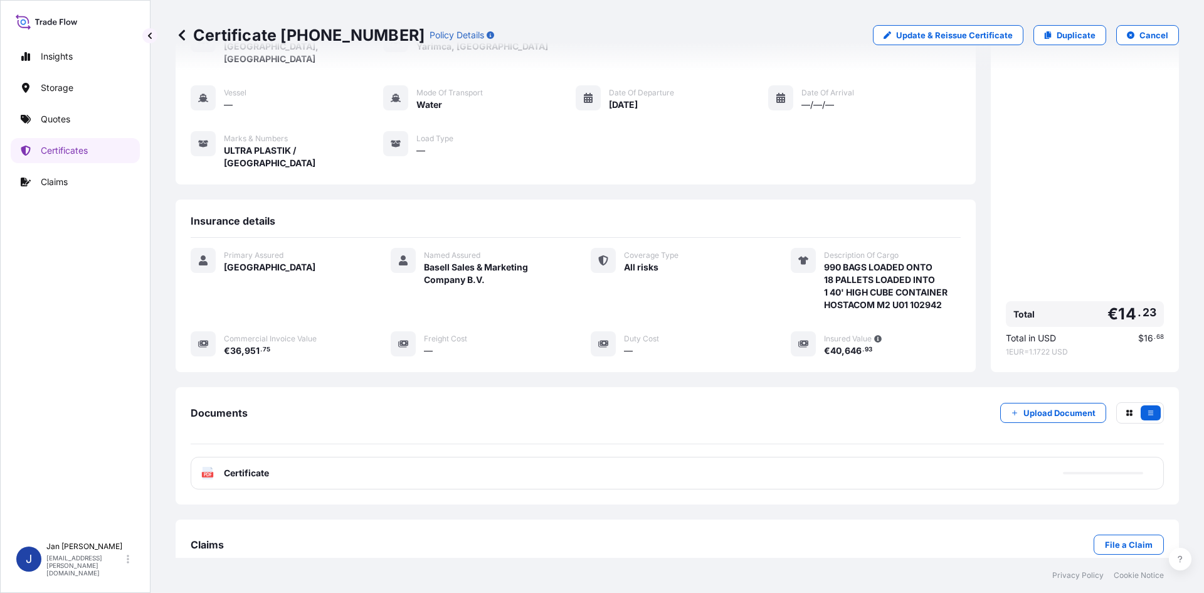
click at [689, 428] on div "Documents Upload Document PDF Certificate" at bounding box center [677, 445] width 973 height 87
click at [664, 457] on div "PDF Certificate" at bounding box center [677, 473] width 973 height 33
click at [652, 457] on div "PDF Certificate" at bounding box center [677, 473] width 973 height 33
click at [626, 465] on div "Documents Upload Document PDF Certificate" at bounding box center [677, 445] width 1003 height 117
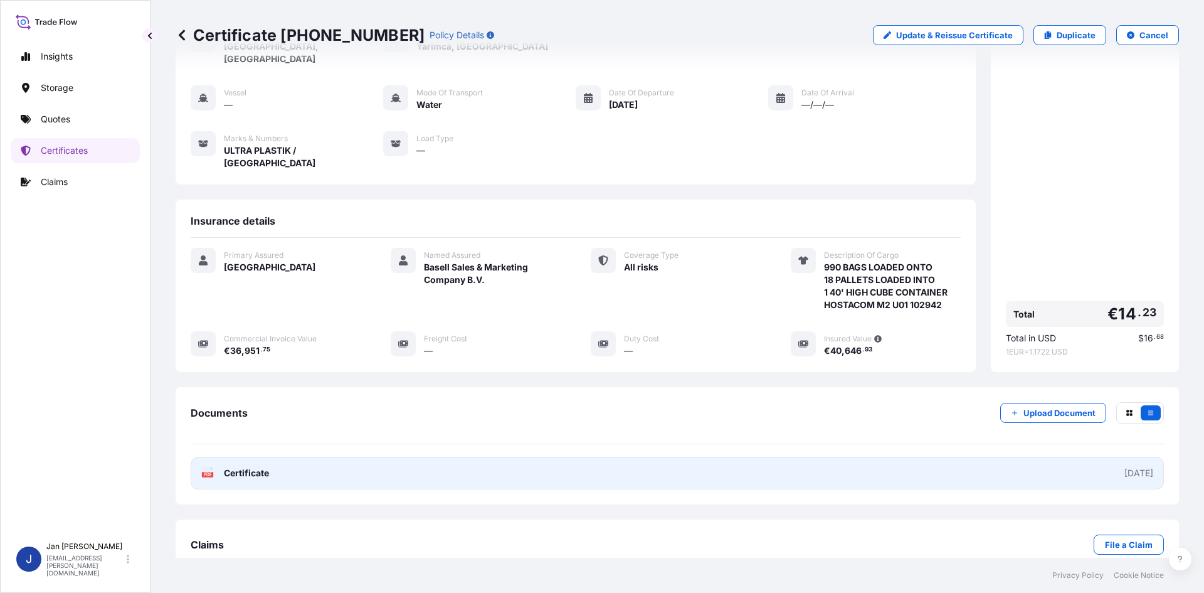
click at [628, 458] on link "PDF Certificate [DATE]" at bounding box center [677, 473] width 973 height 33
